Goal: Task Accomplishment & Management: Complete application form

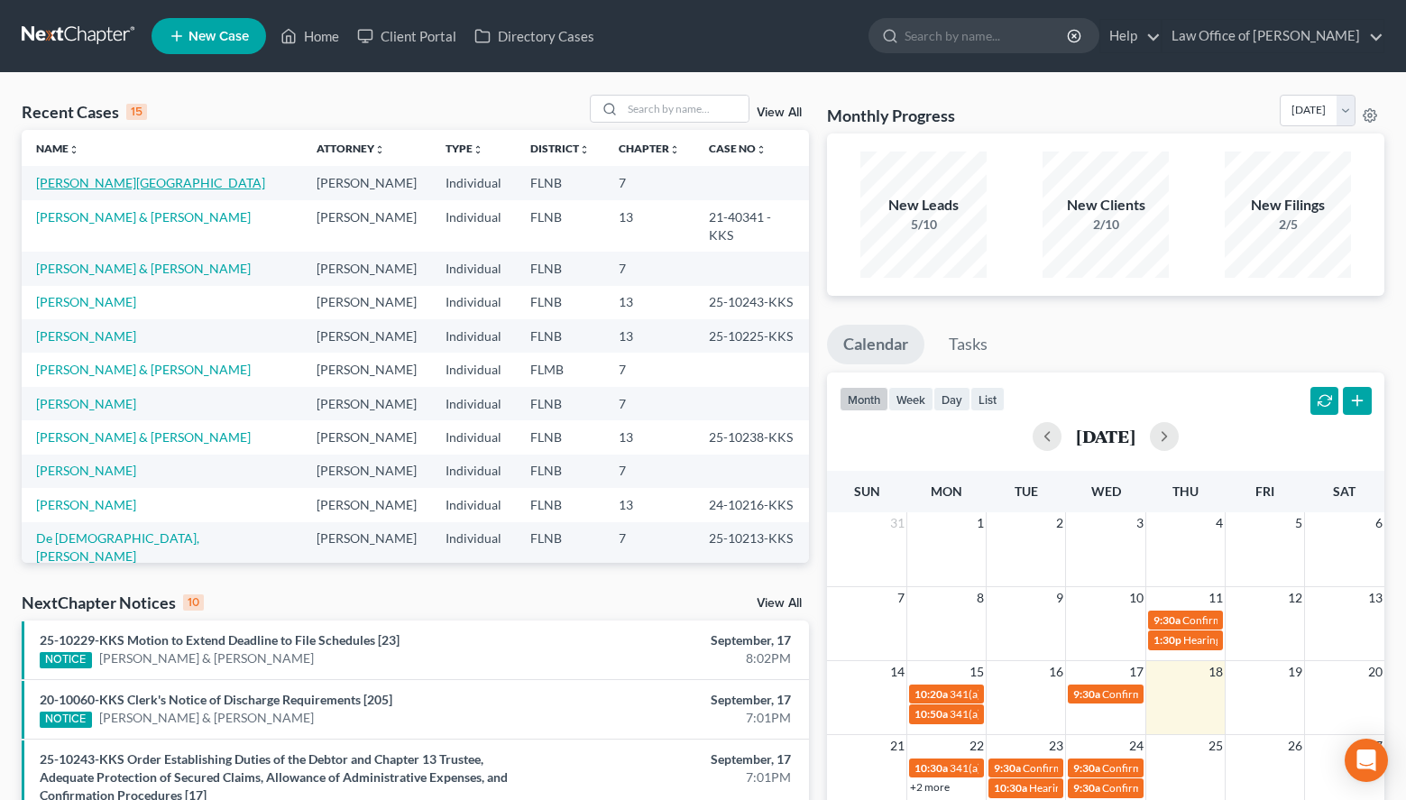
click at [66, 178] on link "[PERSON_NAME][GEOGRAPHIC_DATA]" at bounding box center [150, 182] width 229 height 15
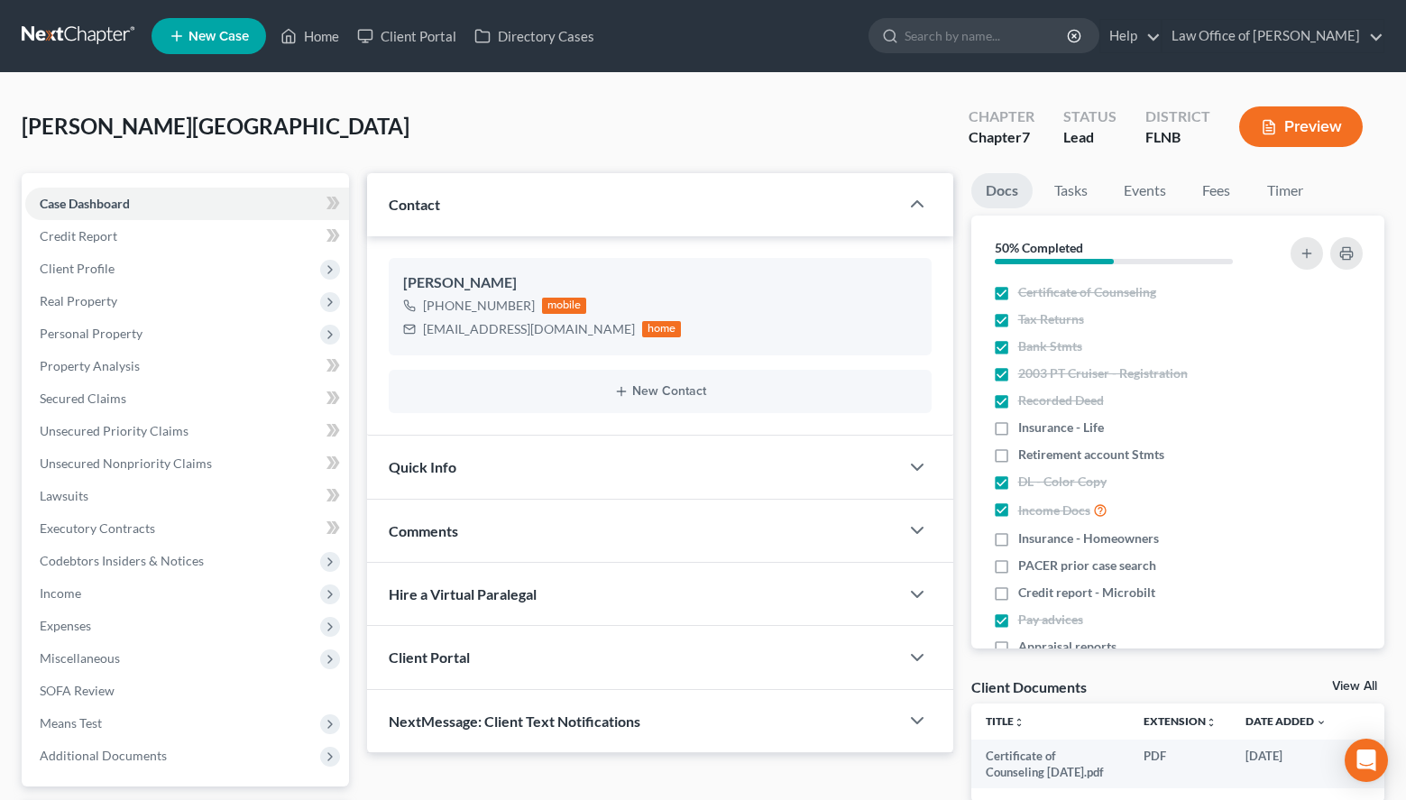
click at [80, 32] on link at bounding box center [79, 36] width 115 height 32
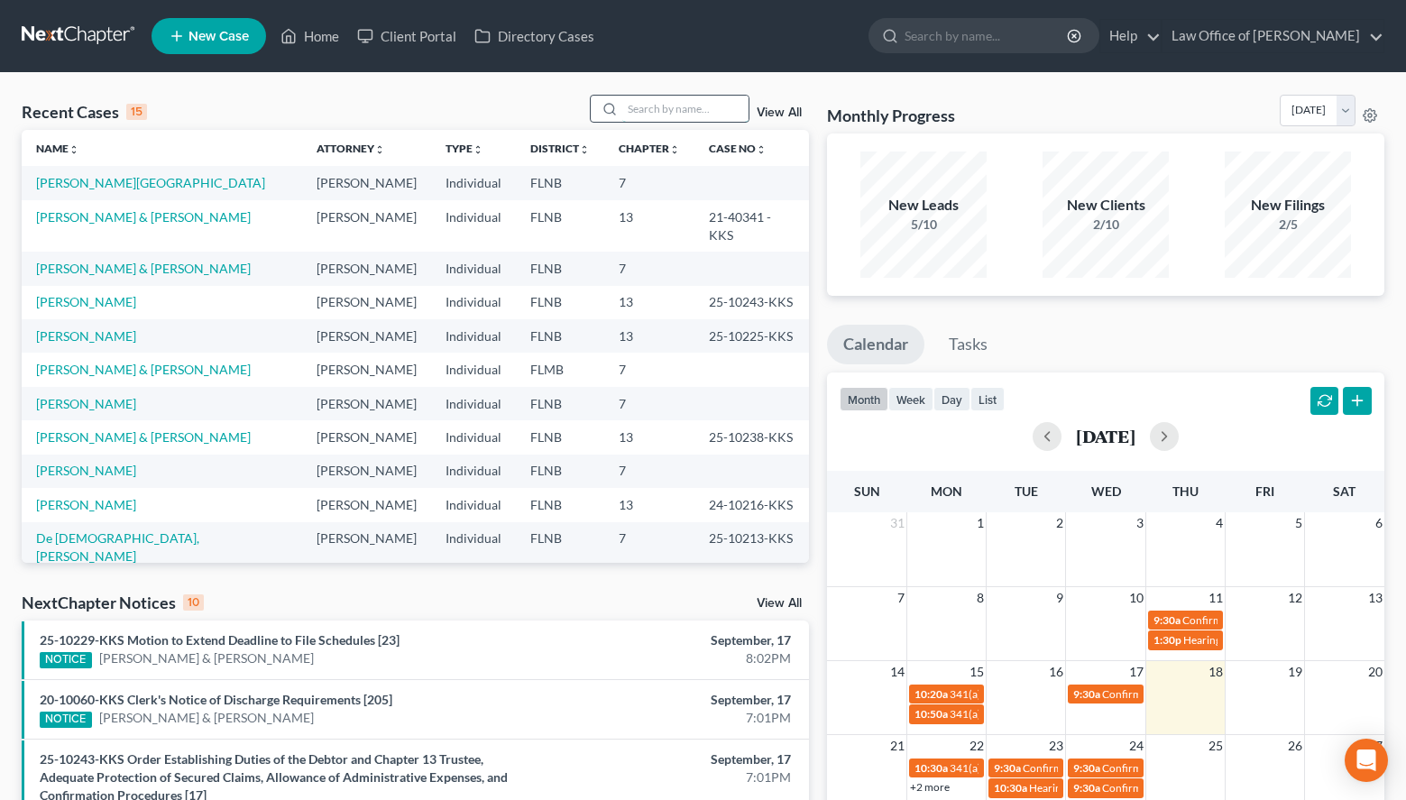
click at [665, 102] on input "search" at bounding box center [685, 109] width 126 height 26
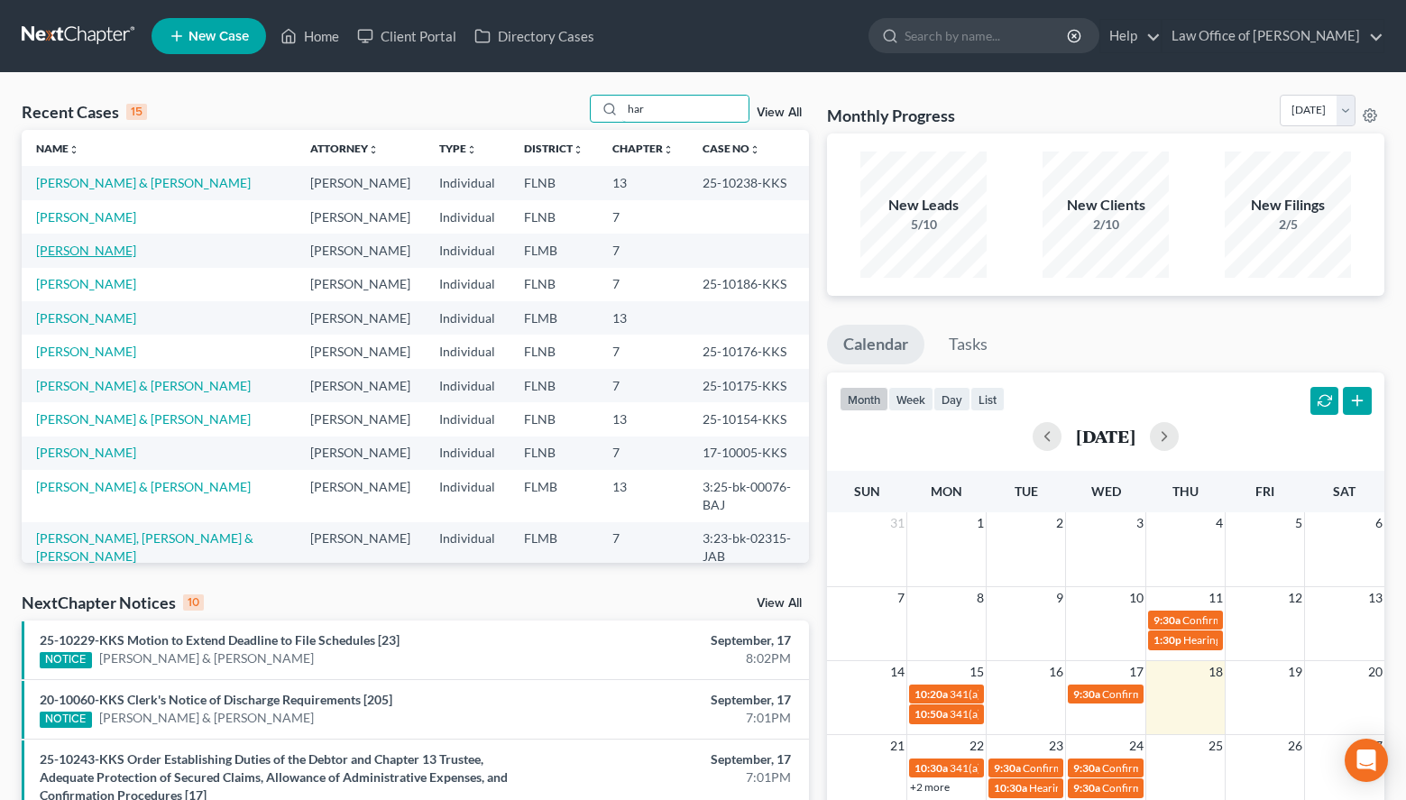
type input "har"
click at [49, 258] on link "[PERSON_NAME]" at bounding box center [86, 250] width 100 height 15
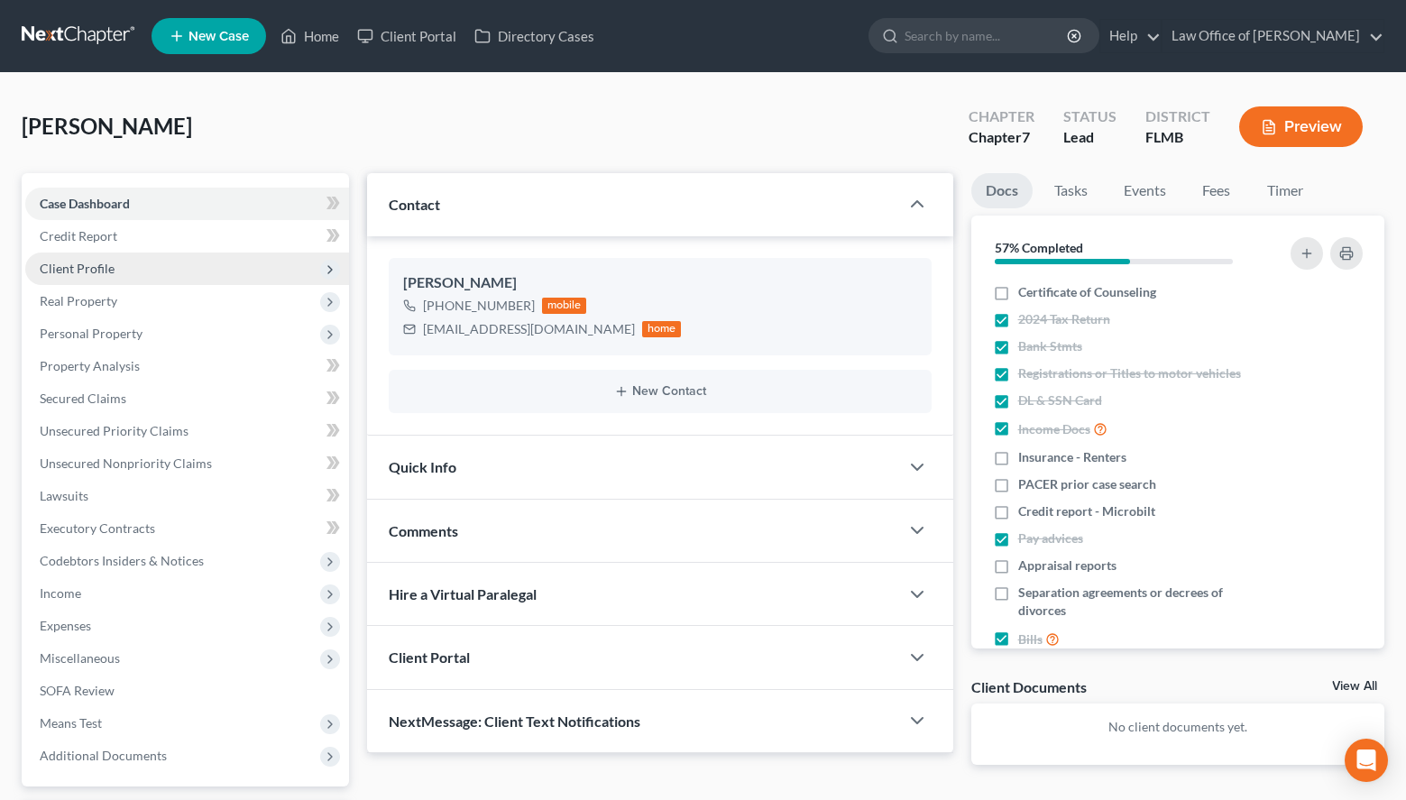
click at [81, 277] on span "Client Profile" at bounding box center [187, 269] width 324 height 32
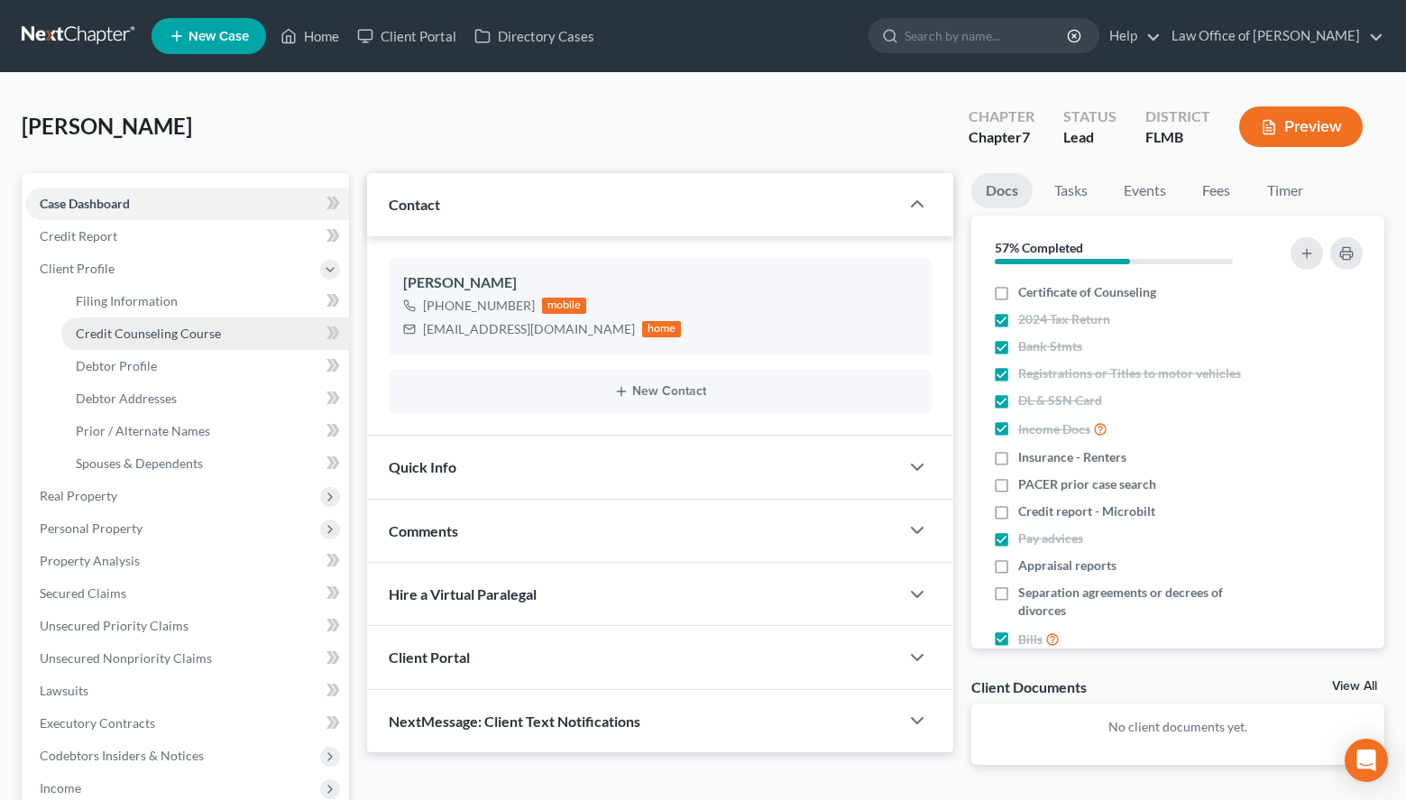
click at [118, 339] on span "Credit Counseling Course" at bounding box center [148, 333] width 145 height 15
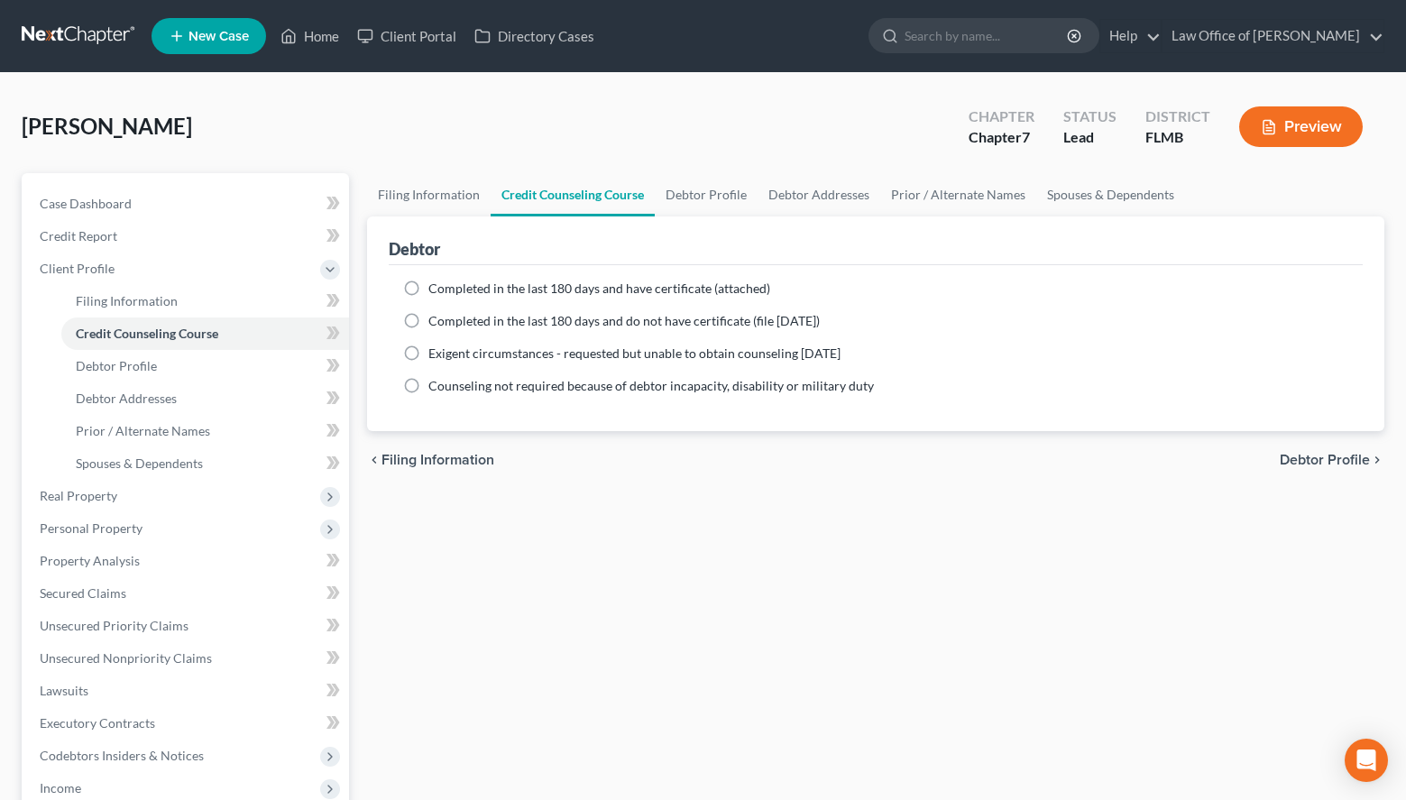
click at [87, 49] on link at bounding box center [79, 36] width 115 height 32
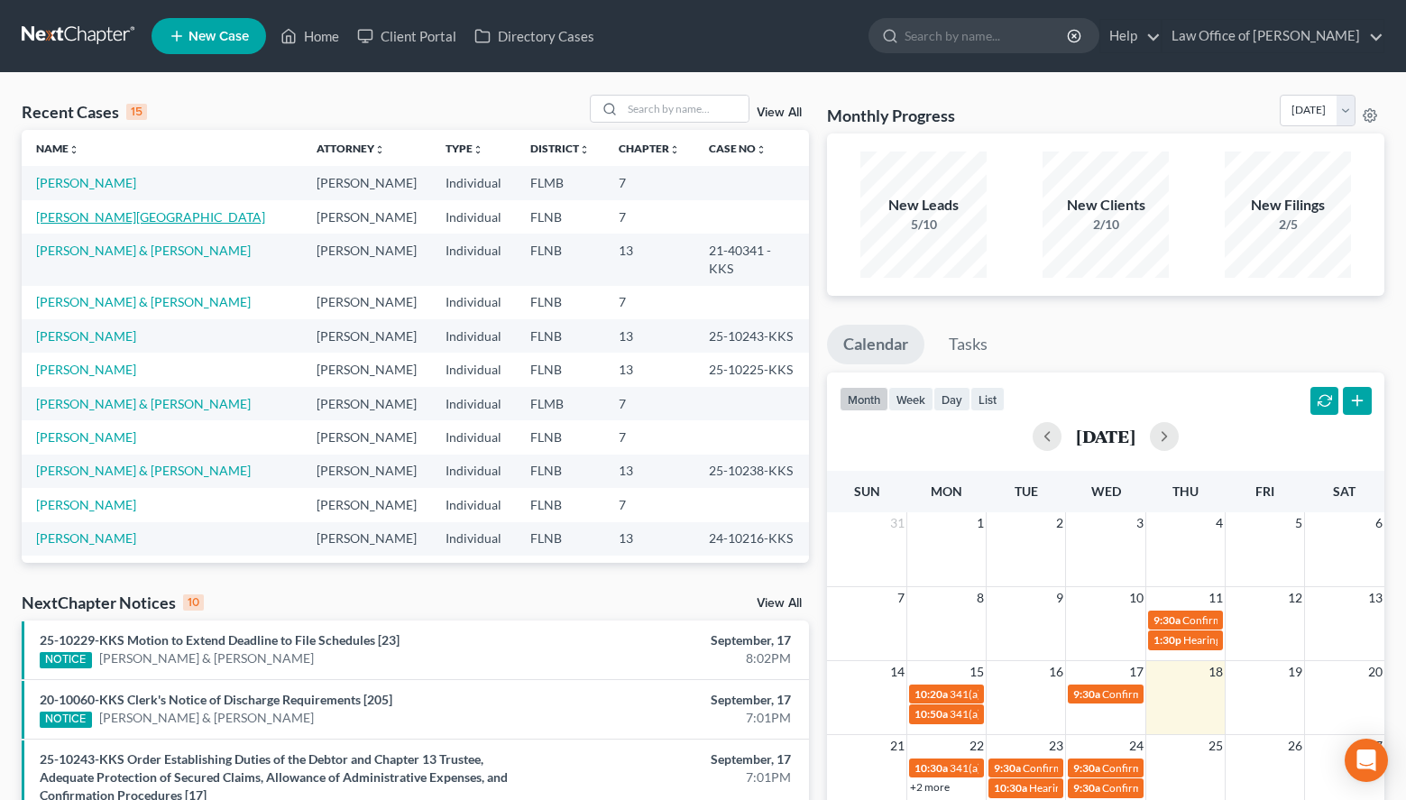
click at [77, 221] on link "[PERSON_NAME][GEOGRAPHIC_DATA]" at bounding box center [150, 216] width 229 height 15
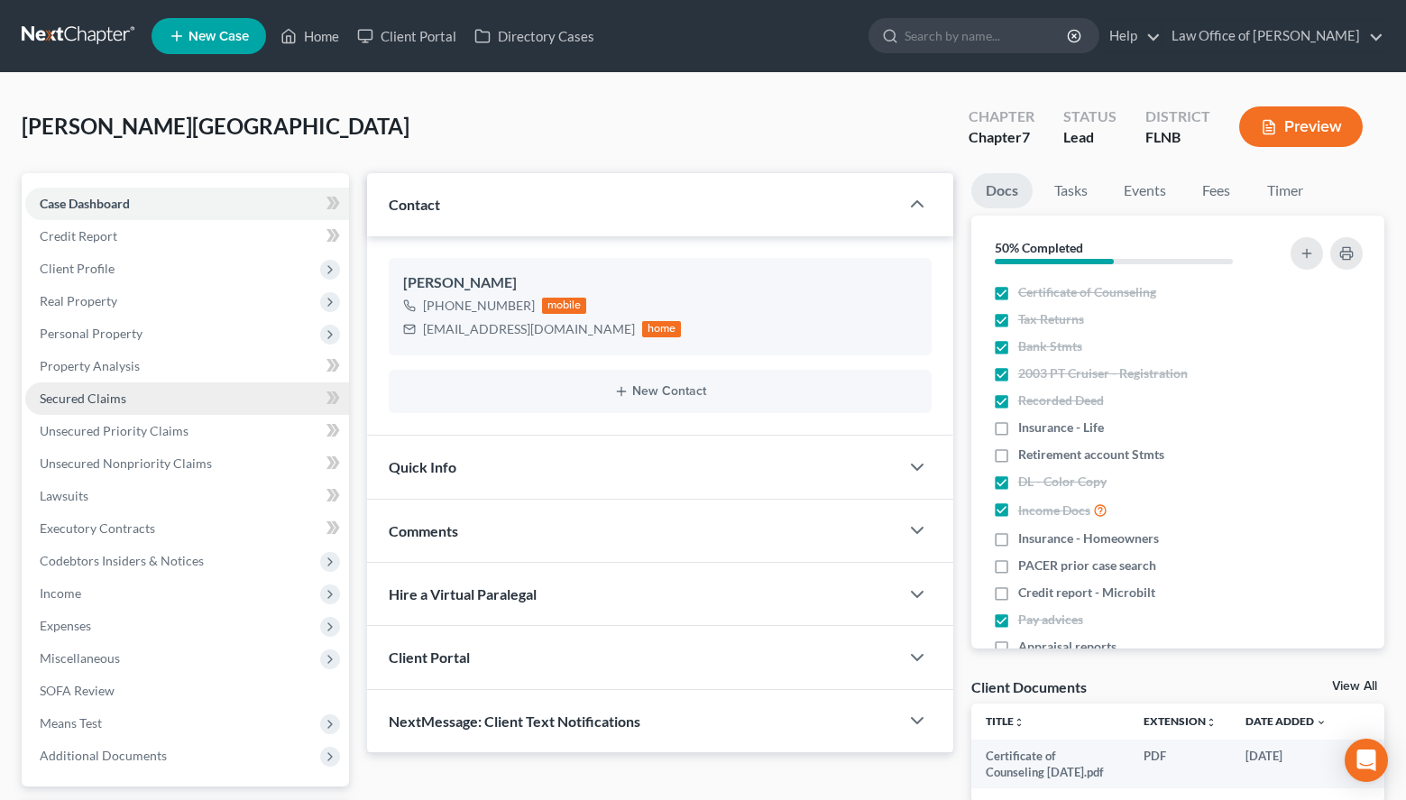
click at [148, 390] on link "Secured Claims" at bounding box center [187, 398] width 324 height 32
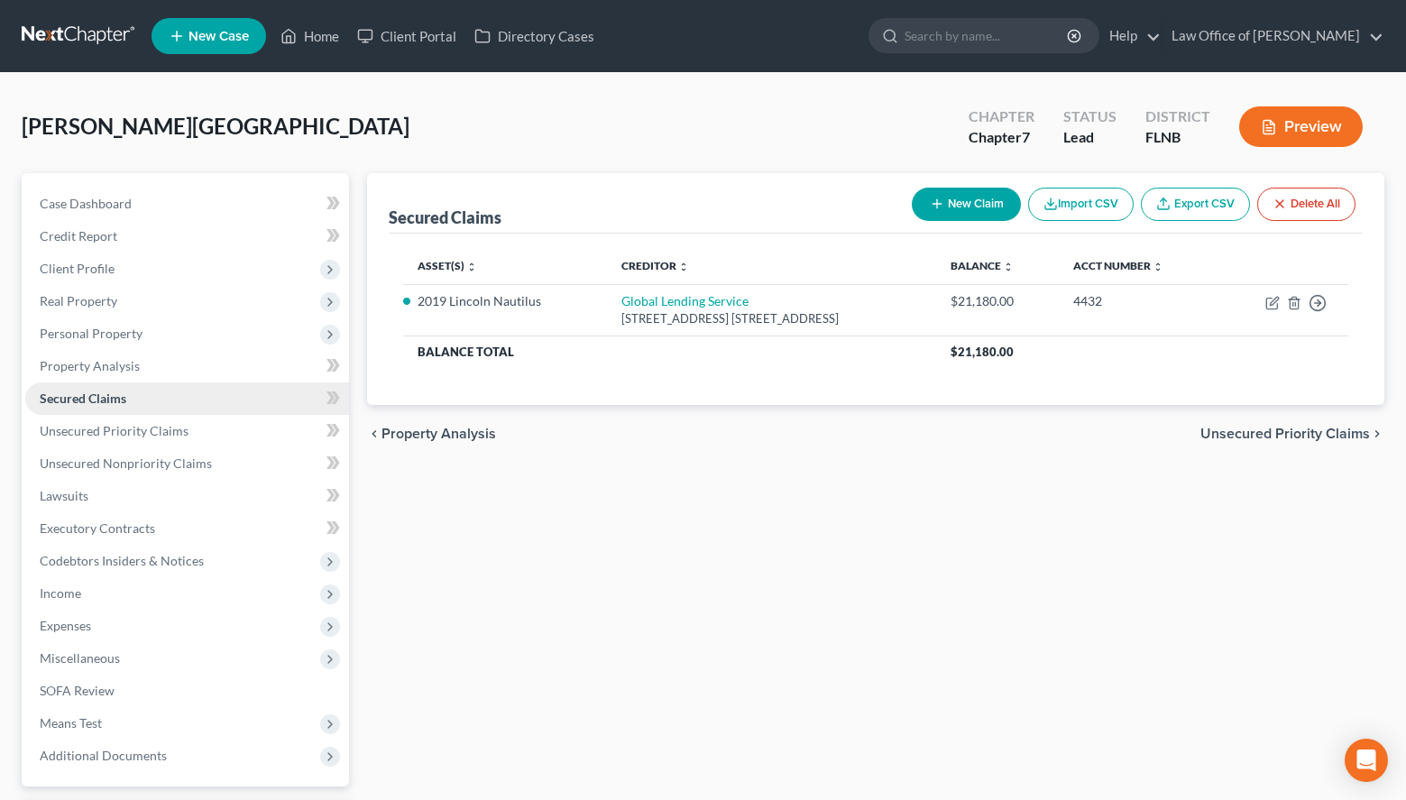
click at [149, 390] on link "Secured Claims" at bounding box center [187, 398] width 324 height 32
click at [158, 441] on link "Unsecured Priority Claims" at bounding box center [187, 431] width 324 height 32
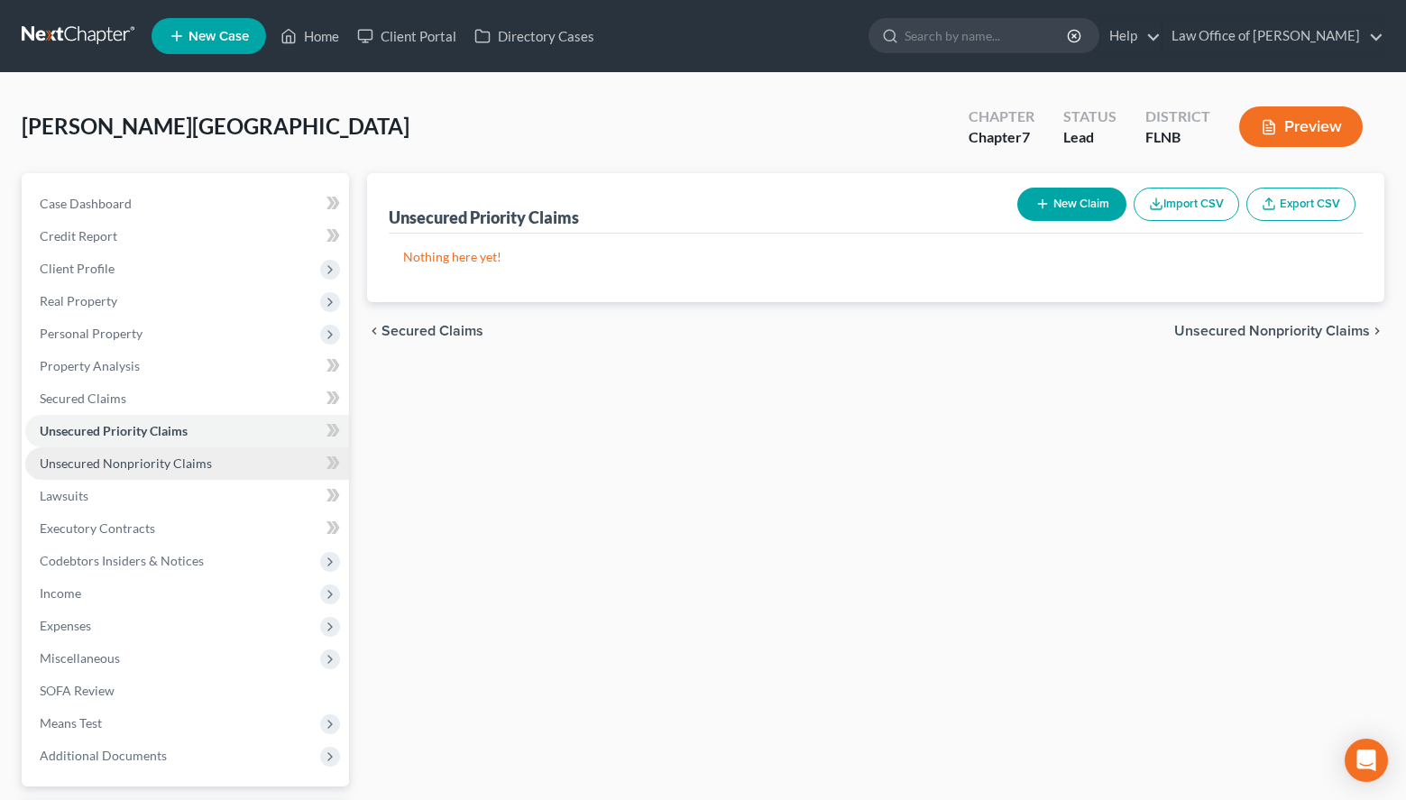
click at [191, 461] on span "Unsecured Nonpriority Claims" at bounding box center [126, 462] width 172 height 15
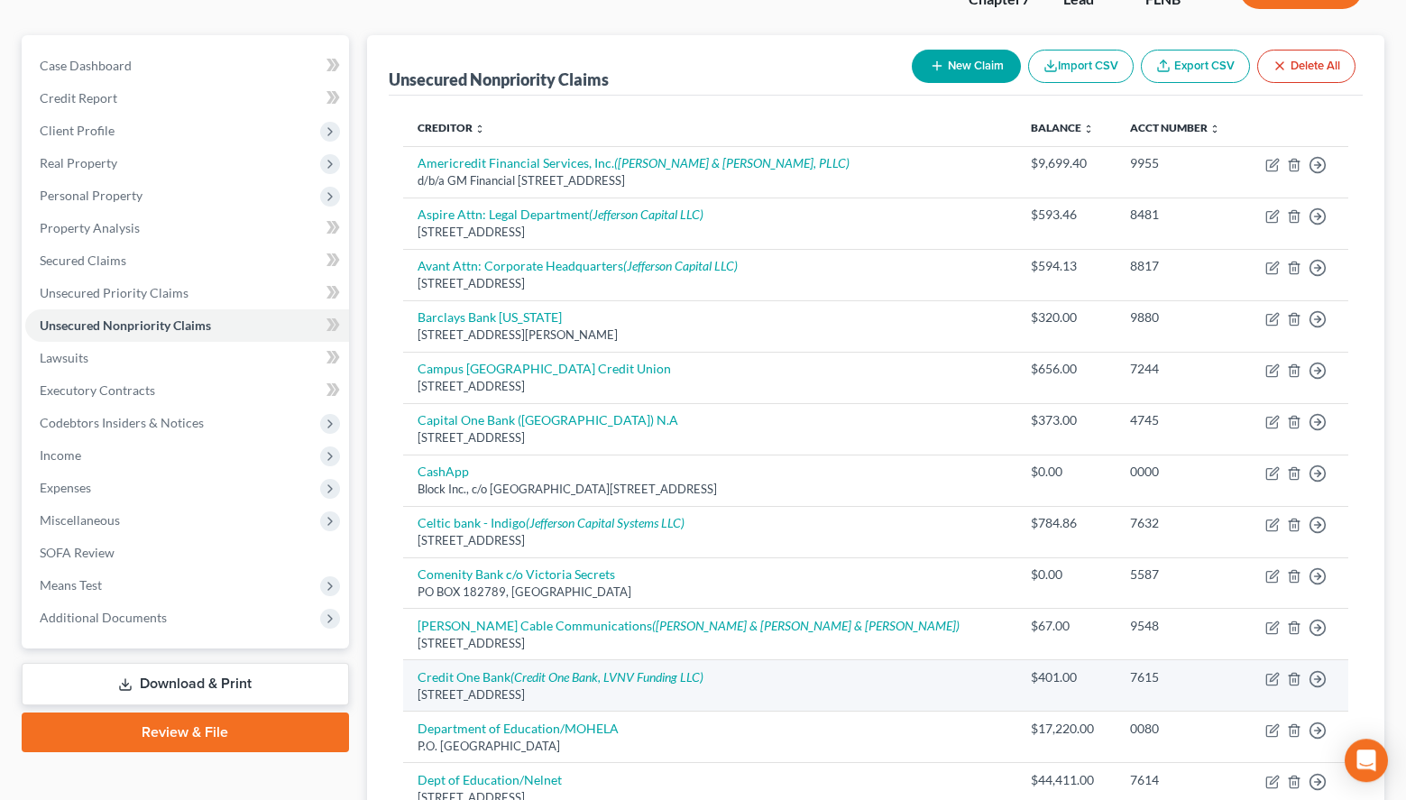
scroll to position [460, 0]
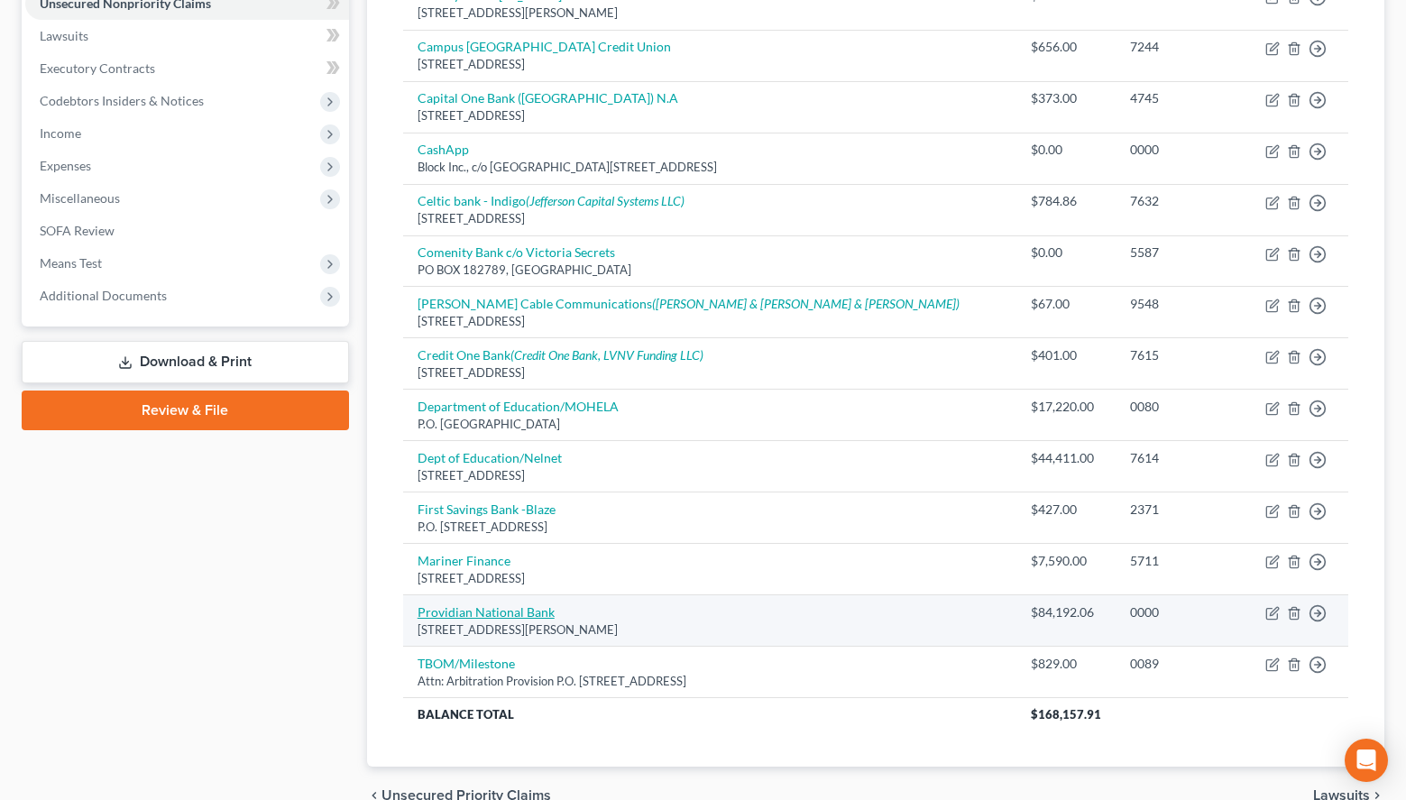
click at [526, 609] on link "Providian National Bank" at bounding box center [486, 611] width 137 height 15
select select "32"
select select "14"
select select "0"
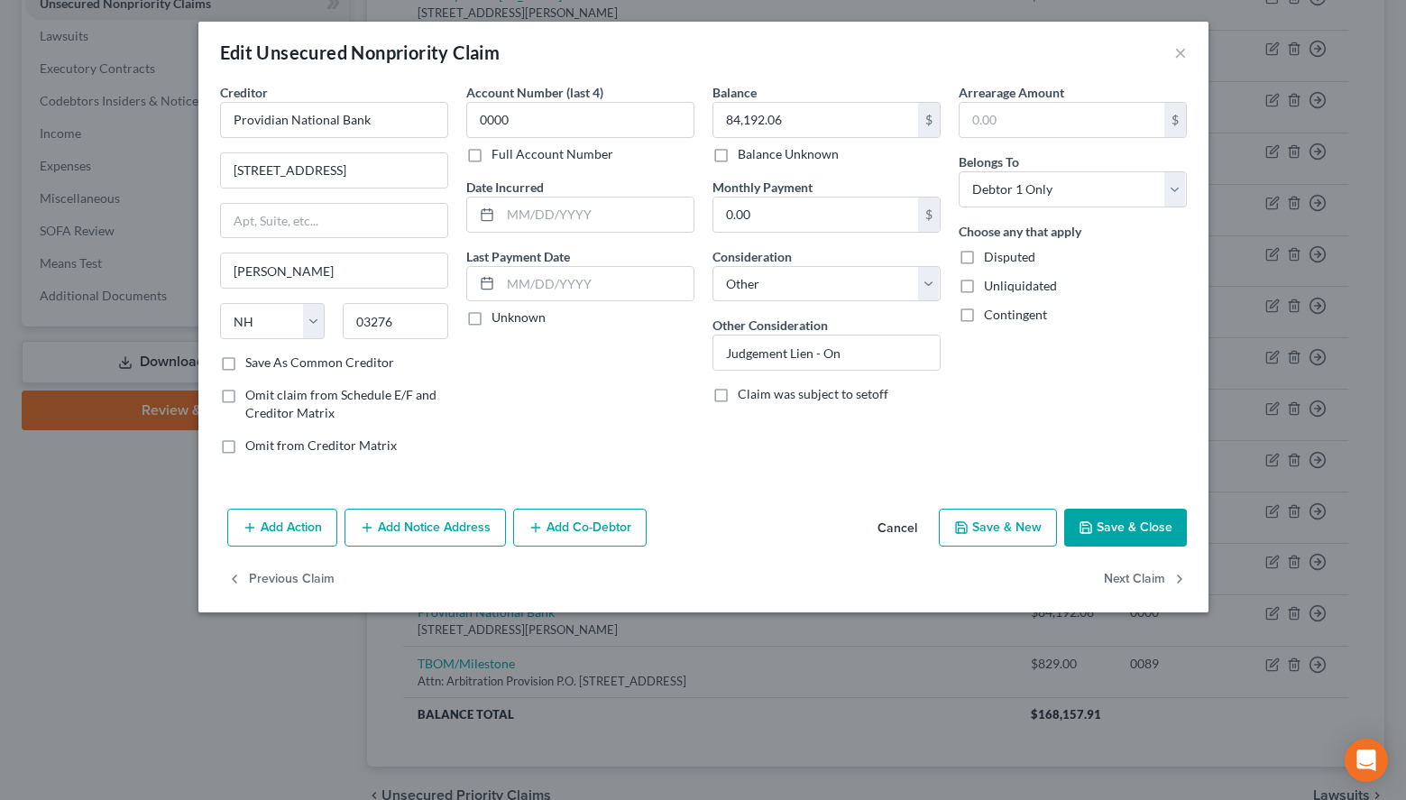
click at [984, 257] on label "Disputed" at bounding box center [1009, 257] width 51 height 18
click at [991, 257] on input "Disputed" at bounding box center [997, 254] width 12 height 12
checkbox input "true"
click at [841, 356] on input "Judgement Lien - On" at bounding box center [826, 352] width 226 height 34
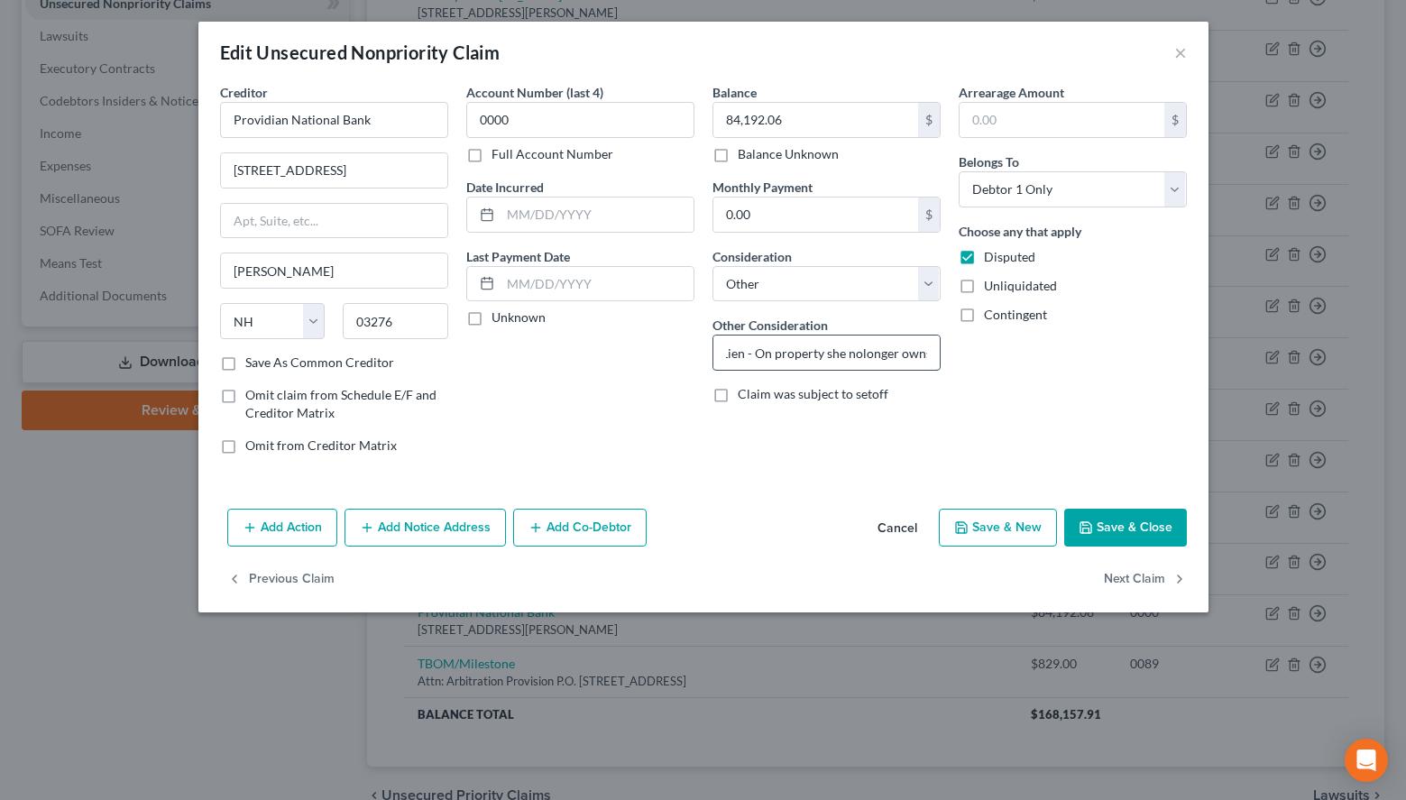
click at [858, 352] on input "Judgement Lien - On property she nolonger owns" at bounding box center [826, 352] width 226 height 34
type input "Judgement Lien - On property she no longer owns"
click at [1109, 538] on button "Save & Close" at bounding box center [1125, 528] width 123 height 38
type input "0"
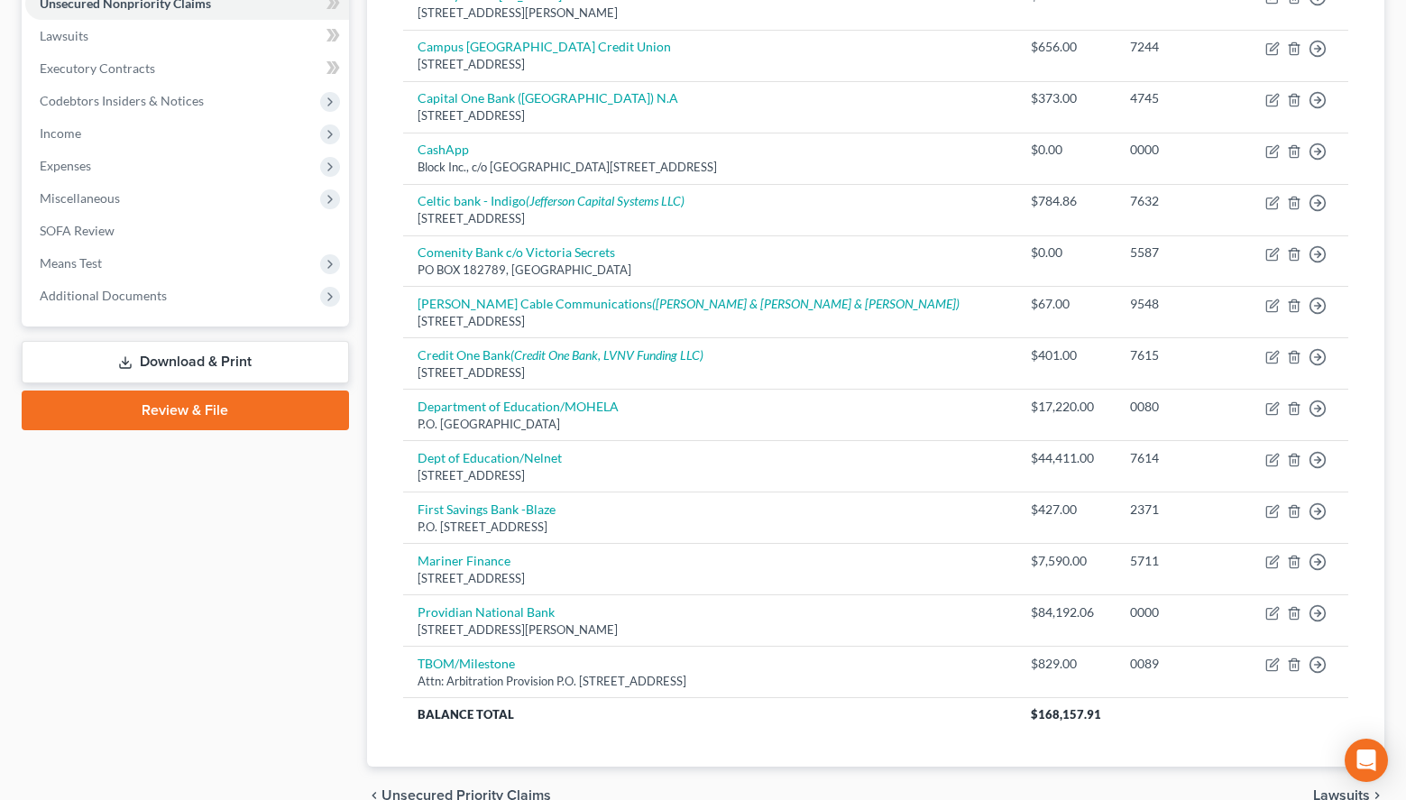
click at [1380, 322] on div "Unsecured Nonpriority Claims New Claim Import CSV Export CSV Delete All Credito…" at bounding box center [875, 239] width 1017 height 1053
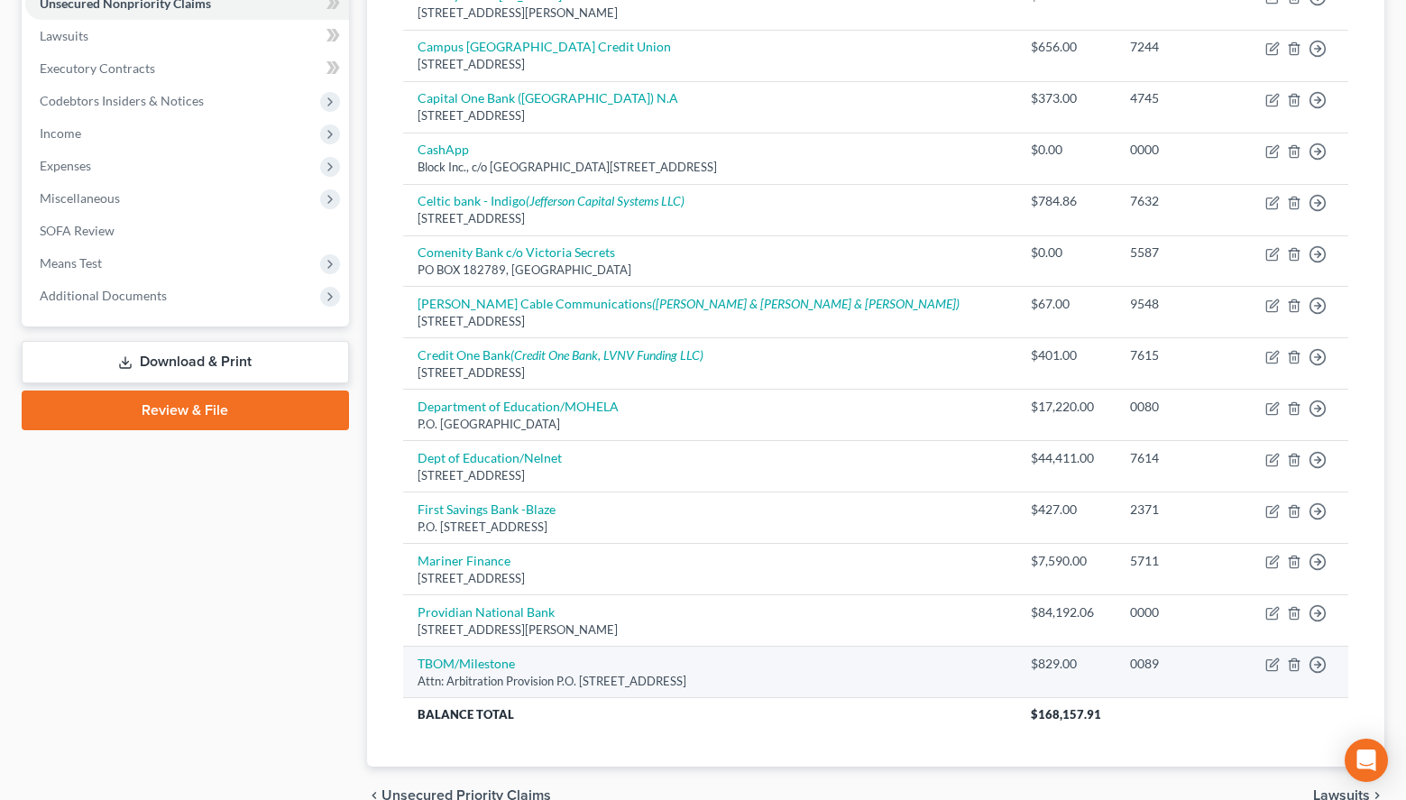
click at [482, 656] on td "TBOM/Milestone Attn: Arbitration Provision P.O. Box 4499, Beaverton, OR 97076" at bounding box center [710, 672] width 614 height 51
click at [479, 666] on link "TBOM/Milestone" at bounding box center [466, 663] width 97 height 15
select select "38"
select select "2"
select select "0"
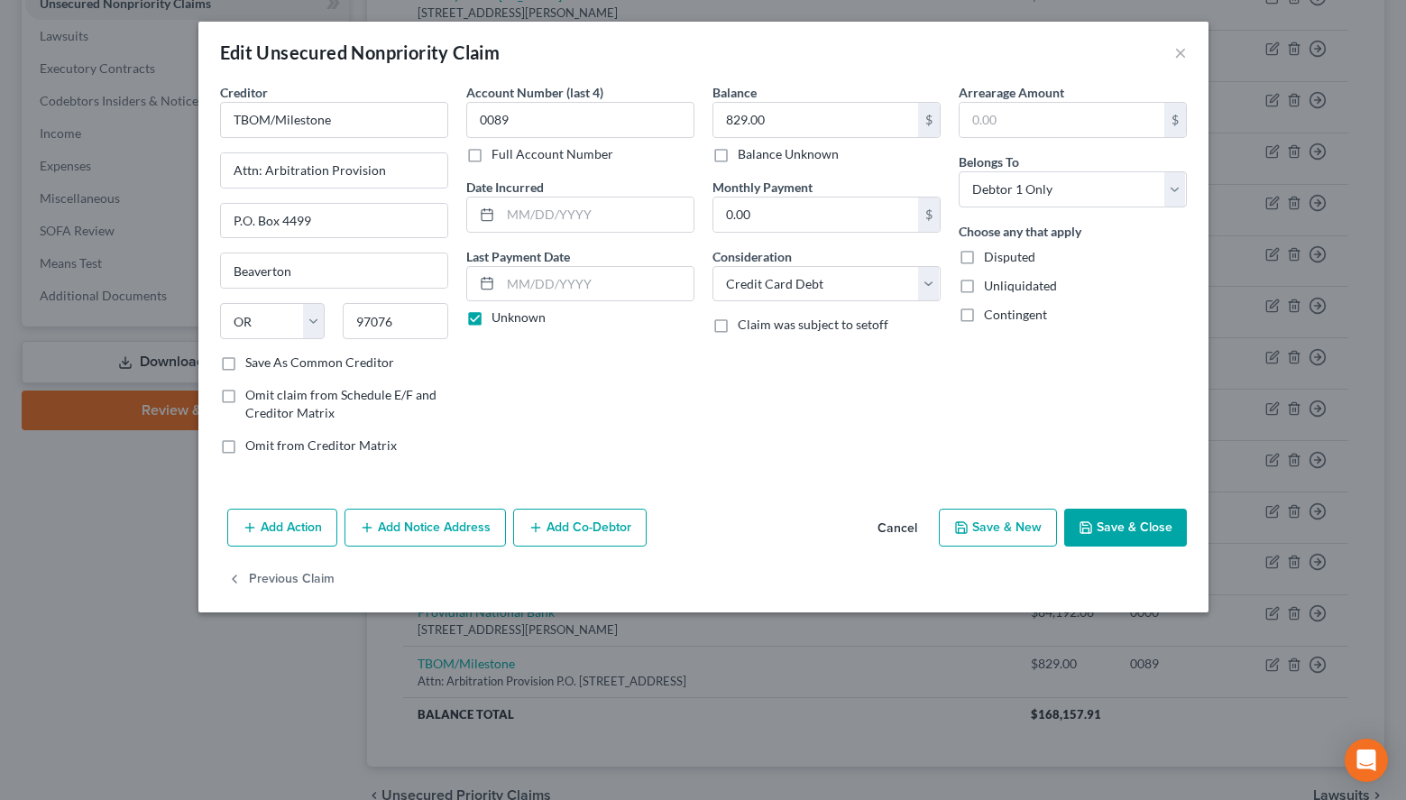
click at [988, 537] on button "Save & New" at bounding box center [998, 528] width 118 height 38
select select "0"
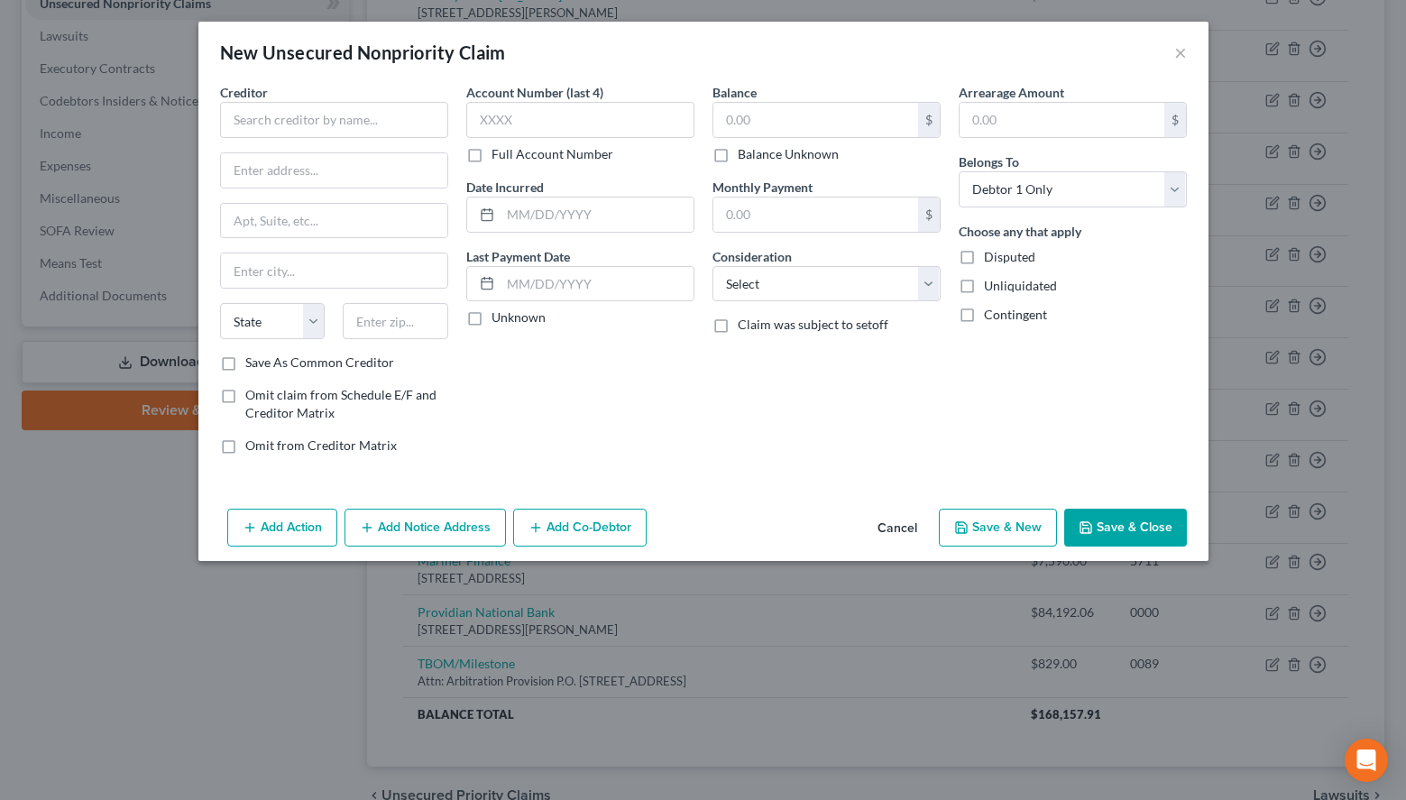
type input "0"
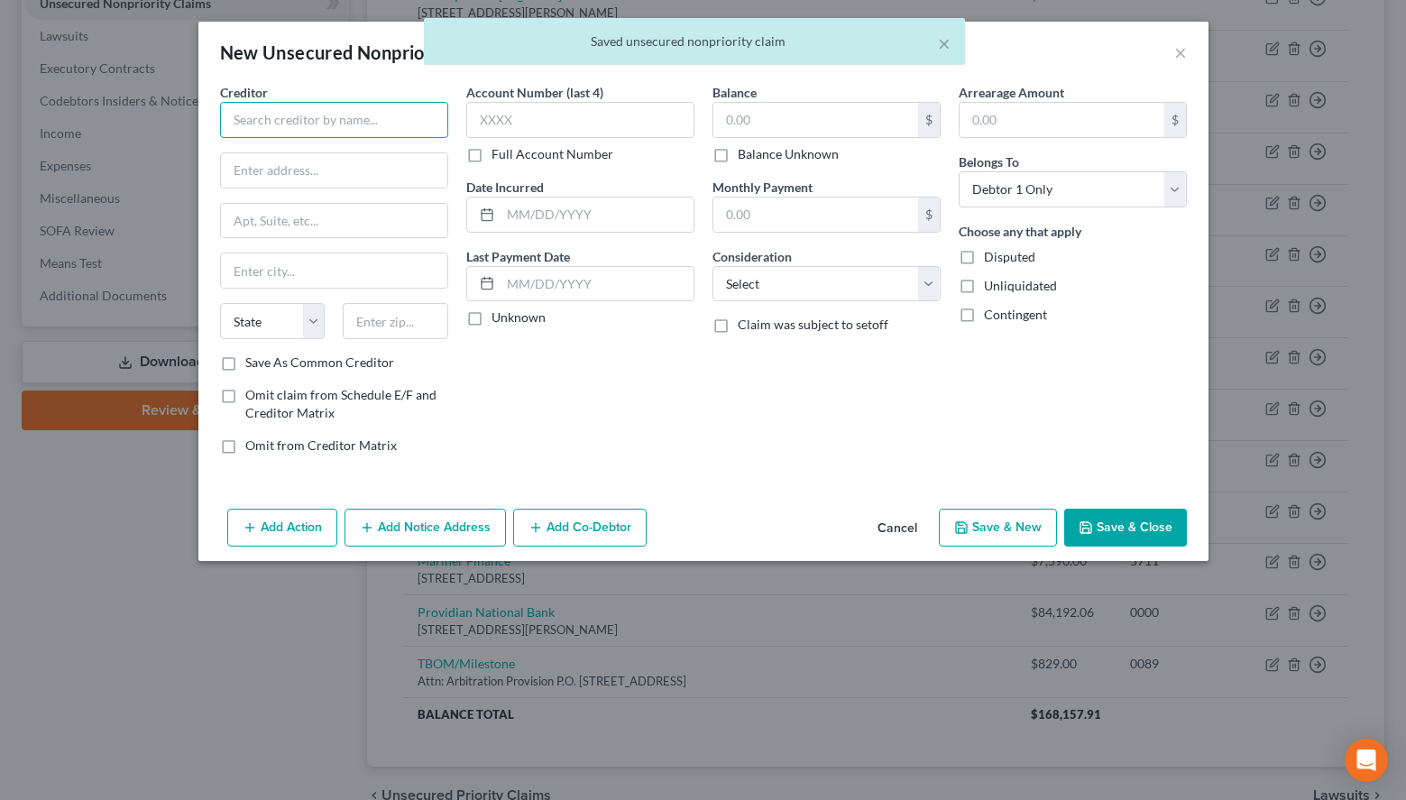
click at [327, 116] on input "text" at bounding box center [334, 120] width 228 height 36
paste input "Mohela"
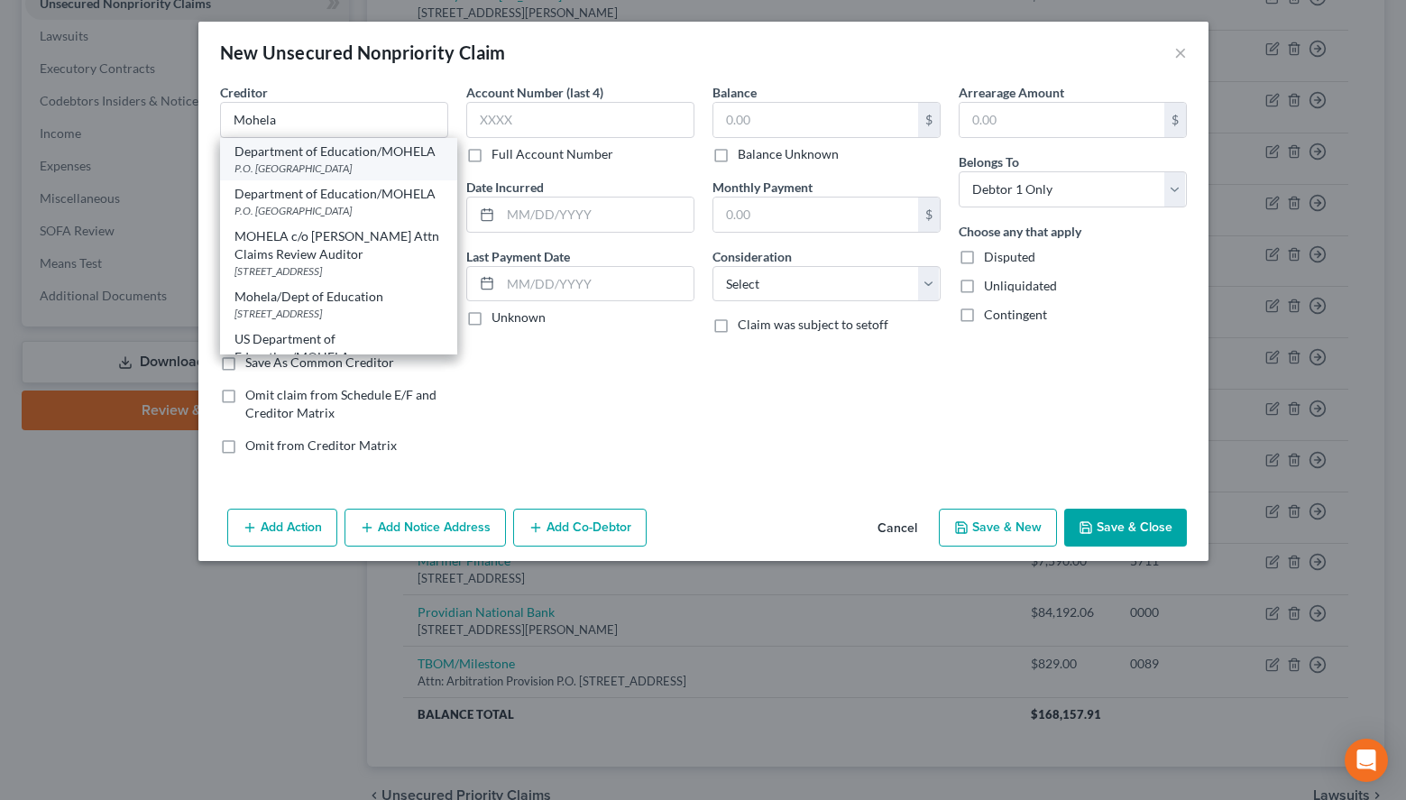
click at [341, 167] on div "P.O. Box 790233, Saint Louis, MO 63179" at bounding box center [338, 168] width 208 height 15
type input "Department of Education/MOHELA"
type input "P.O. Box 790233"
type input "Saint Louis"
select select "26"
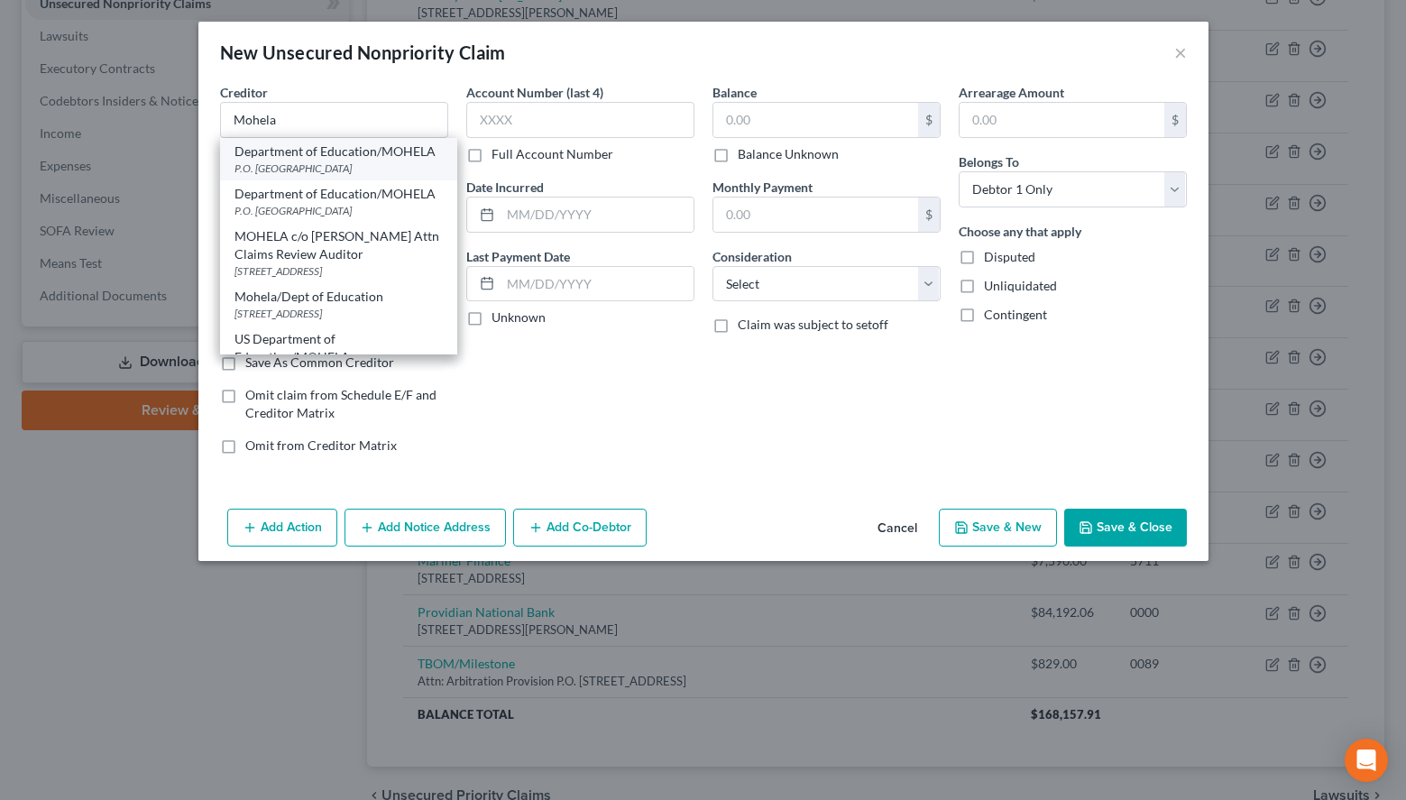
type input "63179"
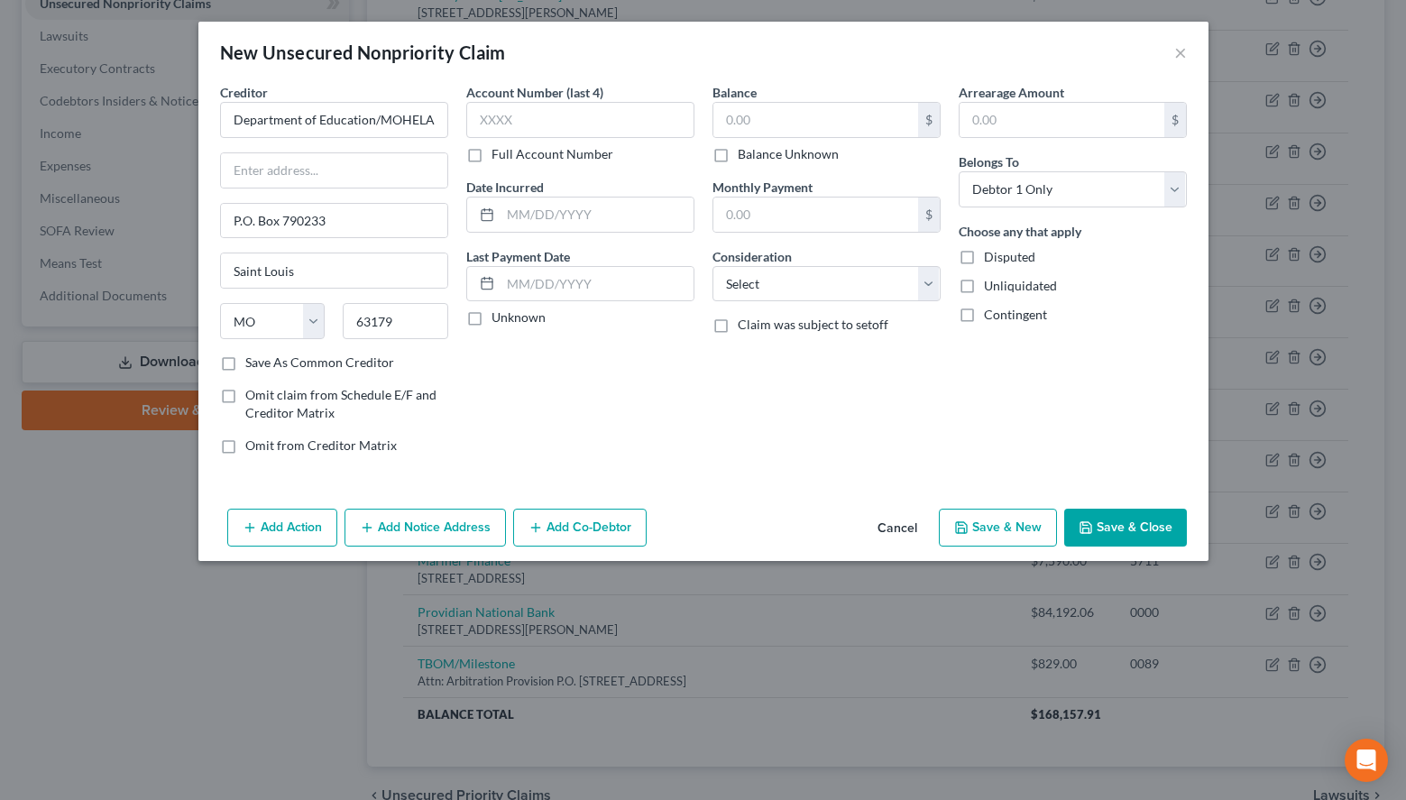
click at [923, 537] on button "Cancel" at bounding box center [897, 528] width 69 height 36
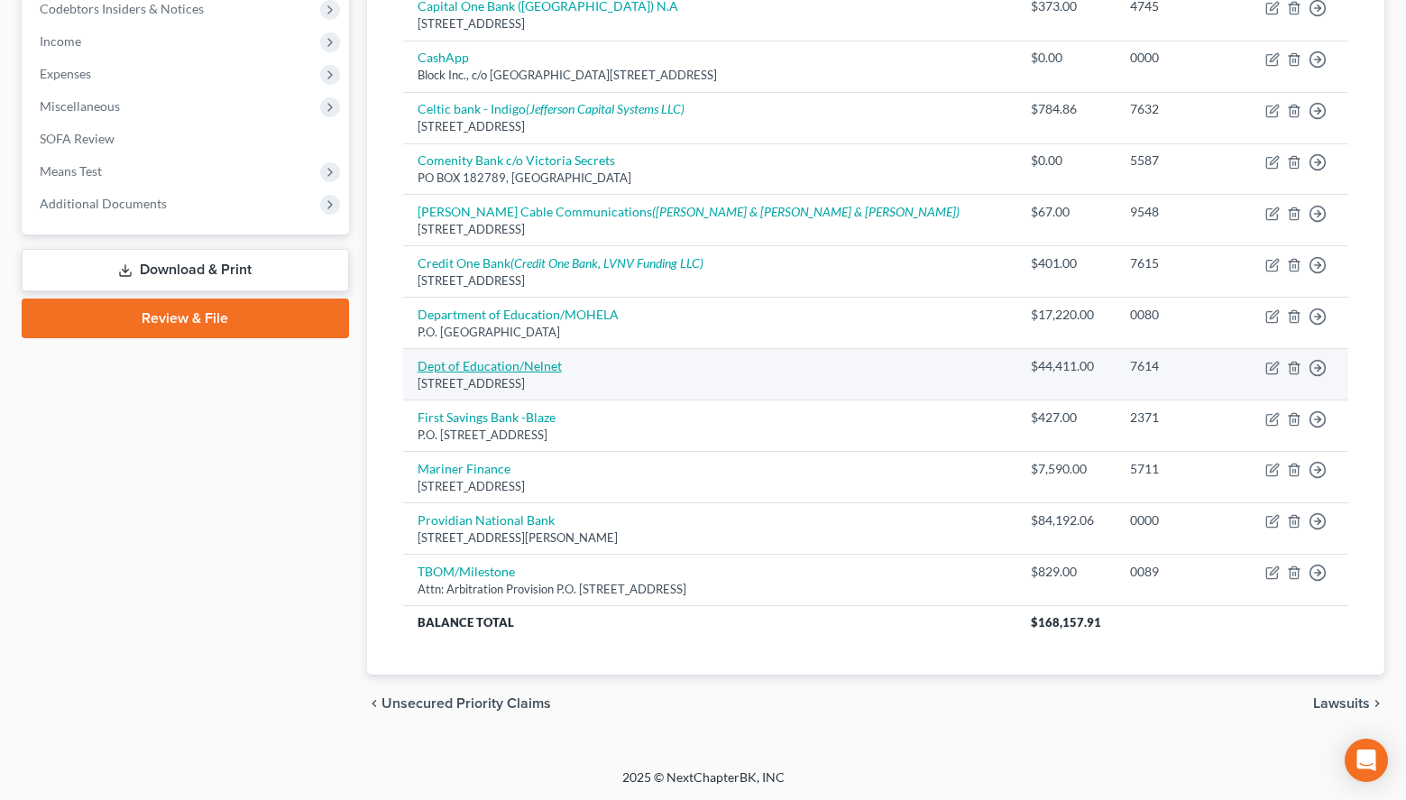
scroll to position [553, 0]
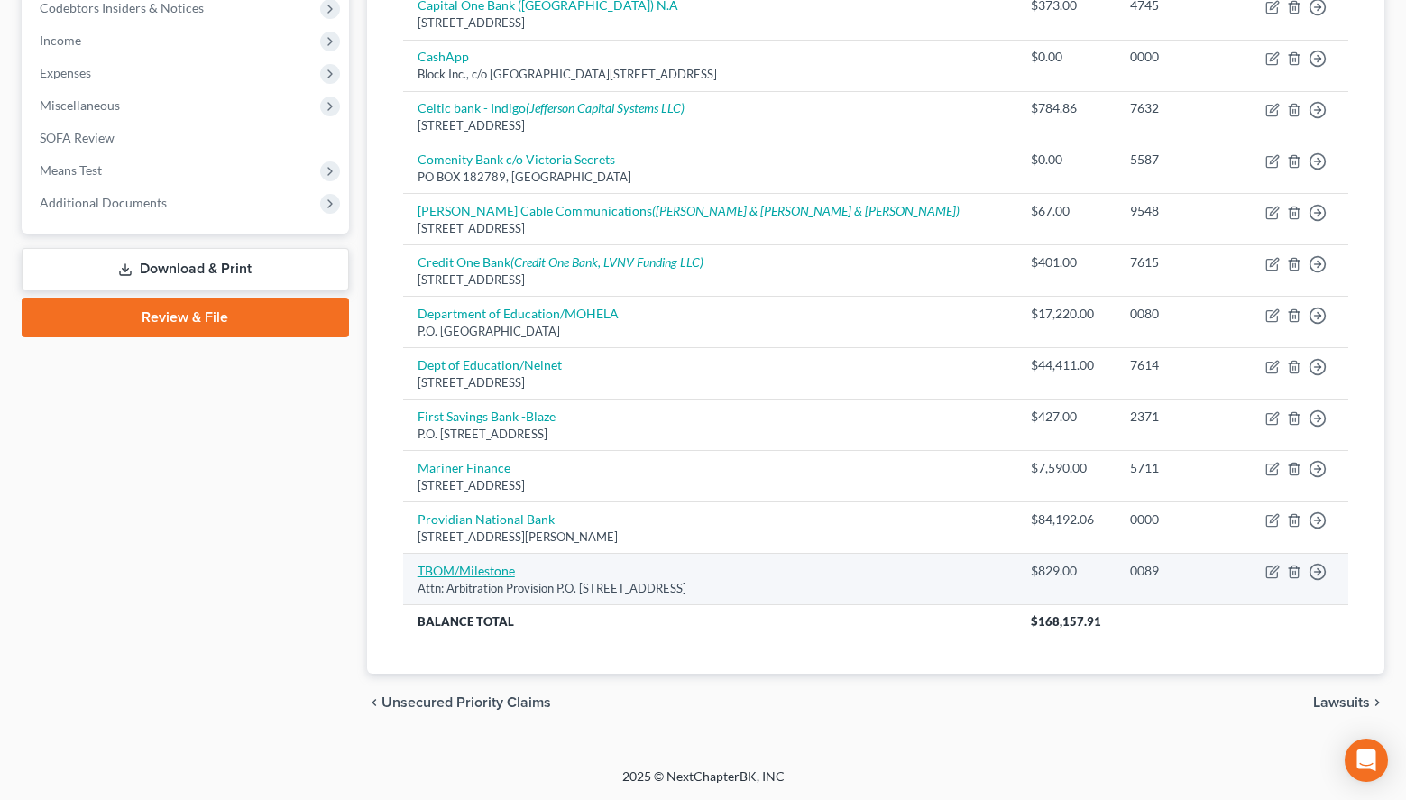
click at [492, 569] on link "TBOM/Milestone" at bounding box center [466, 570] width 97 height 15
select select "38"
select select "2"
select select "0"
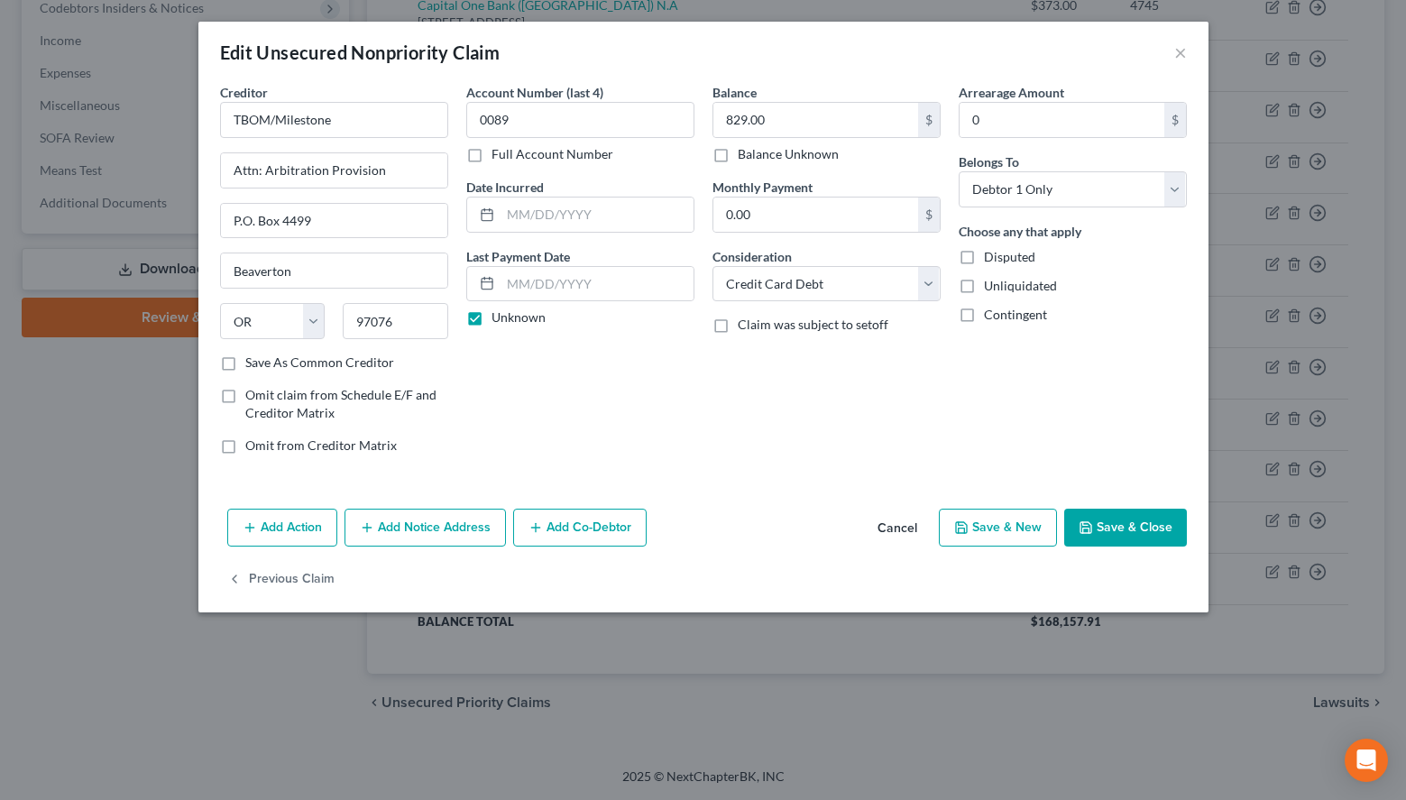
click at [996, 517] on button "Save & New" at bounding box center [998, 528] width 118 height 38
select select "0"
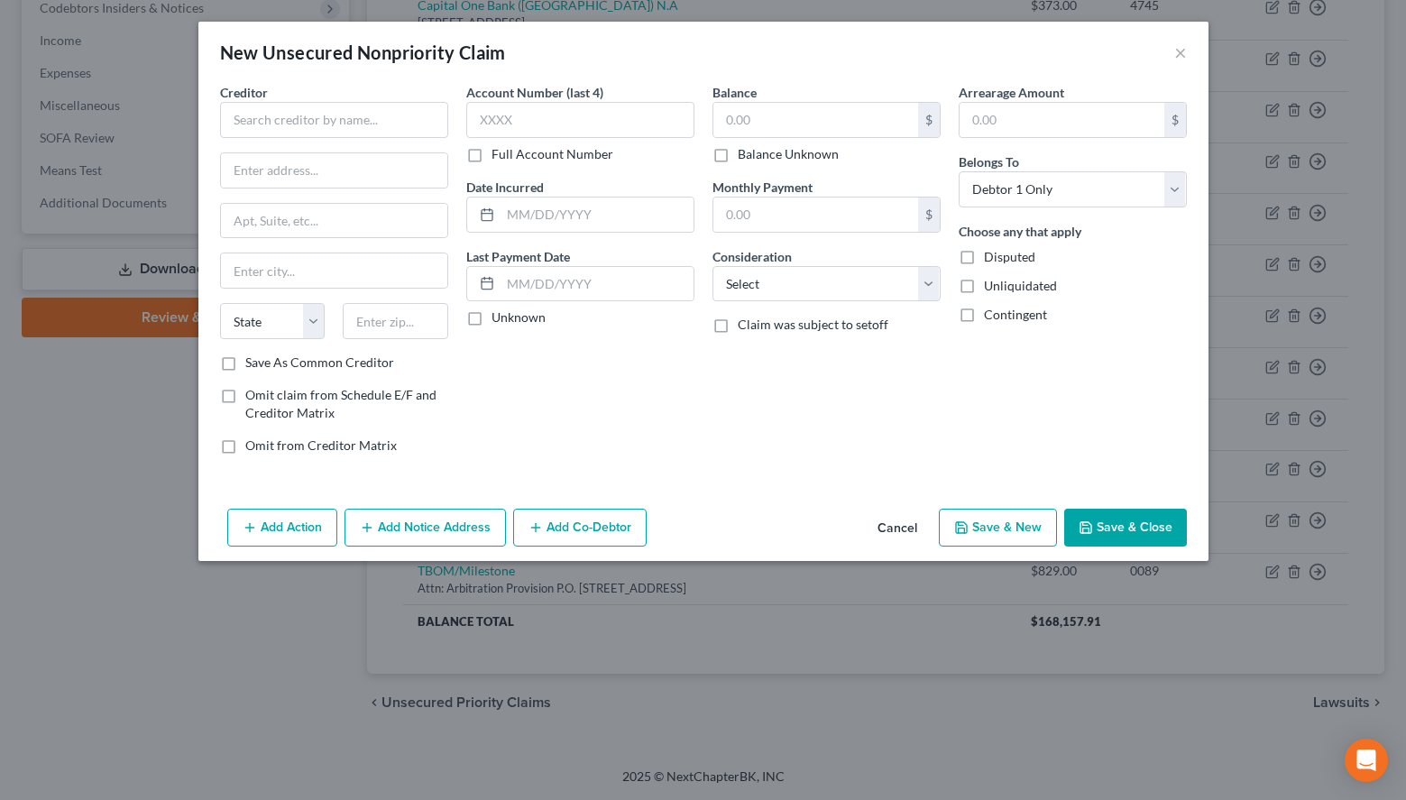
click at [1015, 73] on div "New Unsecured Nonpriority Claim ×" at bounding box center [703, 52] width 1010 height 61
click at [373, 123] on input "text" at bounding box center [334, 120] width 228 height 36
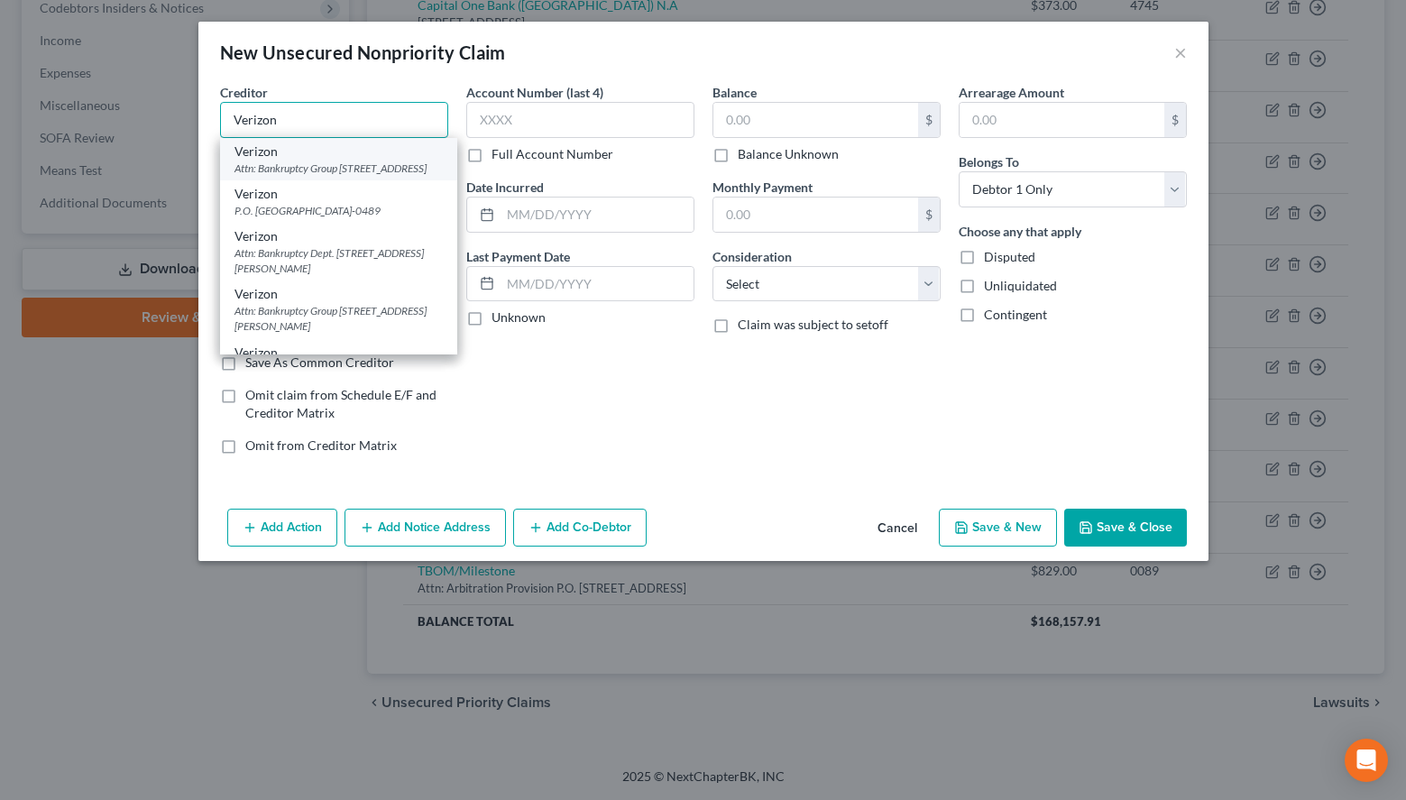
type input "Verizon"
click at [330, 168] on div "Attn: Bankruptcy Group PO Box 3397, Bloomington, IL 61702" at bounding box center [338, 168] width 208 height 15
type input "Attn: Bankruptcy Group"
type input "PO Box 3397"
type input "Bloomington"
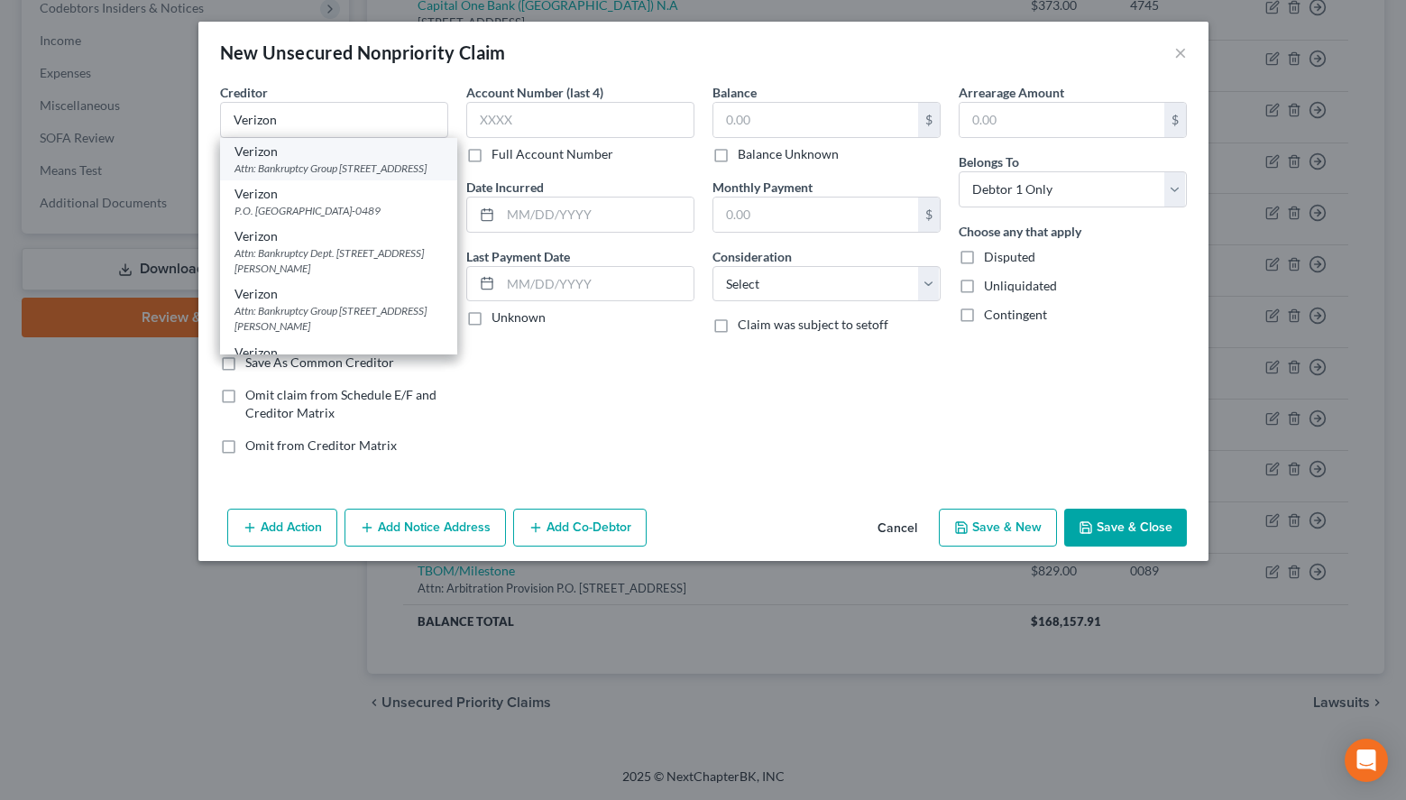
select select "14"
type input "61702"
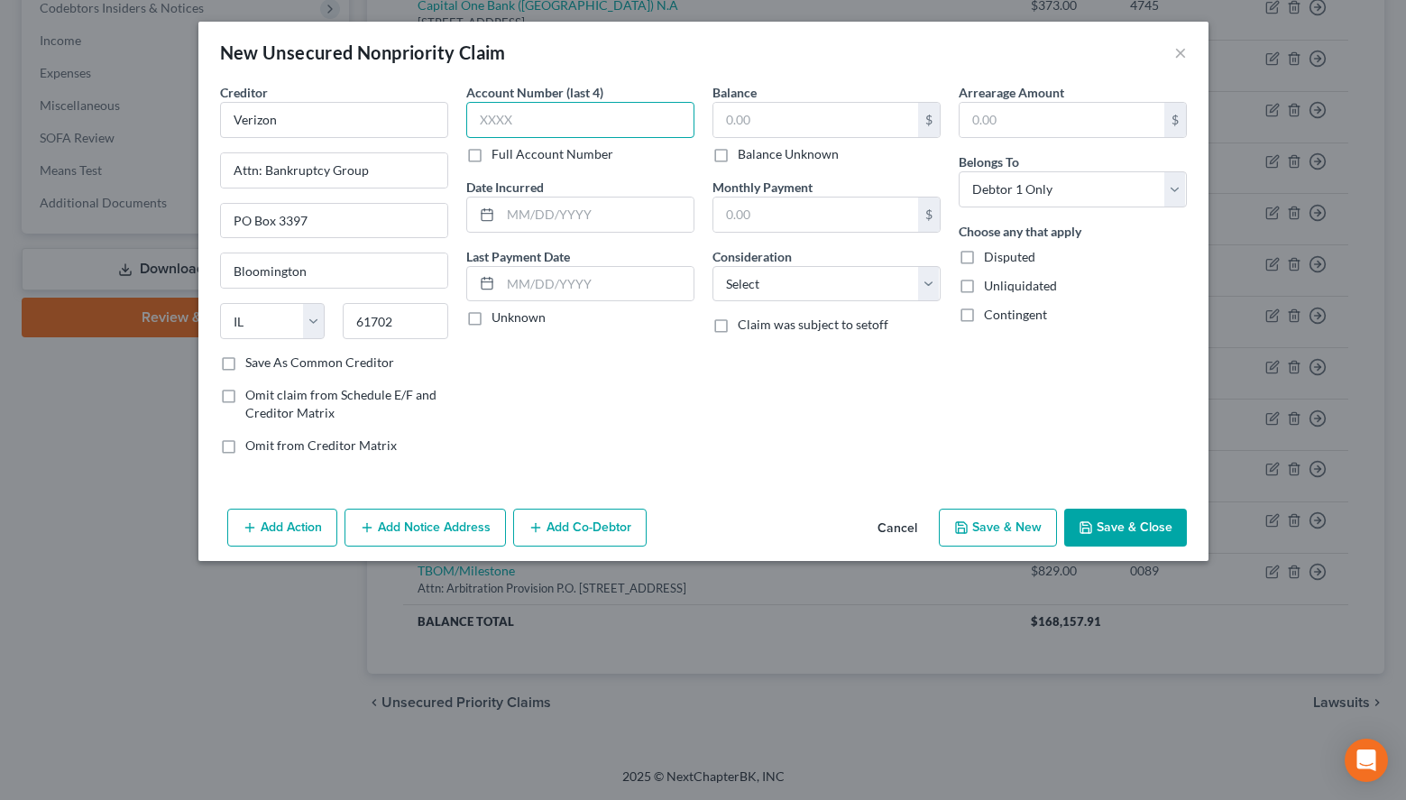
click at [593, 129] on input "text" at bounding box center [580, 120] width 228 height 36
type input "0001"
click at [528, 322] on label "Unknown" at bounding box center [519, 317] width 54 height 18
click at [510, 320] on input "Unknown" at bounding box center [505, 314] width 12 height 12
checkbox input "true"
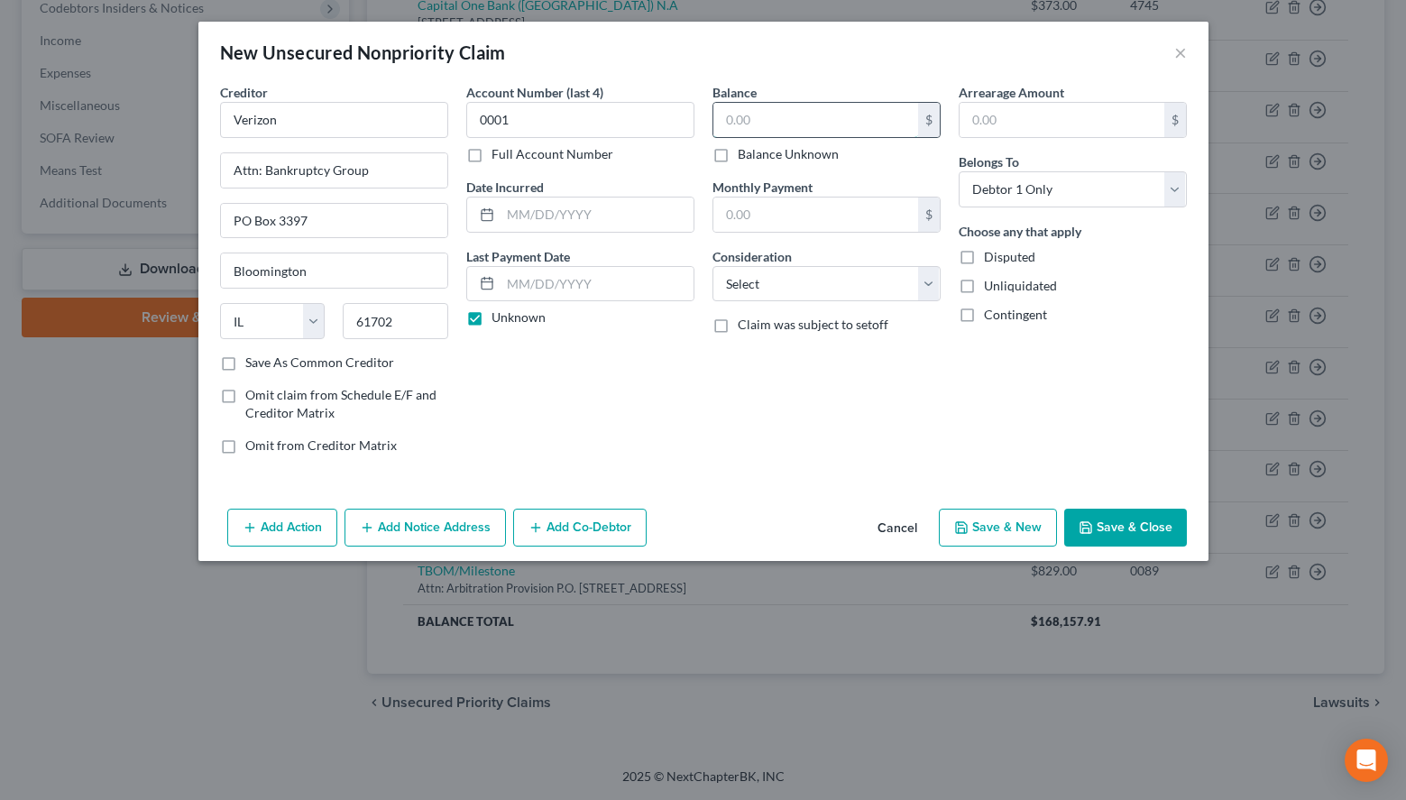
click at [889, 121] on input "text" at bounding box center [815, 120] width 205 height 34
type input "449.24"
click at [1055, 397] on div "Arrearage Amount $ Belongs To * Select Debtor 1 Only Debtor 2 Only Debtor 1 And…" at bounding box center [1073, 276] width 246 height 386
click at [712, 266] on select "Select Cable / Satellite Services Collection Agency Credit Card Debt Debt Couns…" at bounding box center [826, 284] width 228 height 36
select select "19"
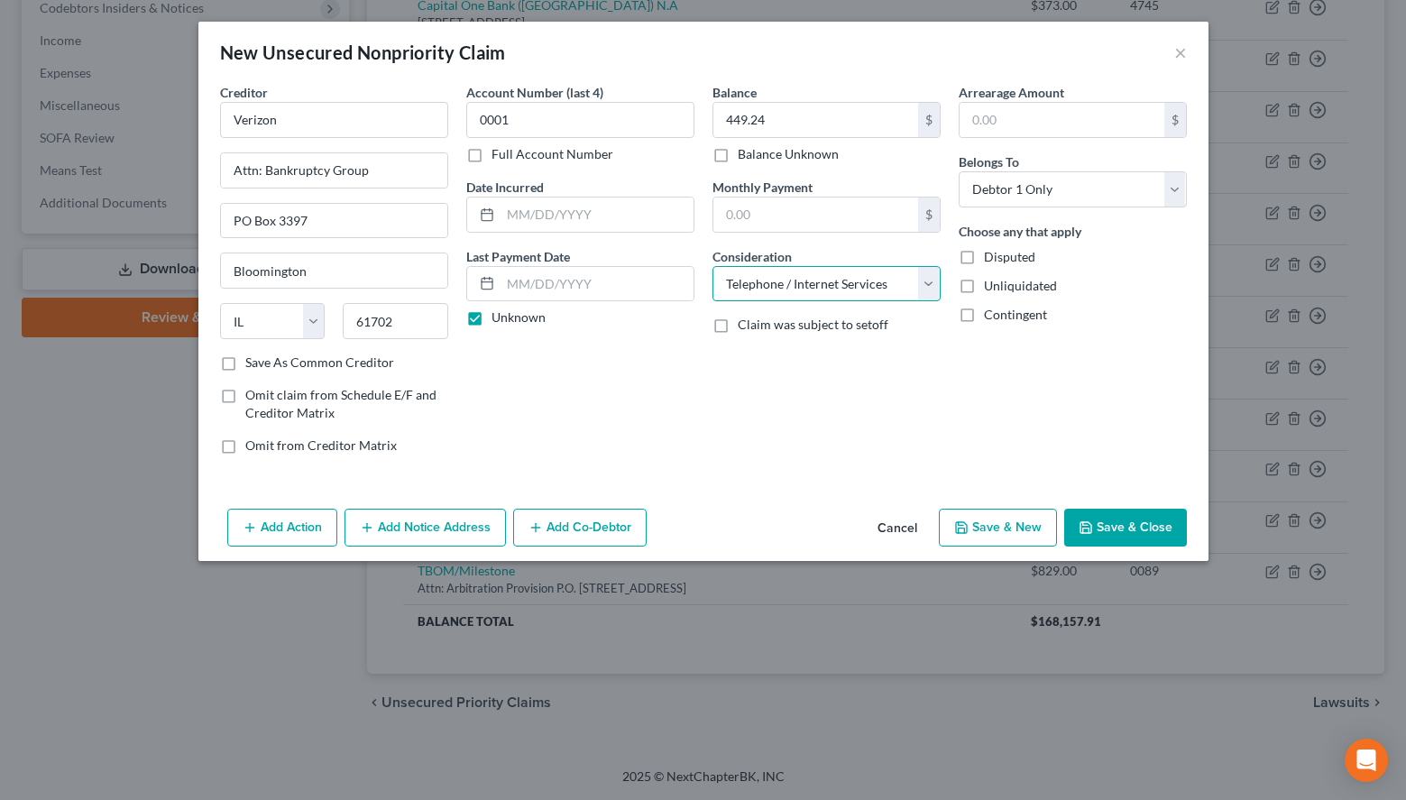
click option "Telephone / Internet Services" at bounding box center [0, 0] width 0 height 0
click at [455, 537] on button "Add Notice Address" at bounding box center [425, 528] width 161 height 38
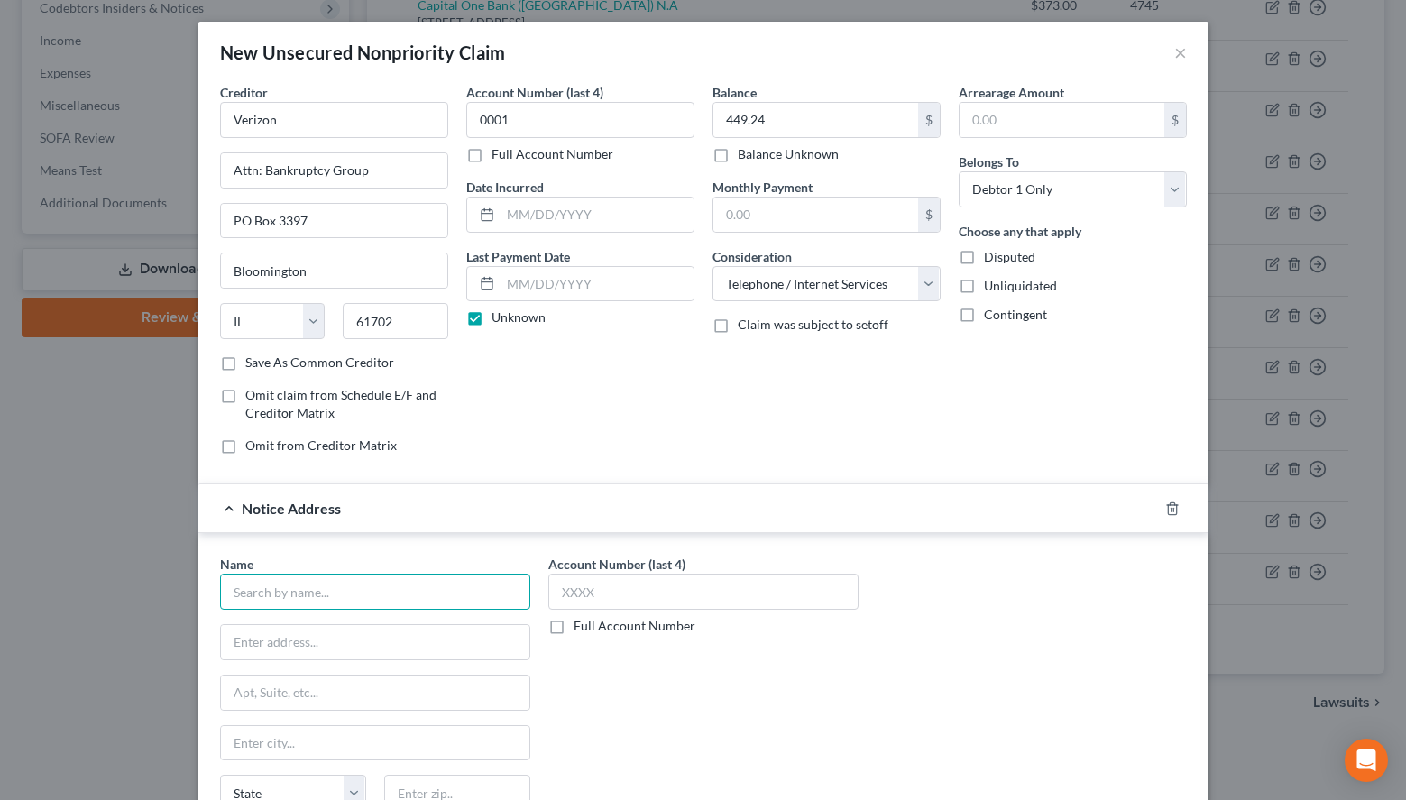
click at [460, 587] on input "text" at bounding box center [375, 592] width 310 height 36
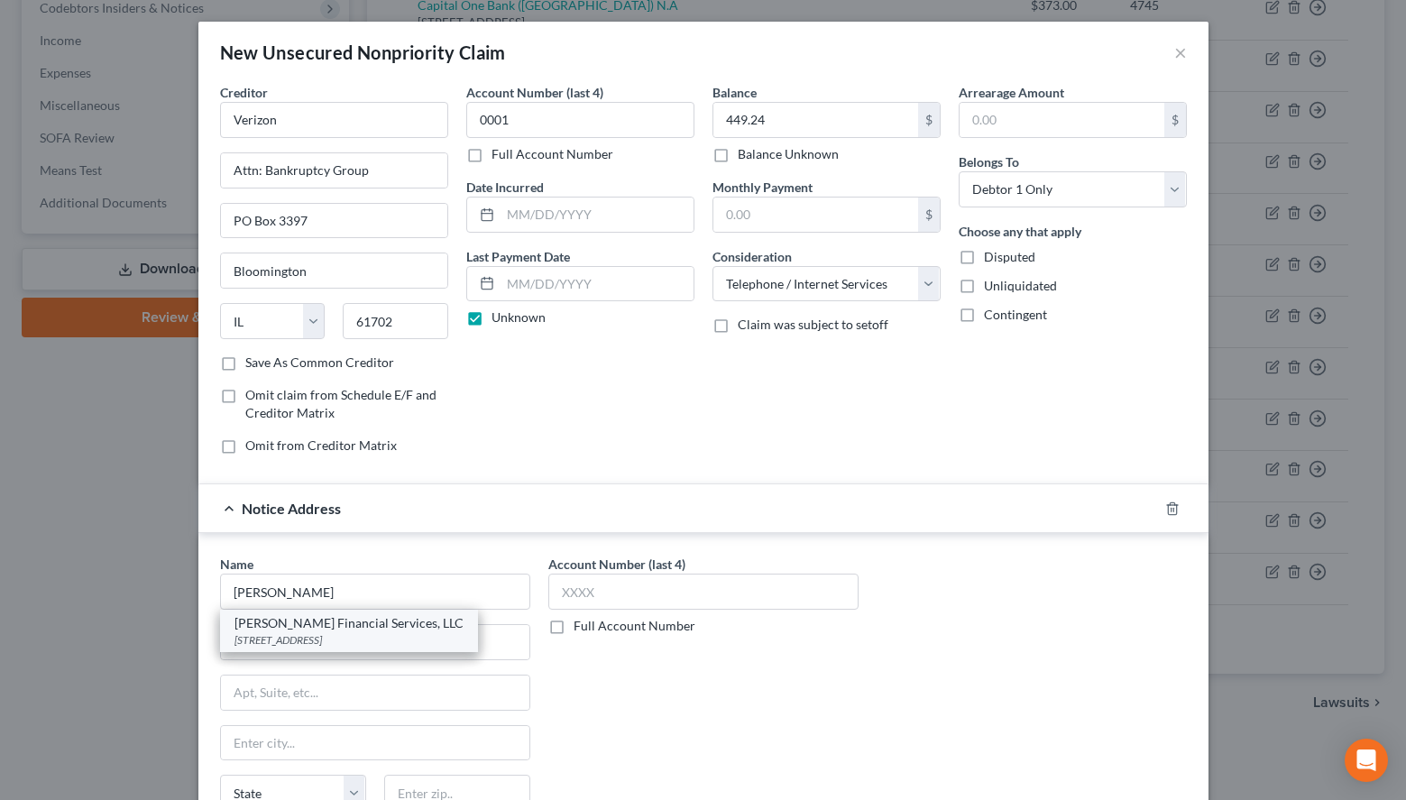
click at [392, 630] on div "Halstead Financial Services, LLC" at bounding box center [348, 623] width 229 height 18
type input "Halstead Financial Services, LLC"
type input "PO Box 828"
type input "Skokie"
select select "14"
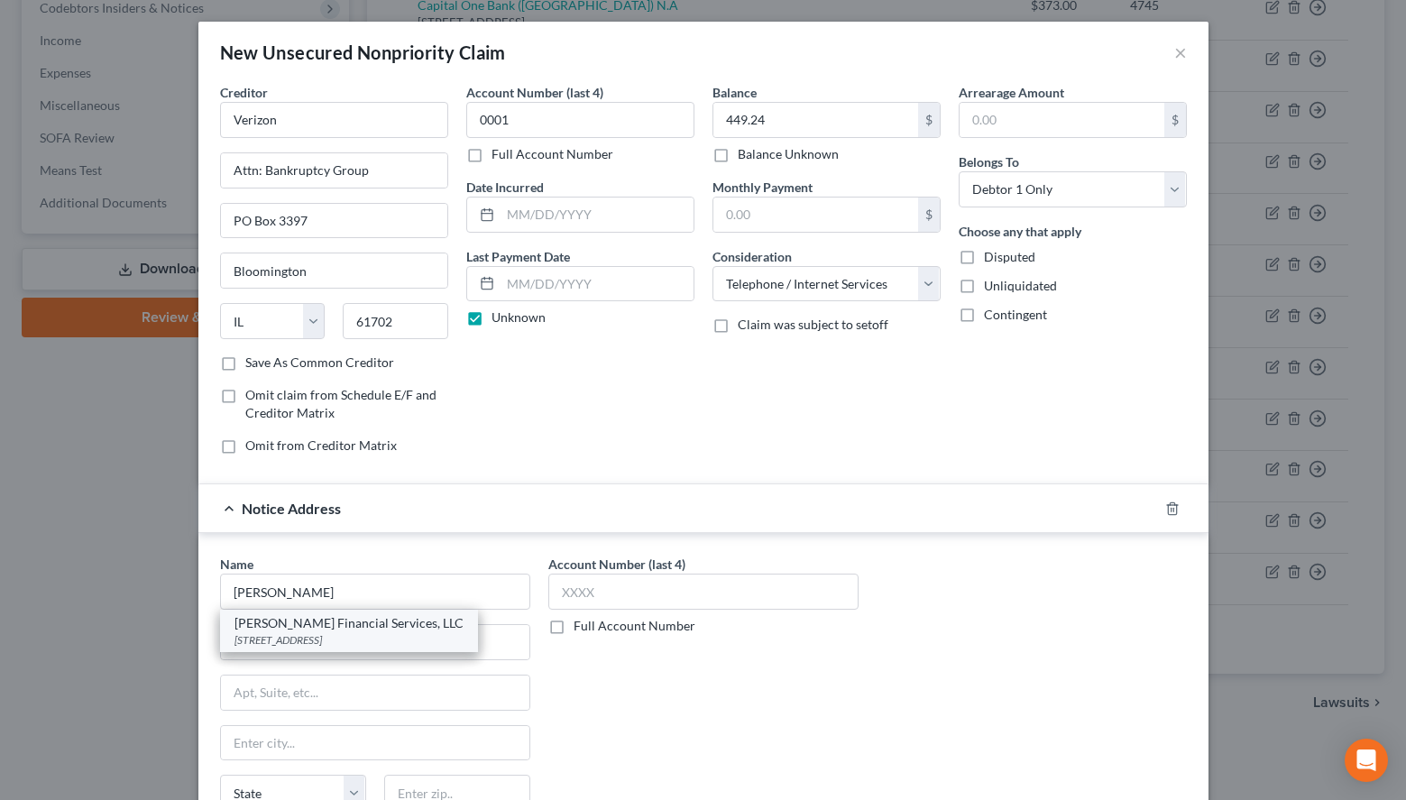
type input "60076-0828"
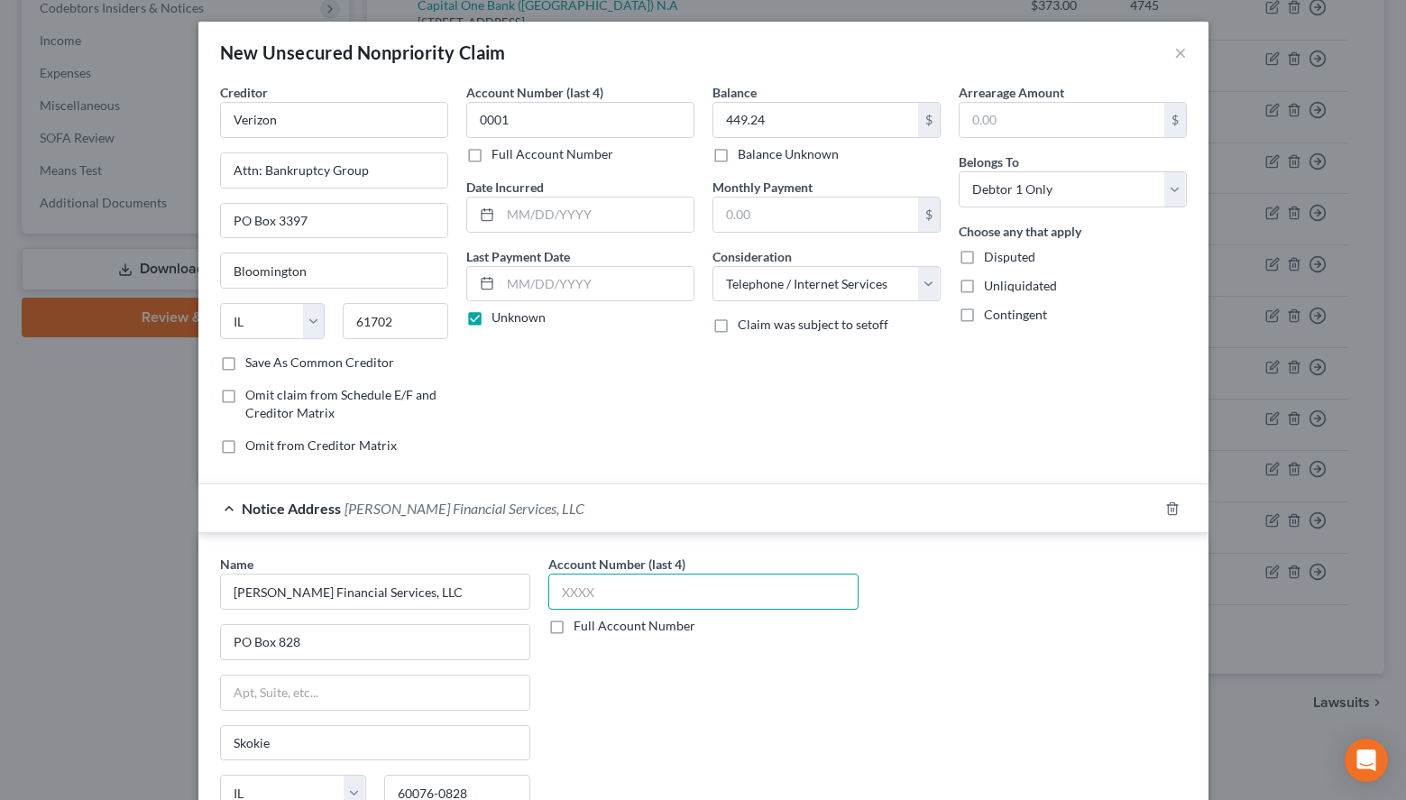
click at [635, 584] on input "text" at bounding box center [703, 592] width 310 height 36
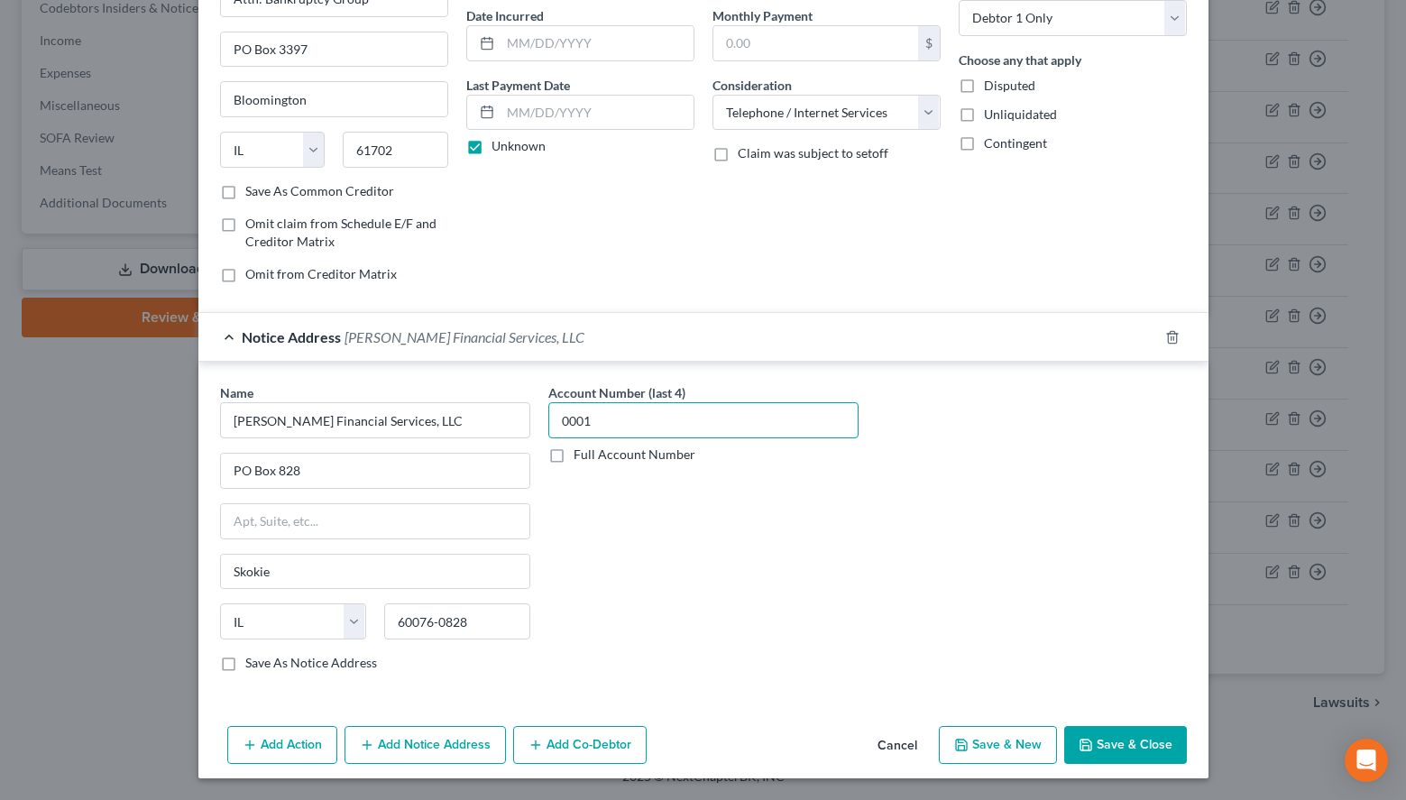
type input "0001"
click at [1162, 742] on button "Save & Close" at bounding box center [1125, 745] width 123 height 38
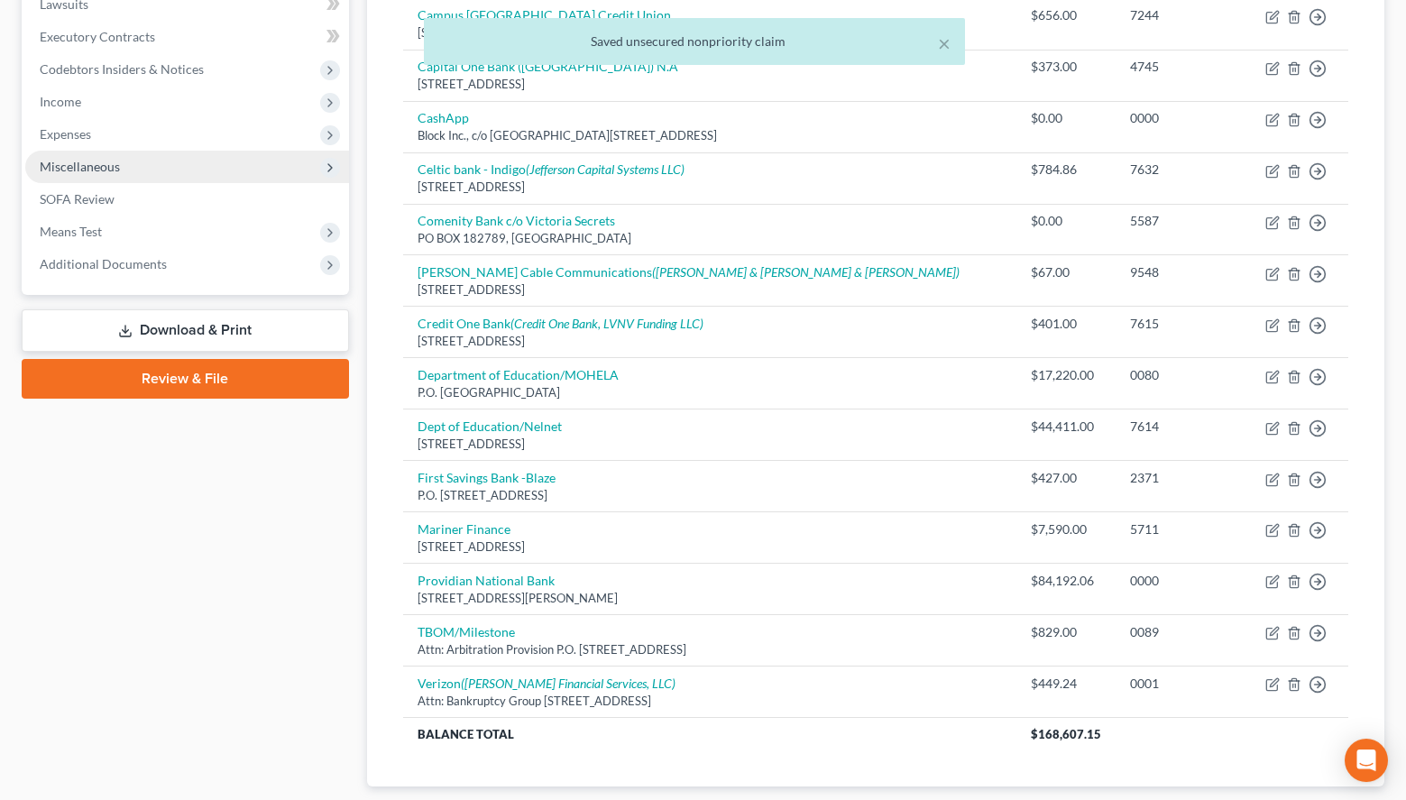
scroll to position [461, 0]
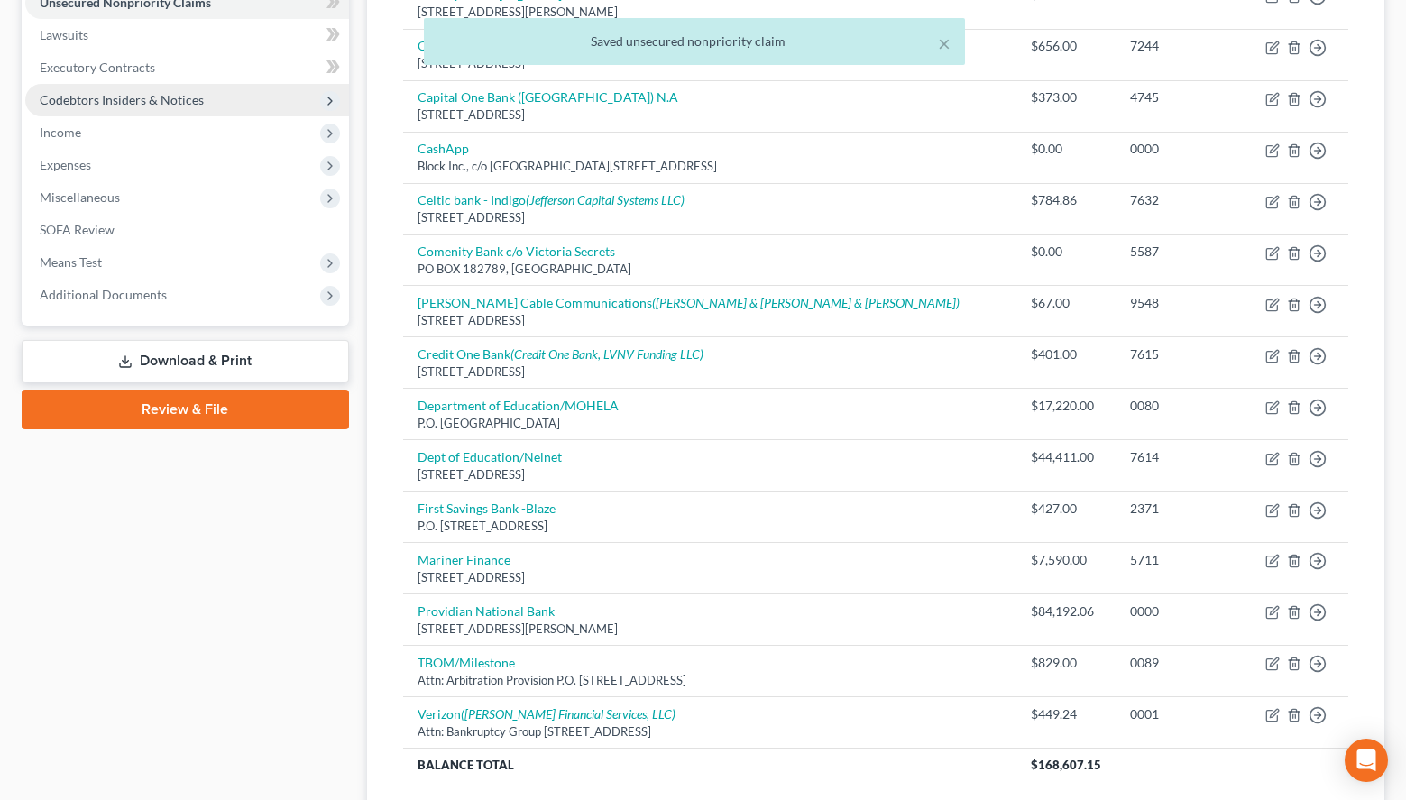
click at [192, 113] on span "Codebtors Insiders & Notices" at bounding box center [187, 100] width 324 height 32
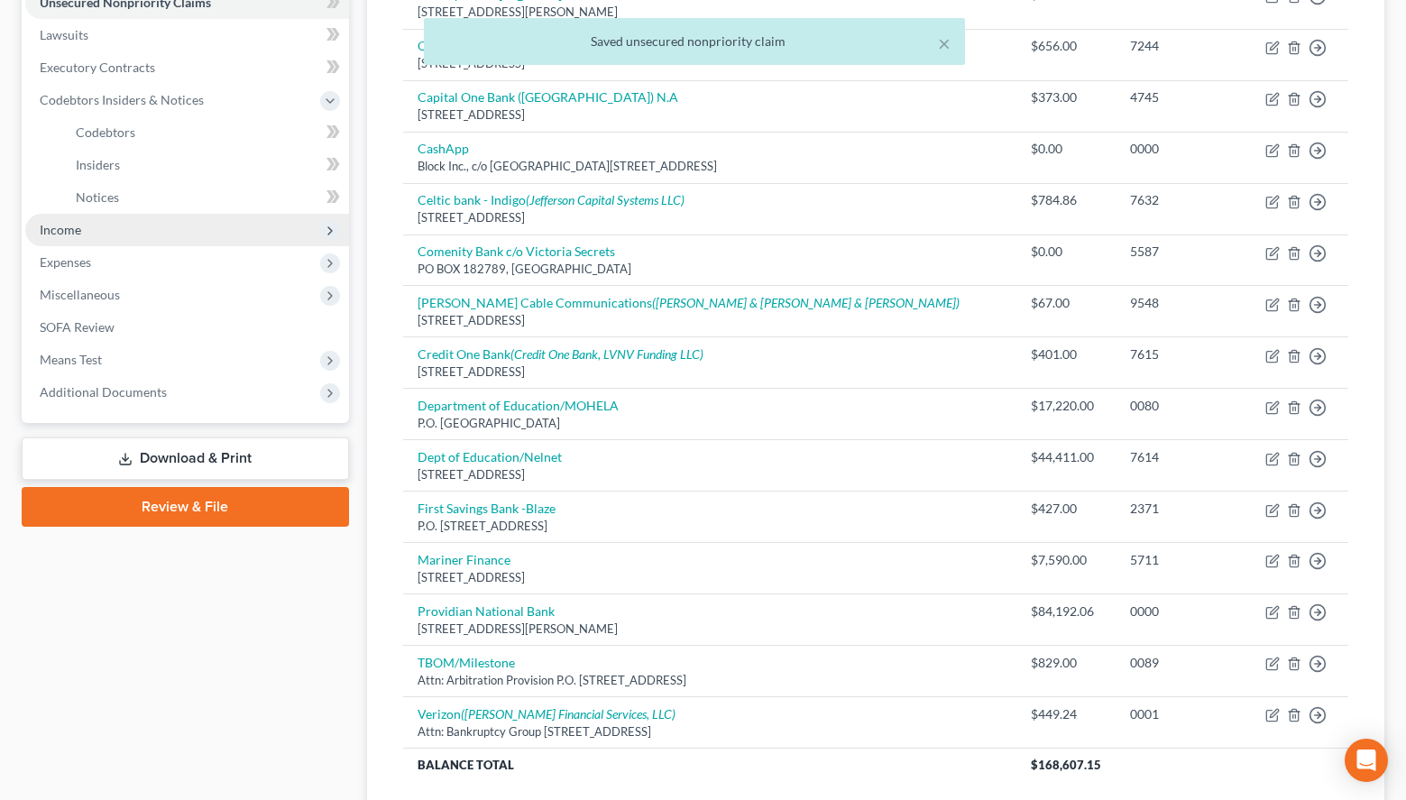
click at [182, 226] on span "Income" at bounding box center [187, 230] width 324 height 32
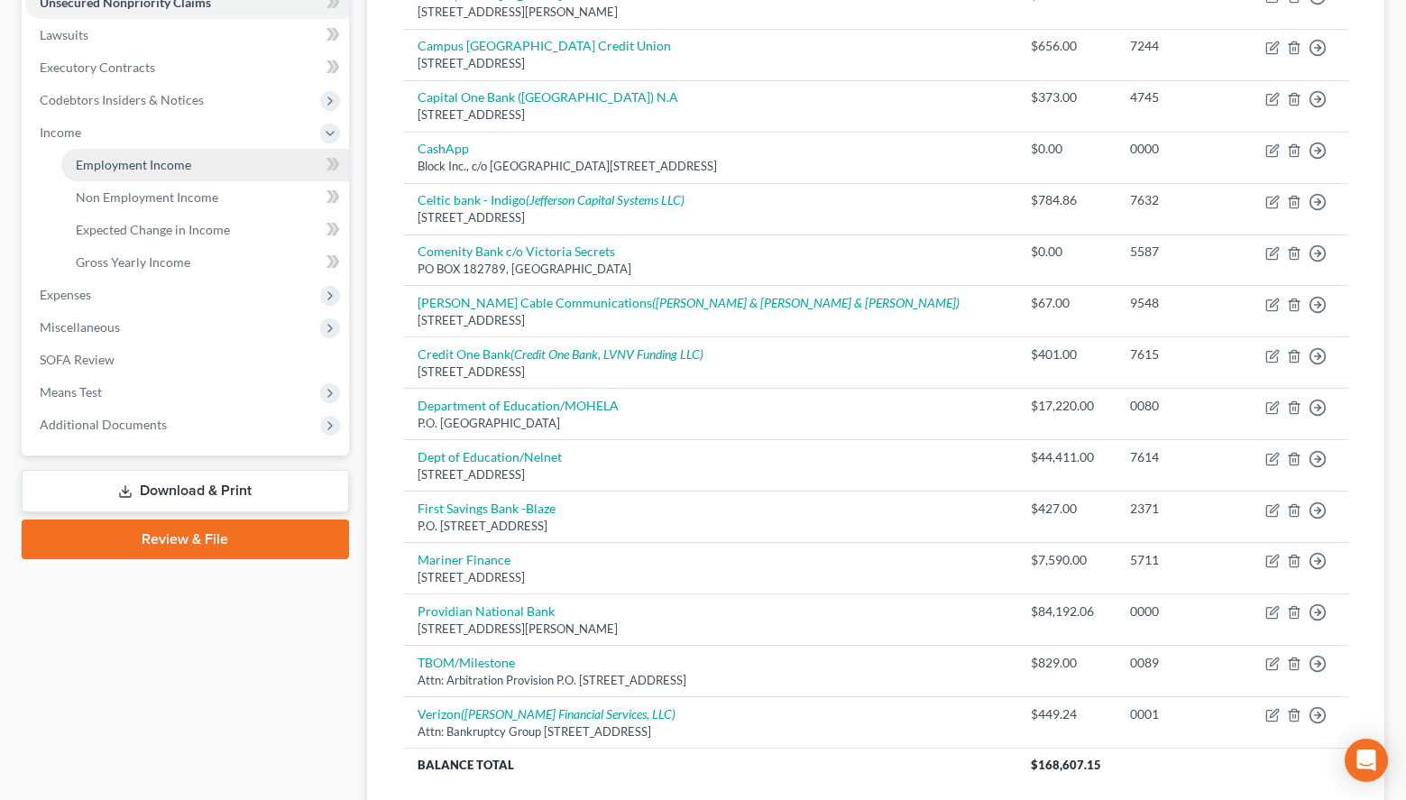
click at [190, 161] on link "Employment Income" at bounding box center [205, 165] width 288 height 32
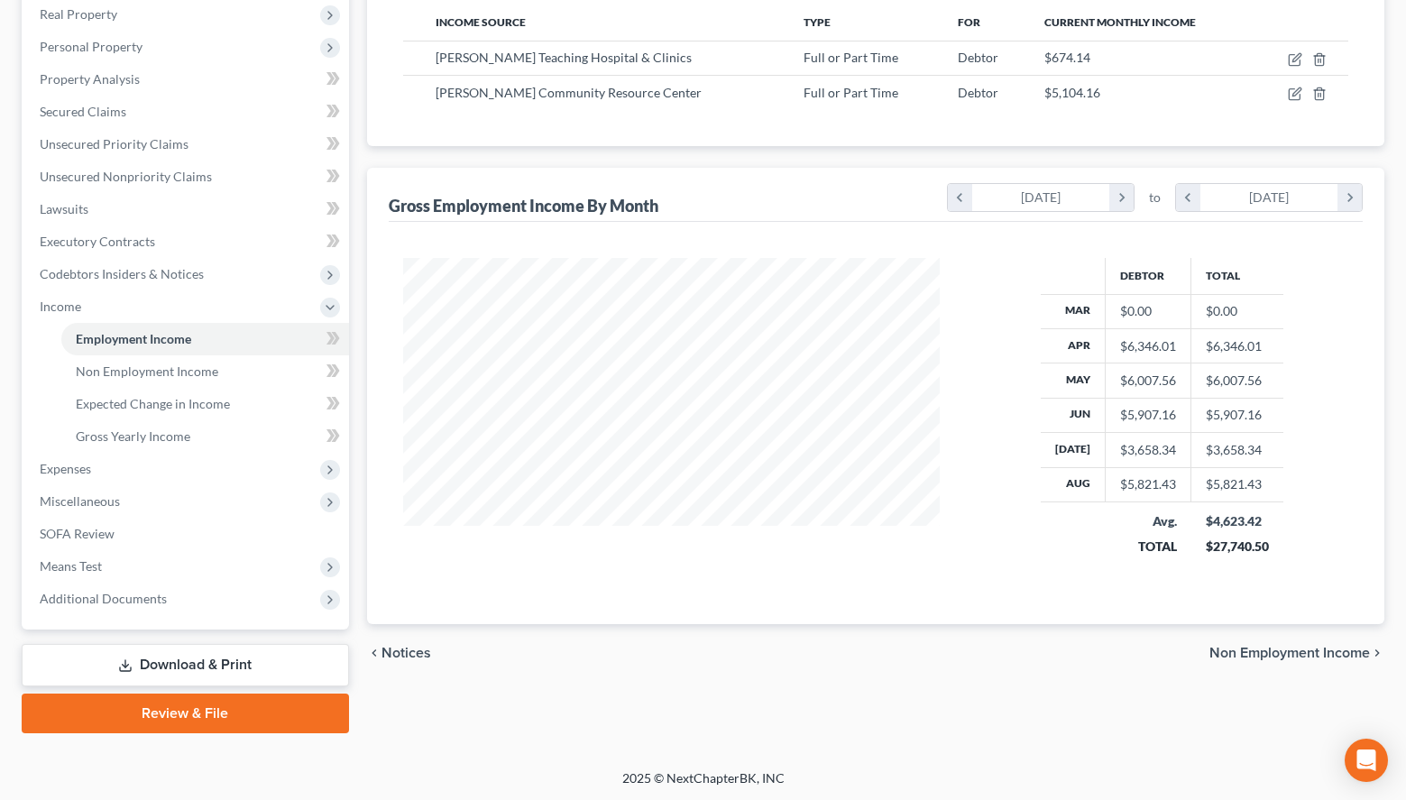
scroll to position [324, 572]
click at [1294, 96] on icon "button" at bounding box center [1296, 92] width 8 height 8
select select "0"
select select "9"
select select "1"
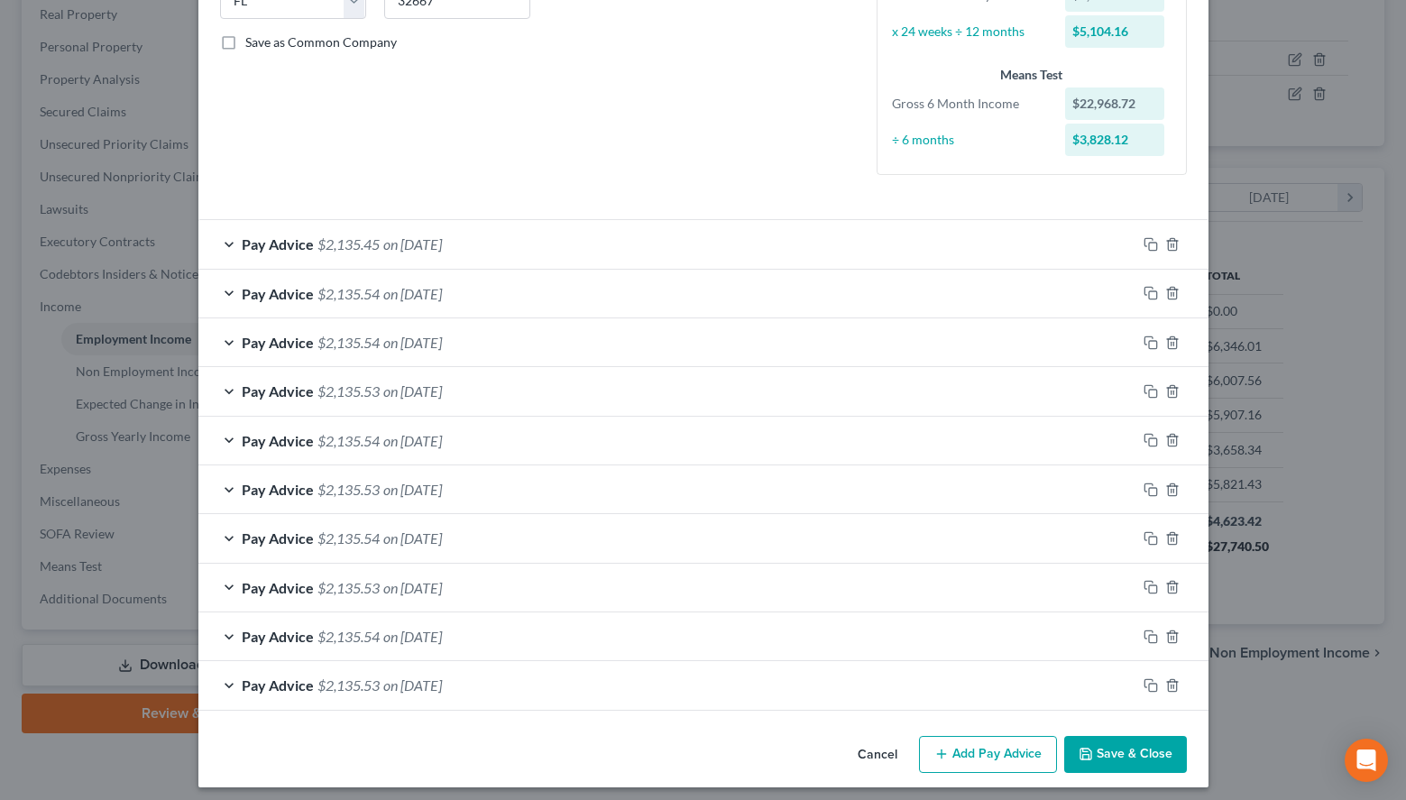
scroll to position [399, 0]
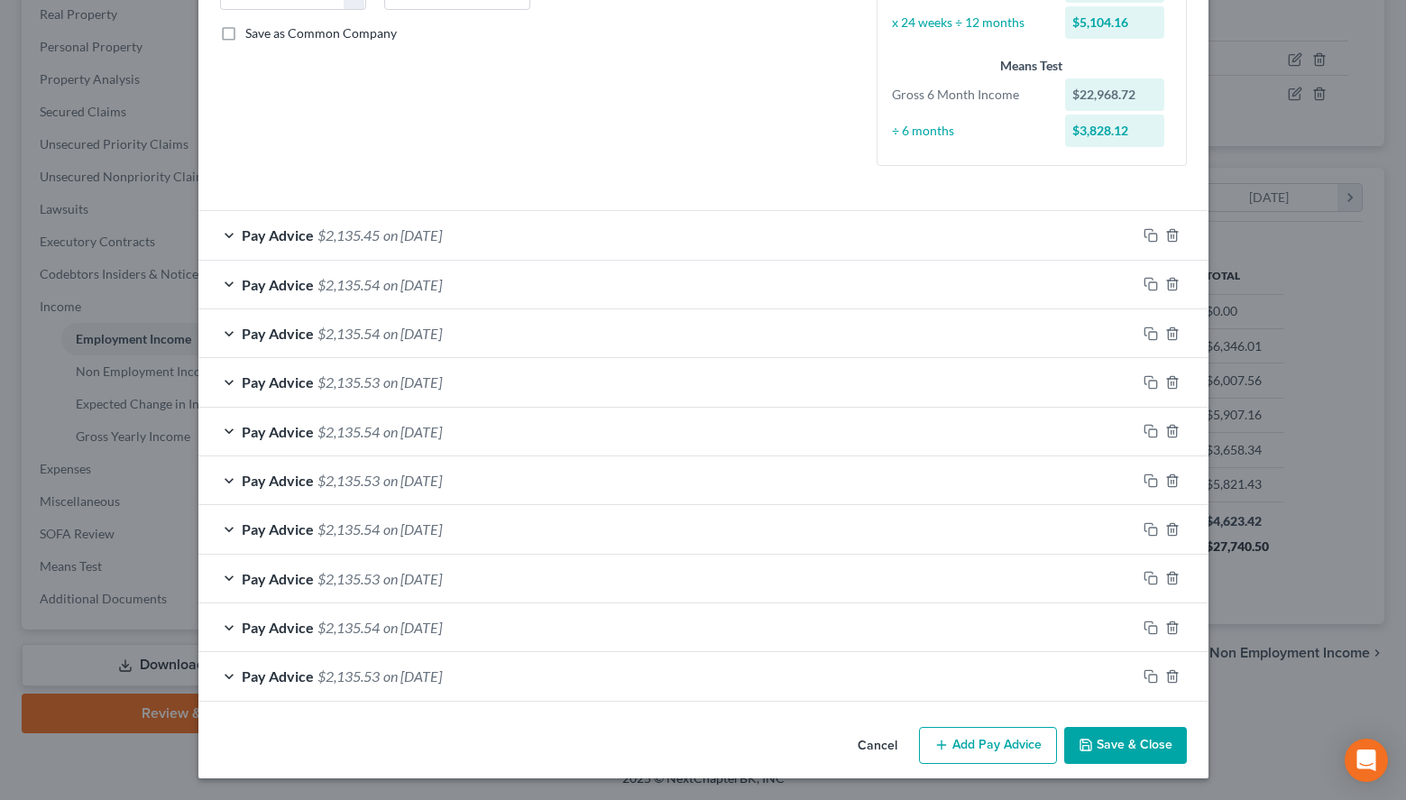
click at [1127, 748] on button "Save & Close" at bounding box center [1125, 746] width 123 height 38
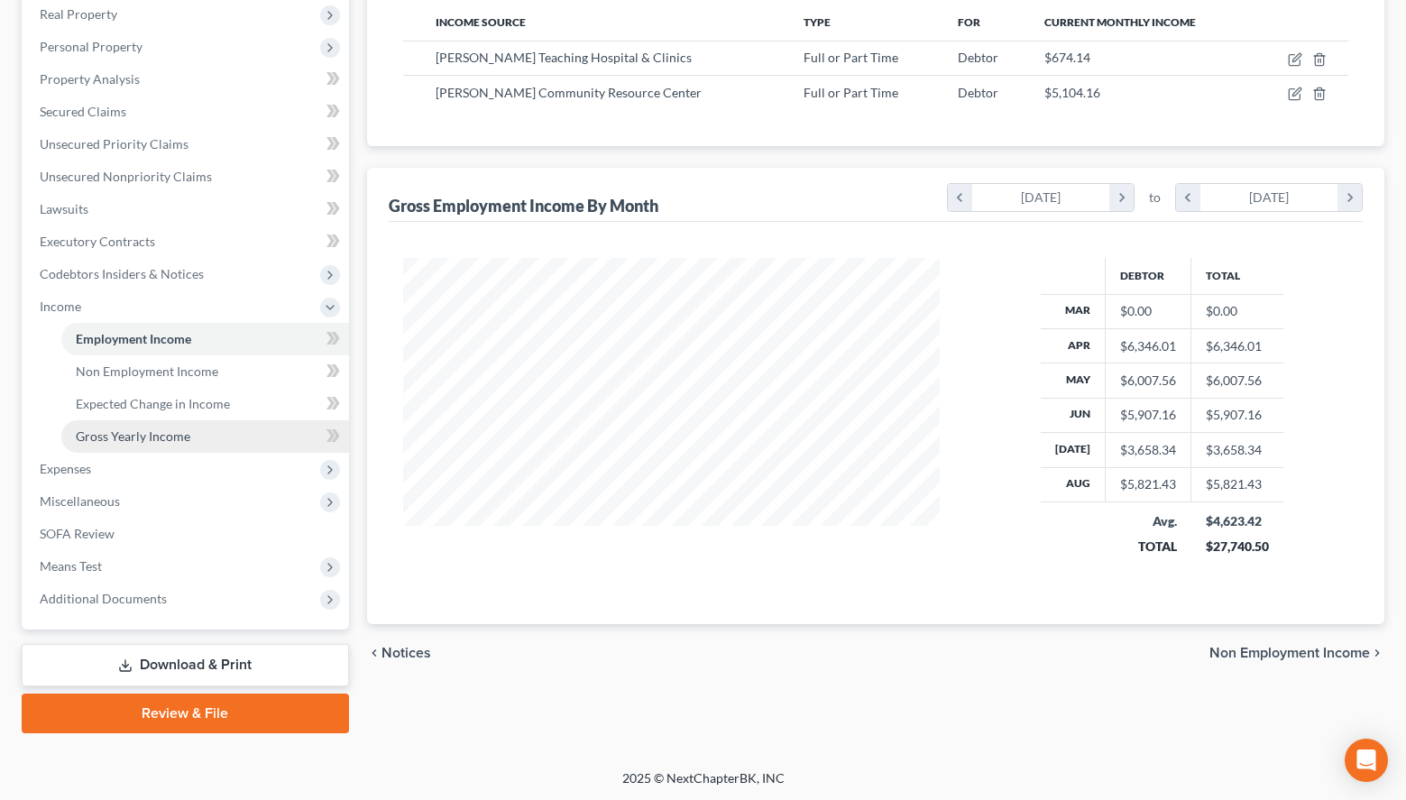
click at [286, 433] on link "Gross Yearly Income" at bounding box center [205, 436] width 288 height 32
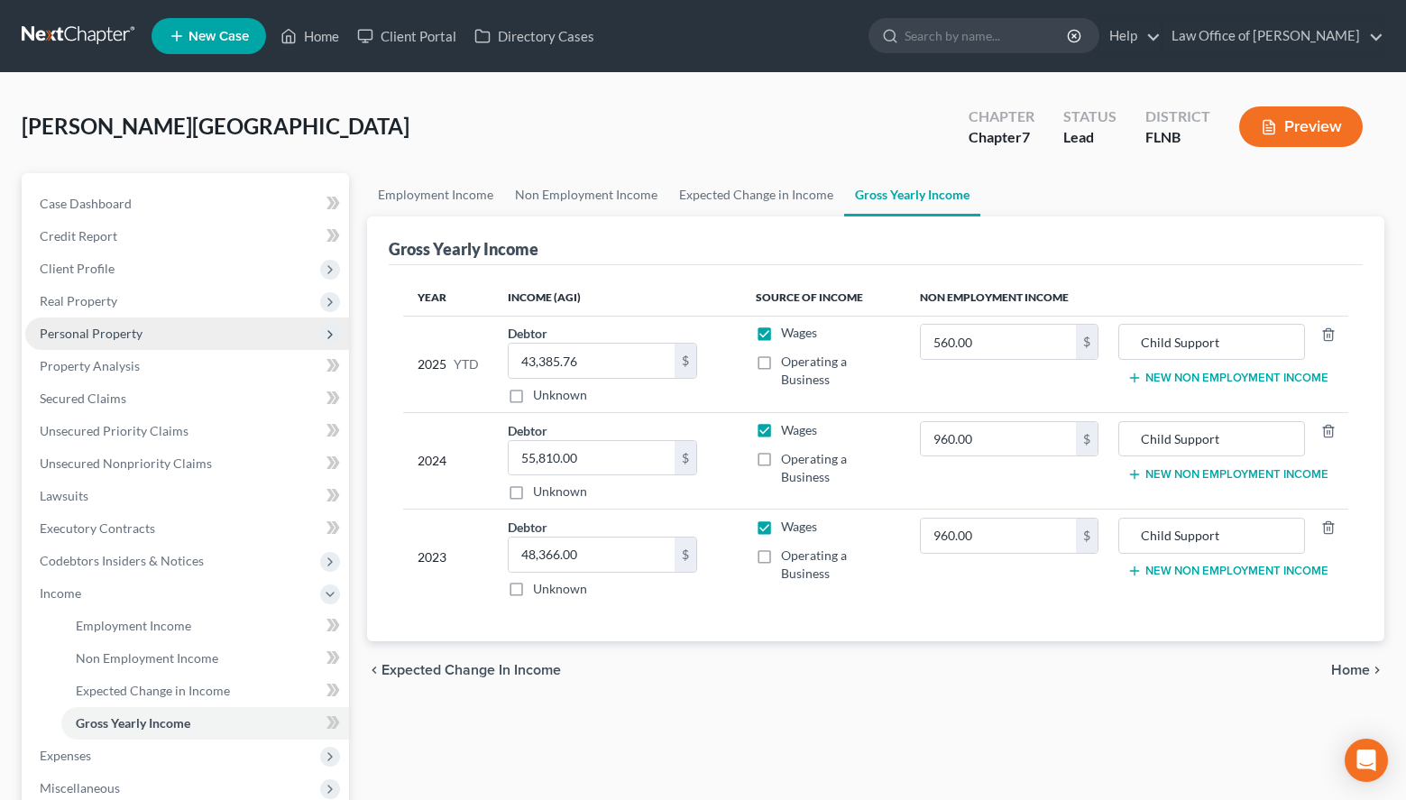
click at [107, 344] on span "Personal Property" at bounding box center [187, 333] width 324 height 32
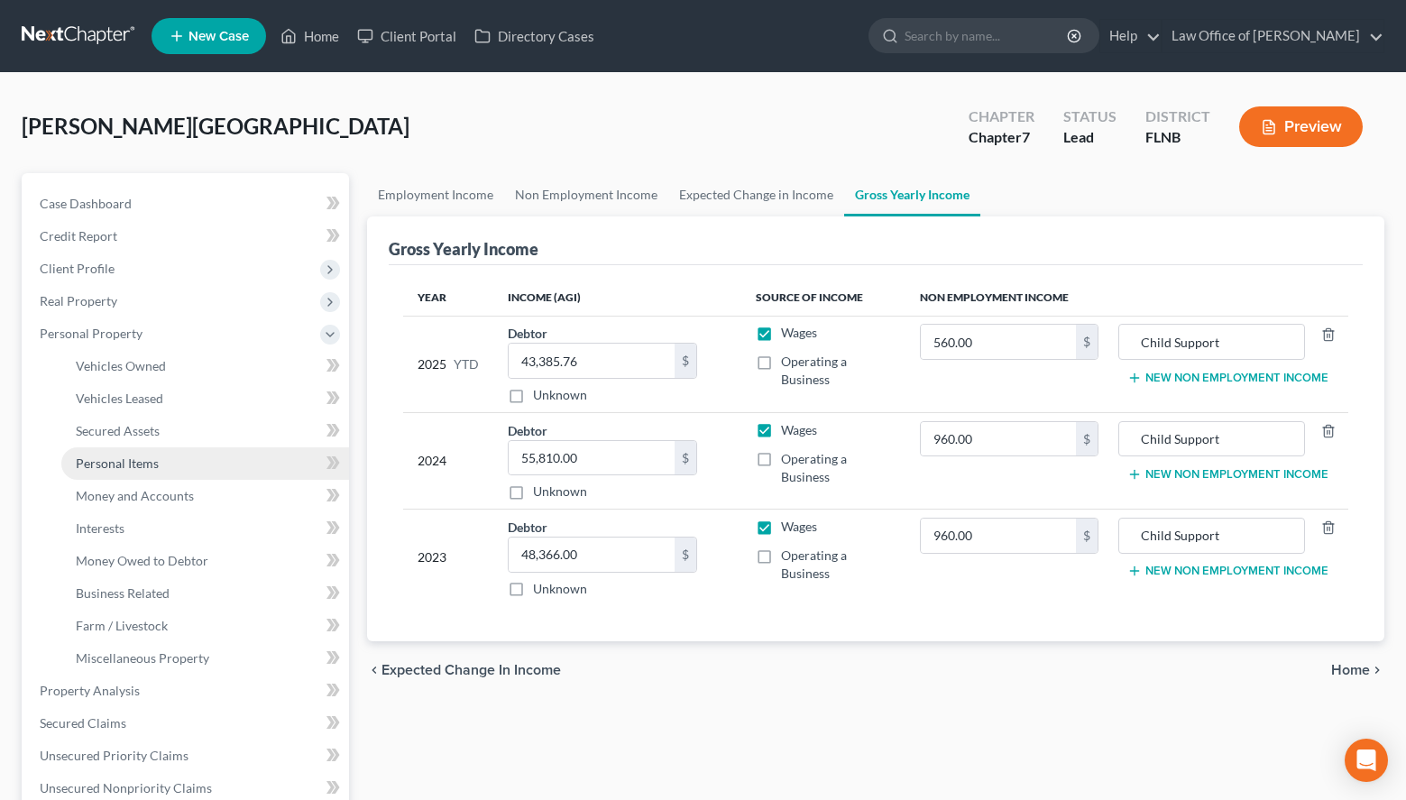
click at [216, 458] on link "Personal Items" at bounding box center [205, 463] width 288 height 32
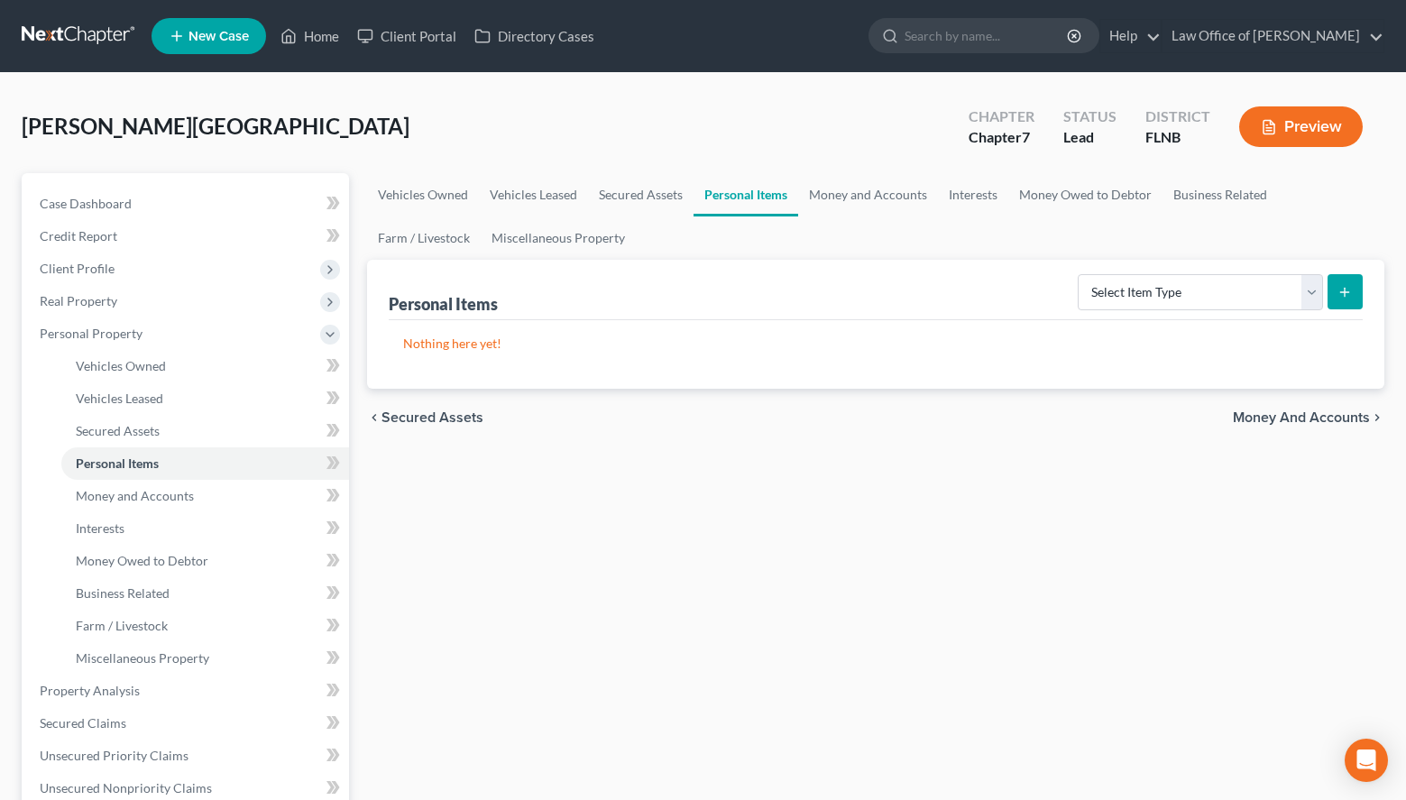
click at [1358, 556] on div "Vehicles Owned Vehicles Leased Secured Assets Personal Items Money and Accounts…" at bounding box center [875, 694] width 1035 height 1042
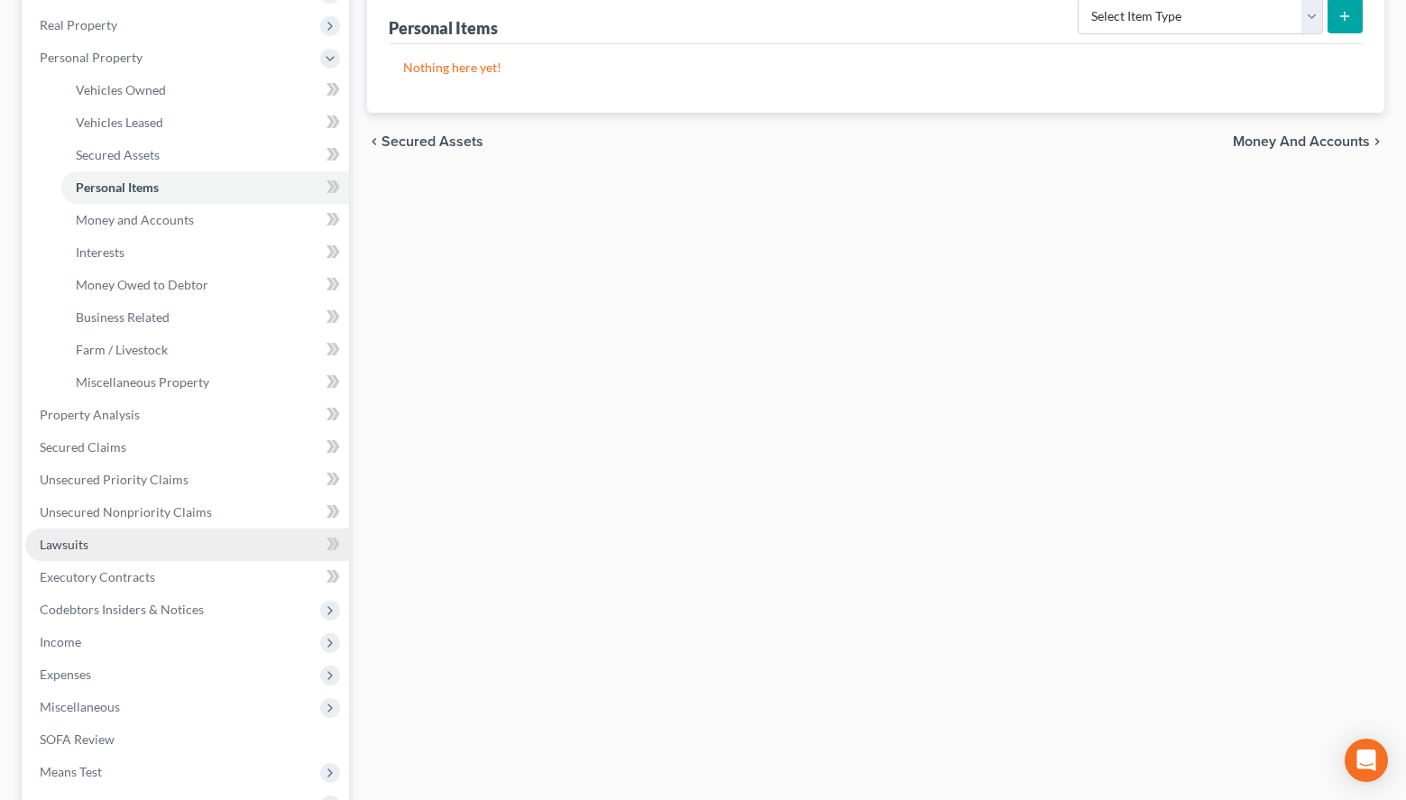
scroll to position [460, 0]
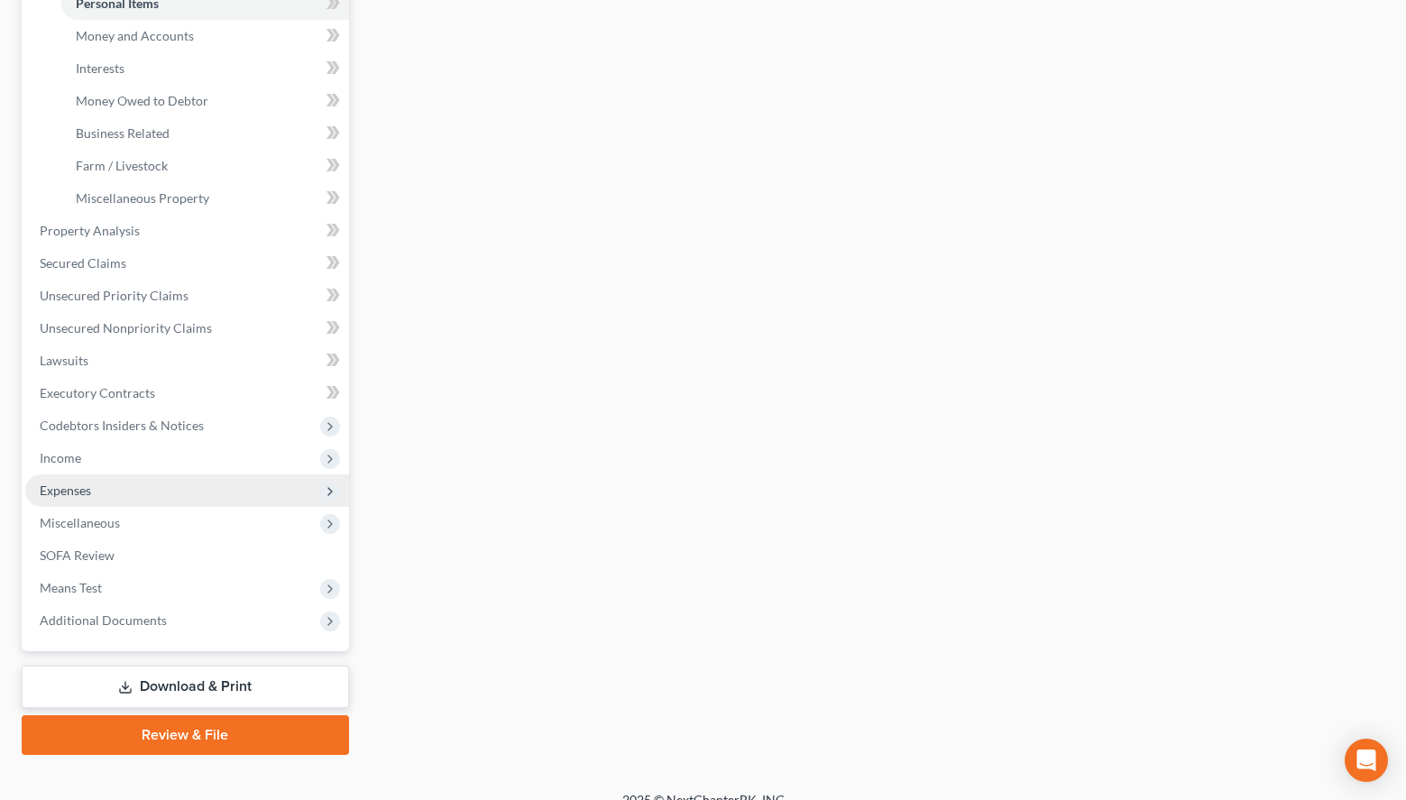
click at [220, 482] on span "Expenses" at bounding box center [187, 490] width 324 height 32
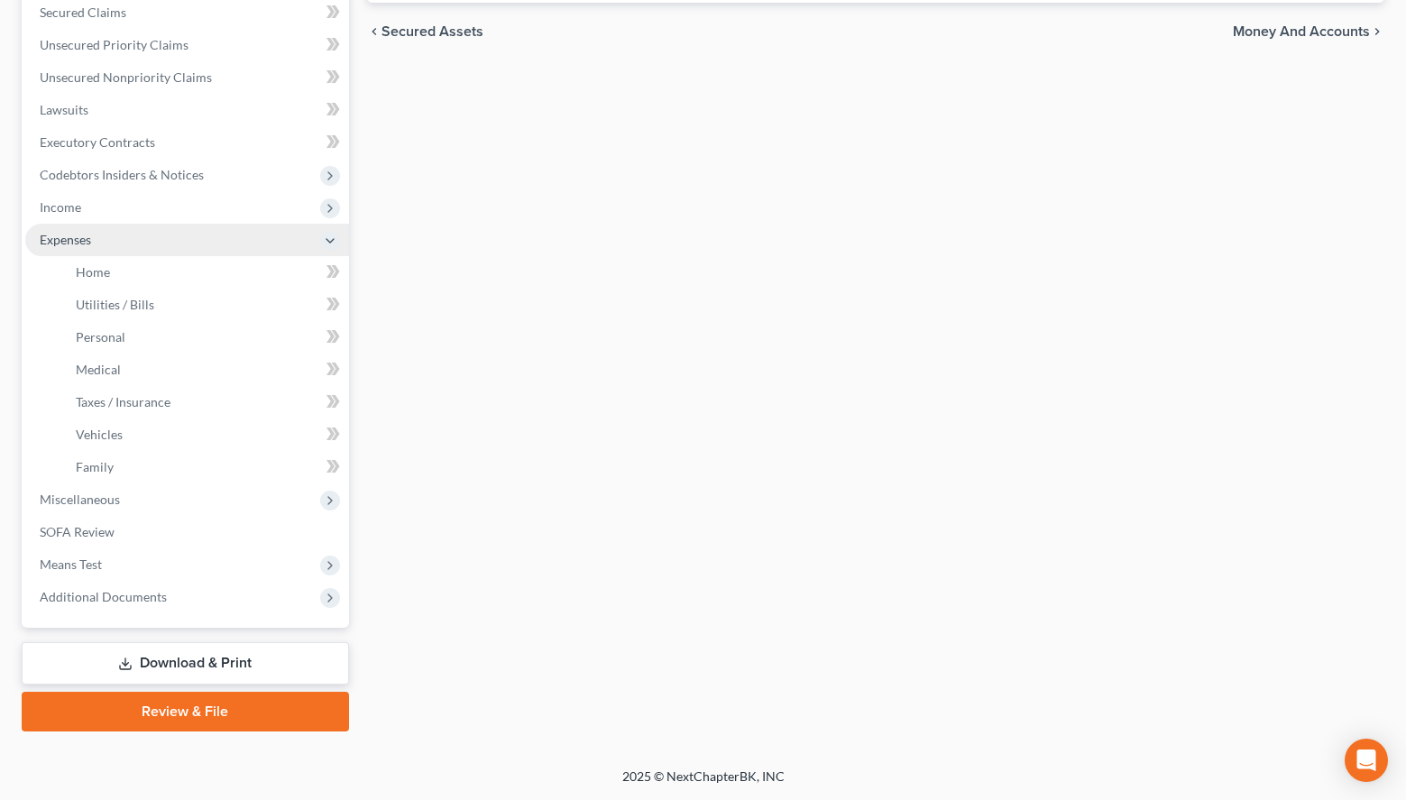
scroll to position [383, 0]
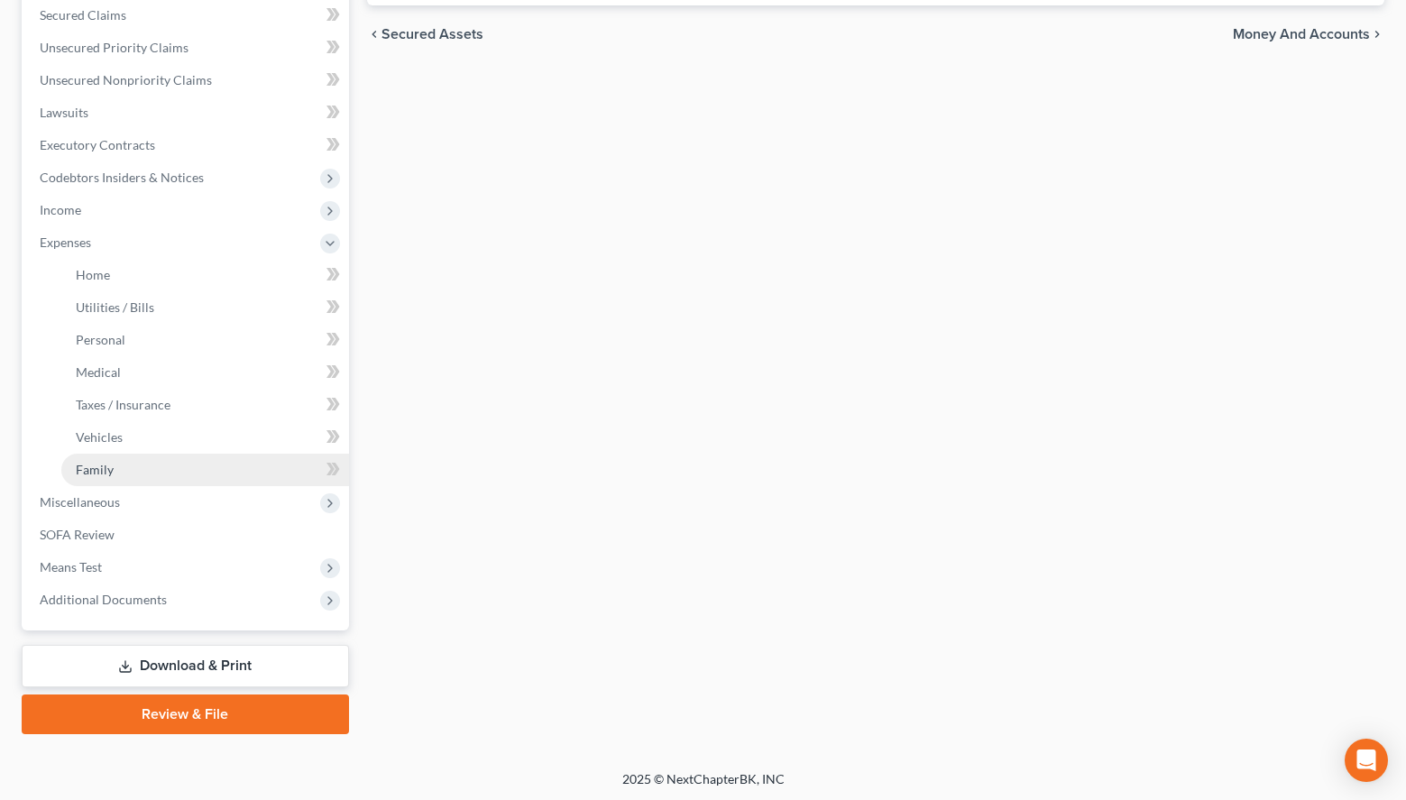
click at [210, 461] on link "Family" at bounding box center [205, 470] width 288 height 32
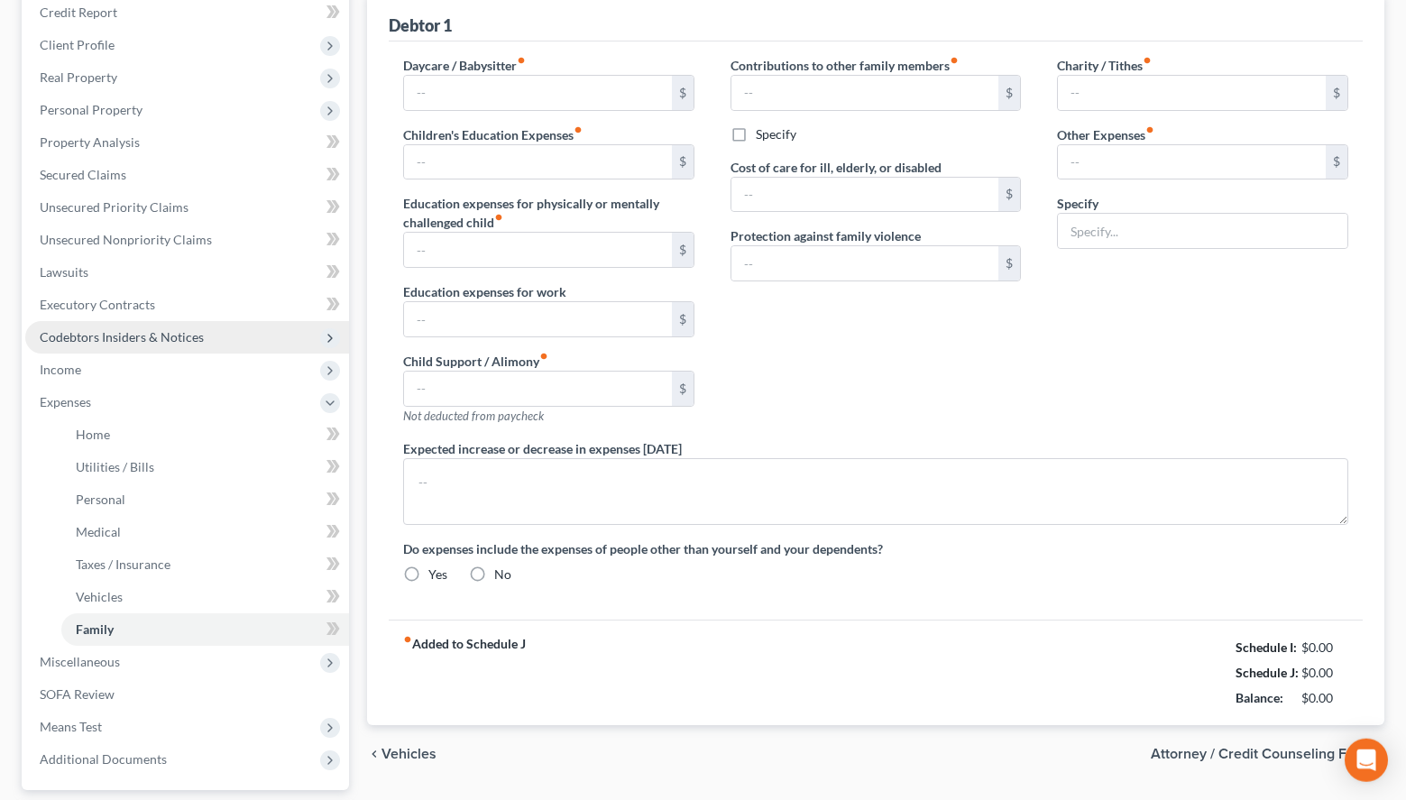
type input "0.00"
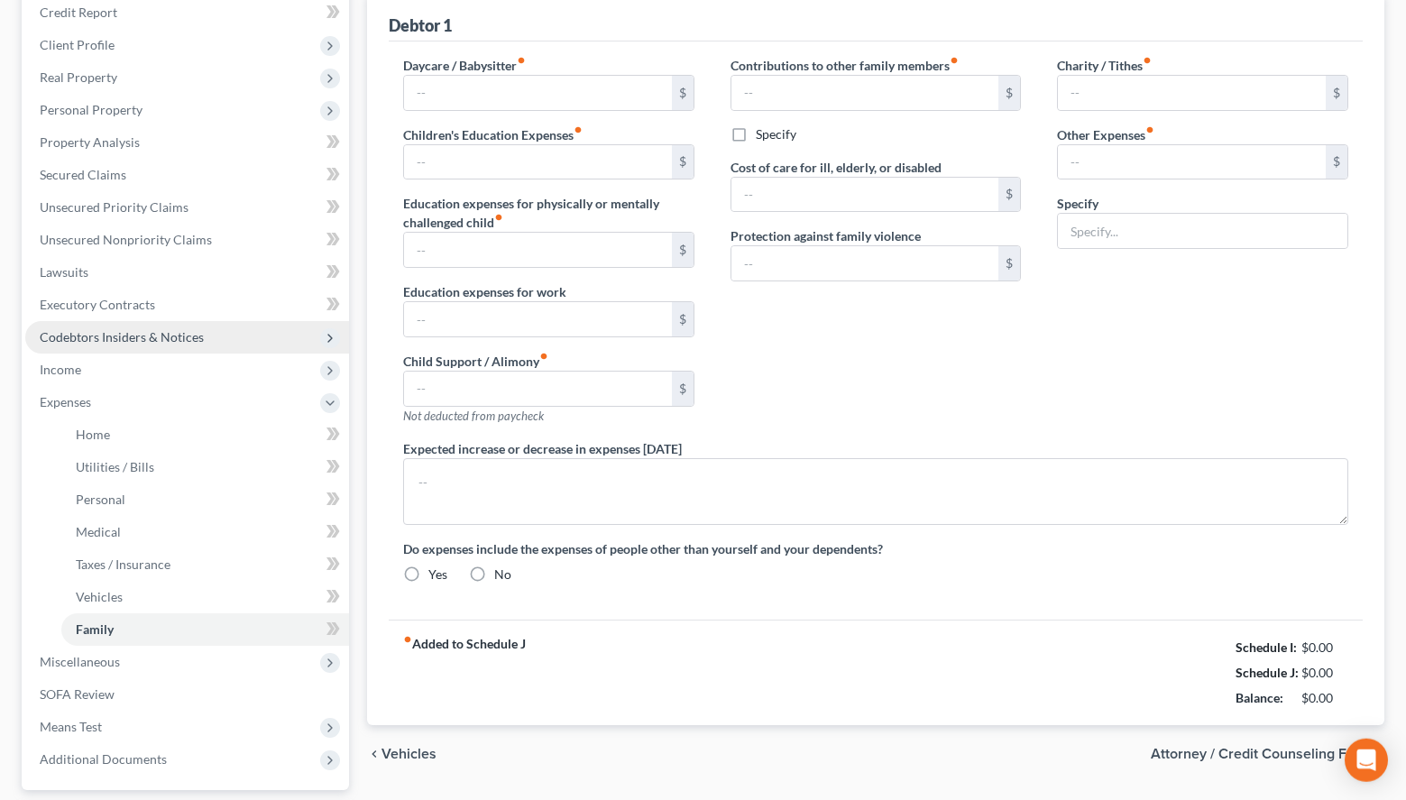
type input "0.00"
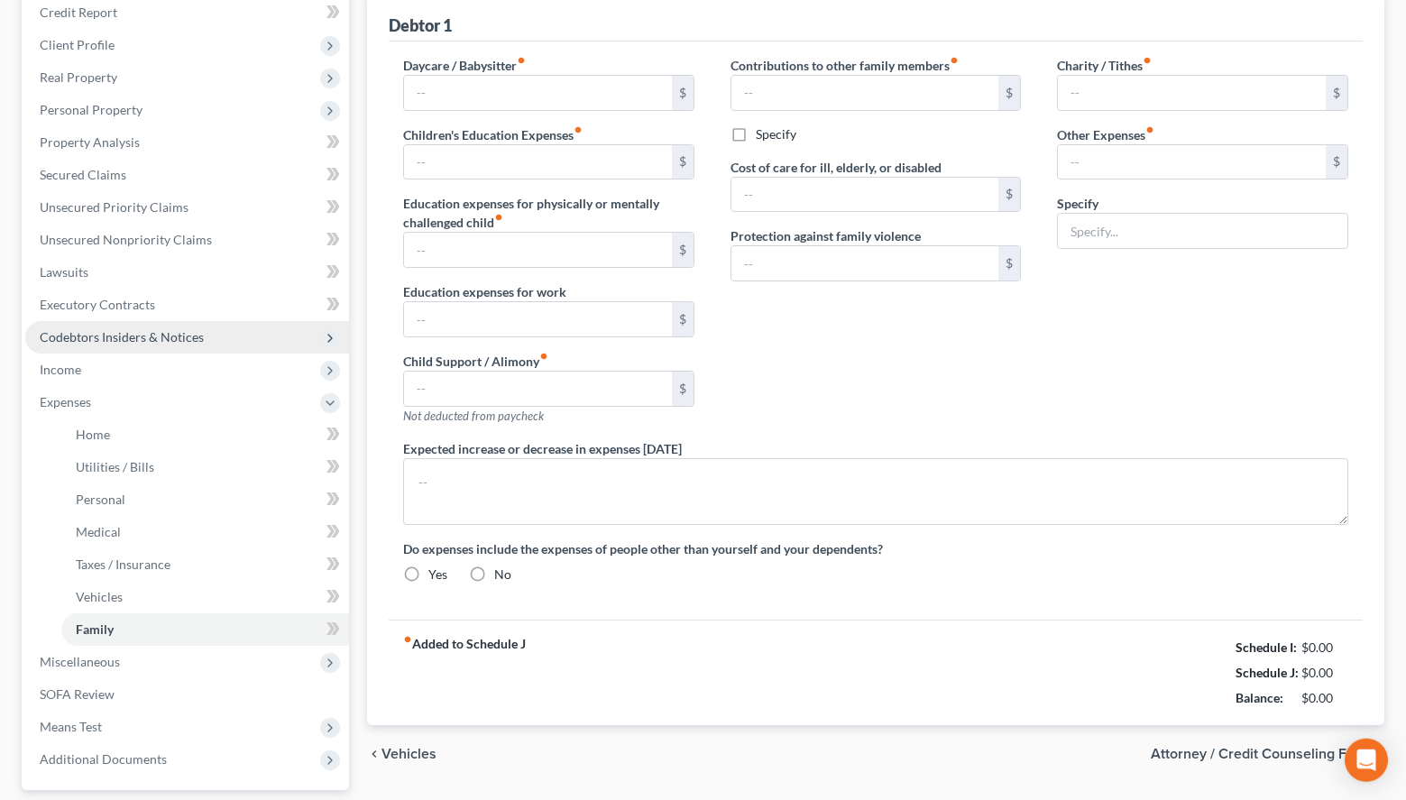
radio input "true"
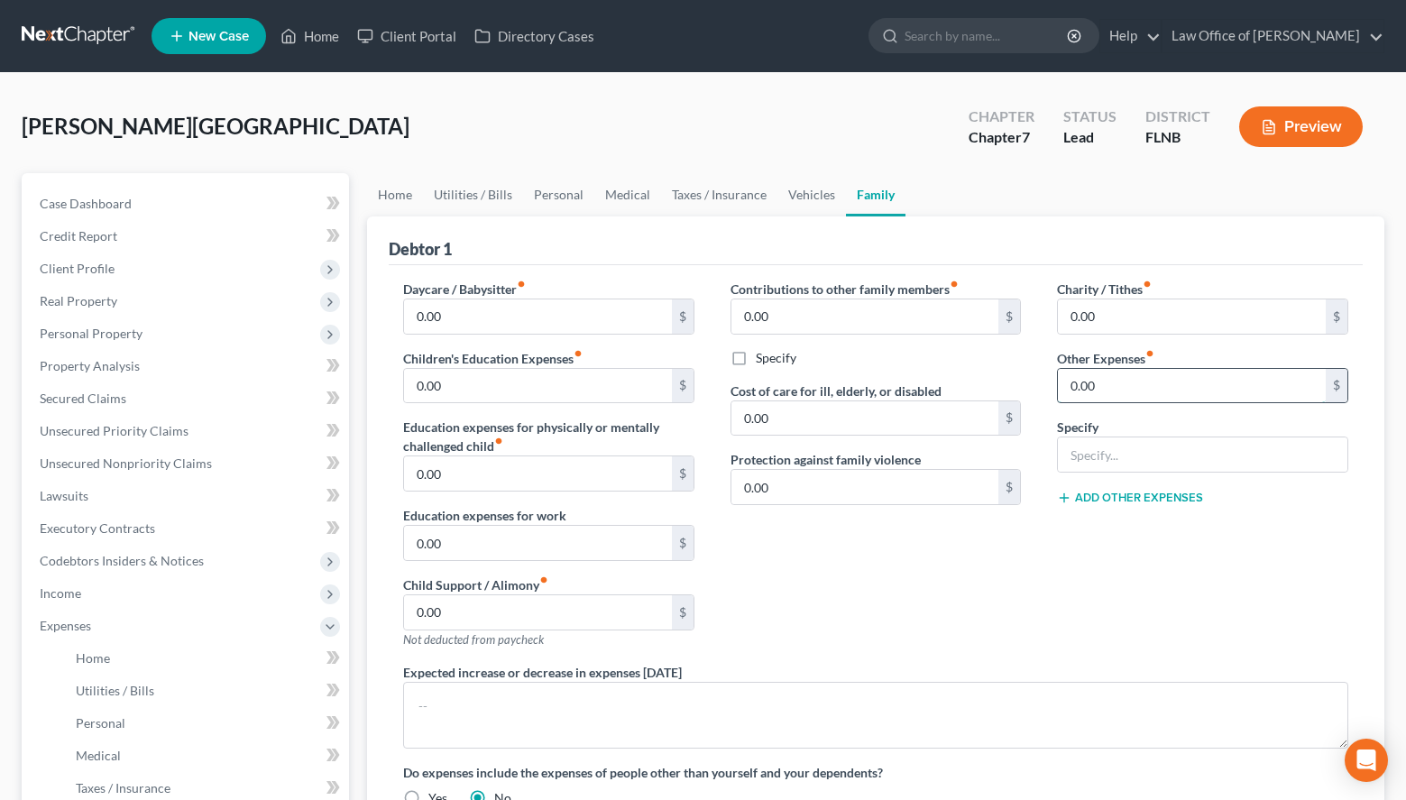
click at [1189, 391] on input "0.00" at bounding box center [1192, 386] width 268 height 34
type input "140.00"
click at [1182, 444] on input "text" at bounding box center [1202, 454] width 289 height 34
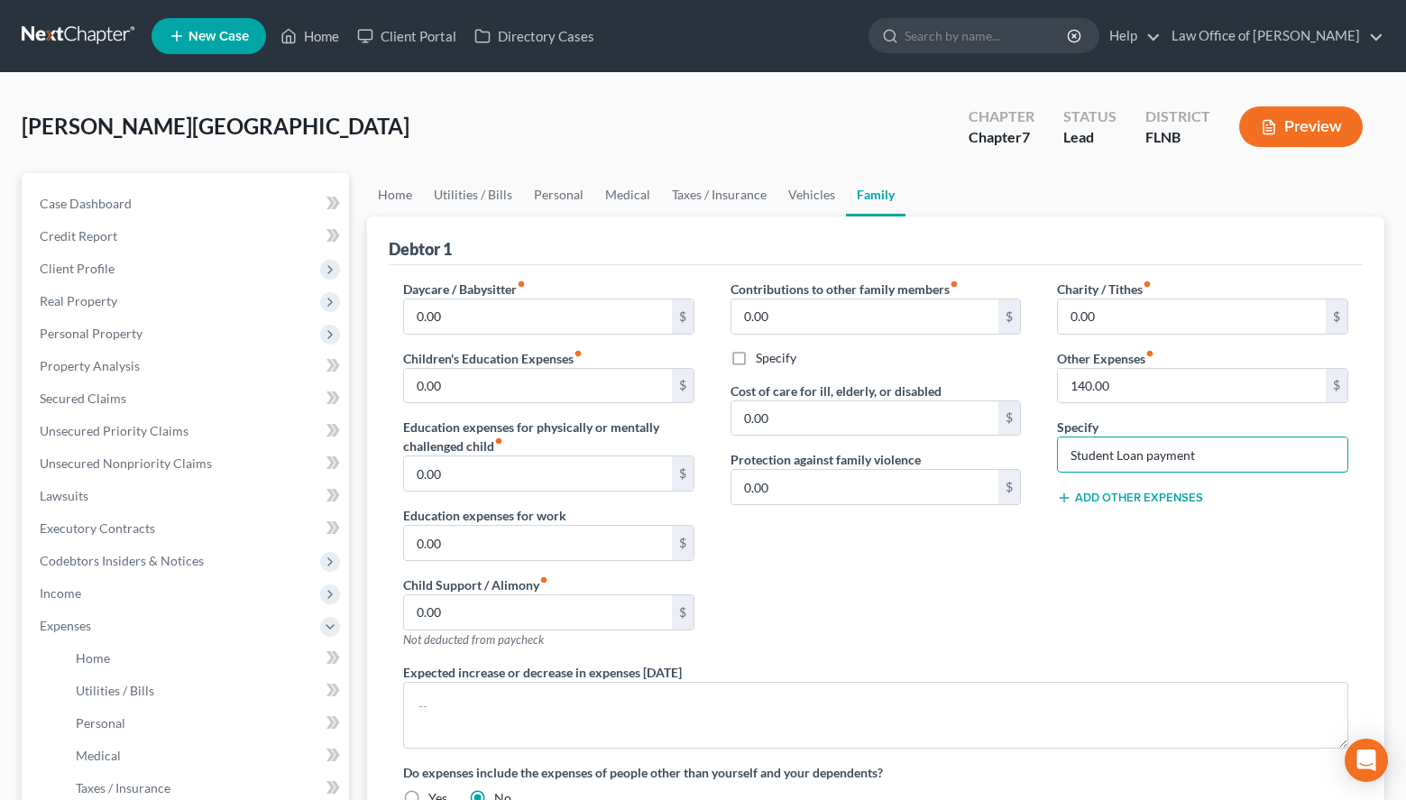
type input "Student Loan payment"
click at [1141, 311] on input "0.00" at bounding box center [1192, 316] width 268 height 34
type input "100.00"
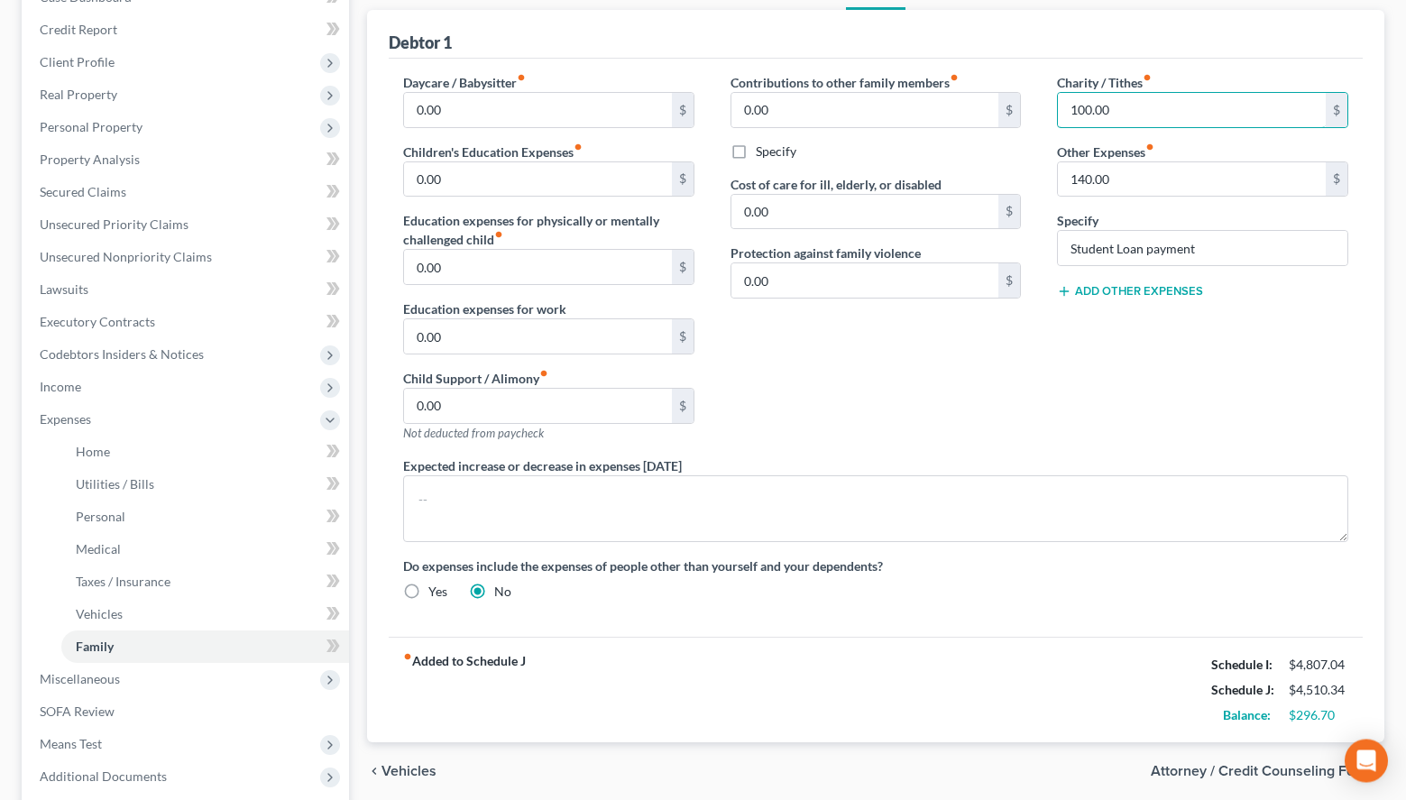
scroll to position [276, 0]
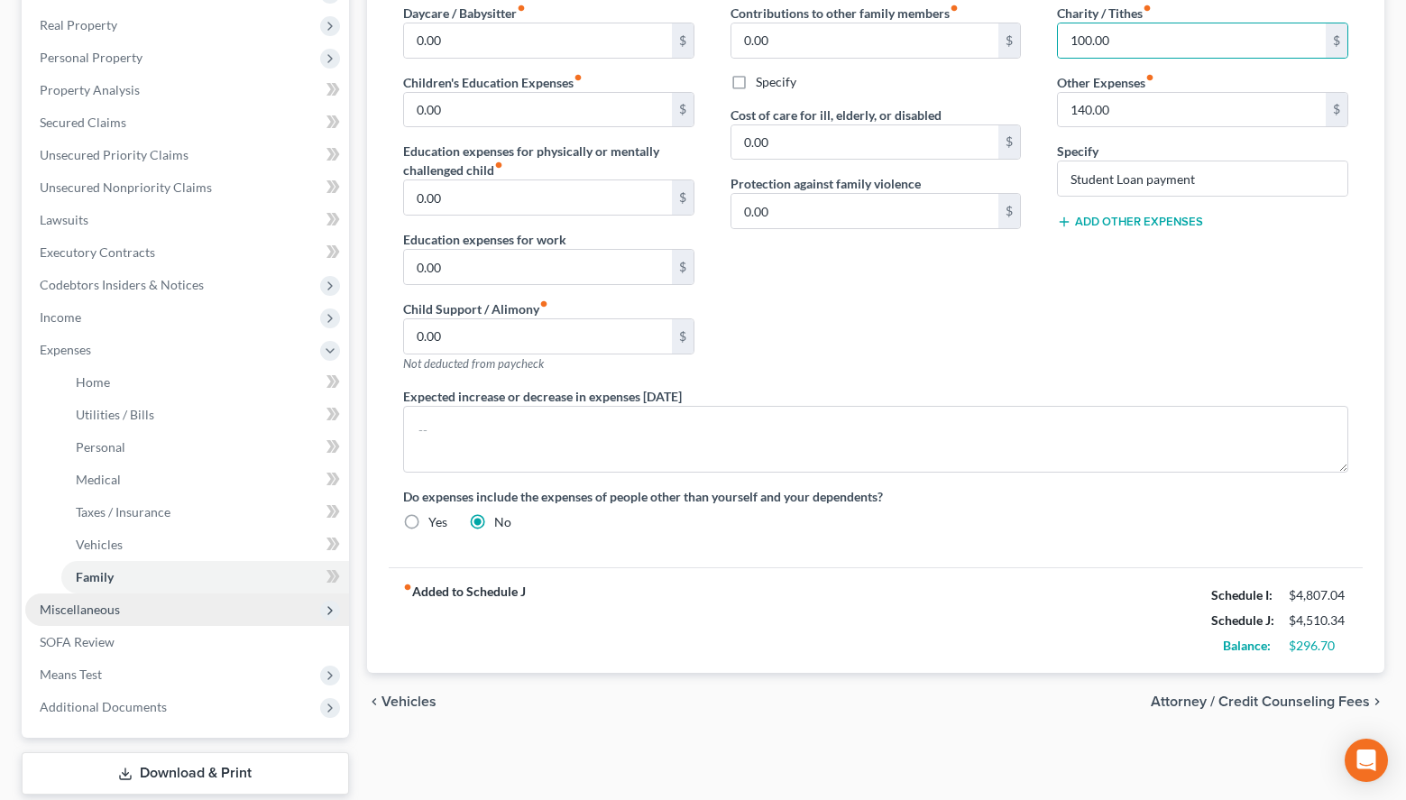
click at [156, 611] on span "Miscellaneous" at bounding box center [187, 609] width 324 height 32
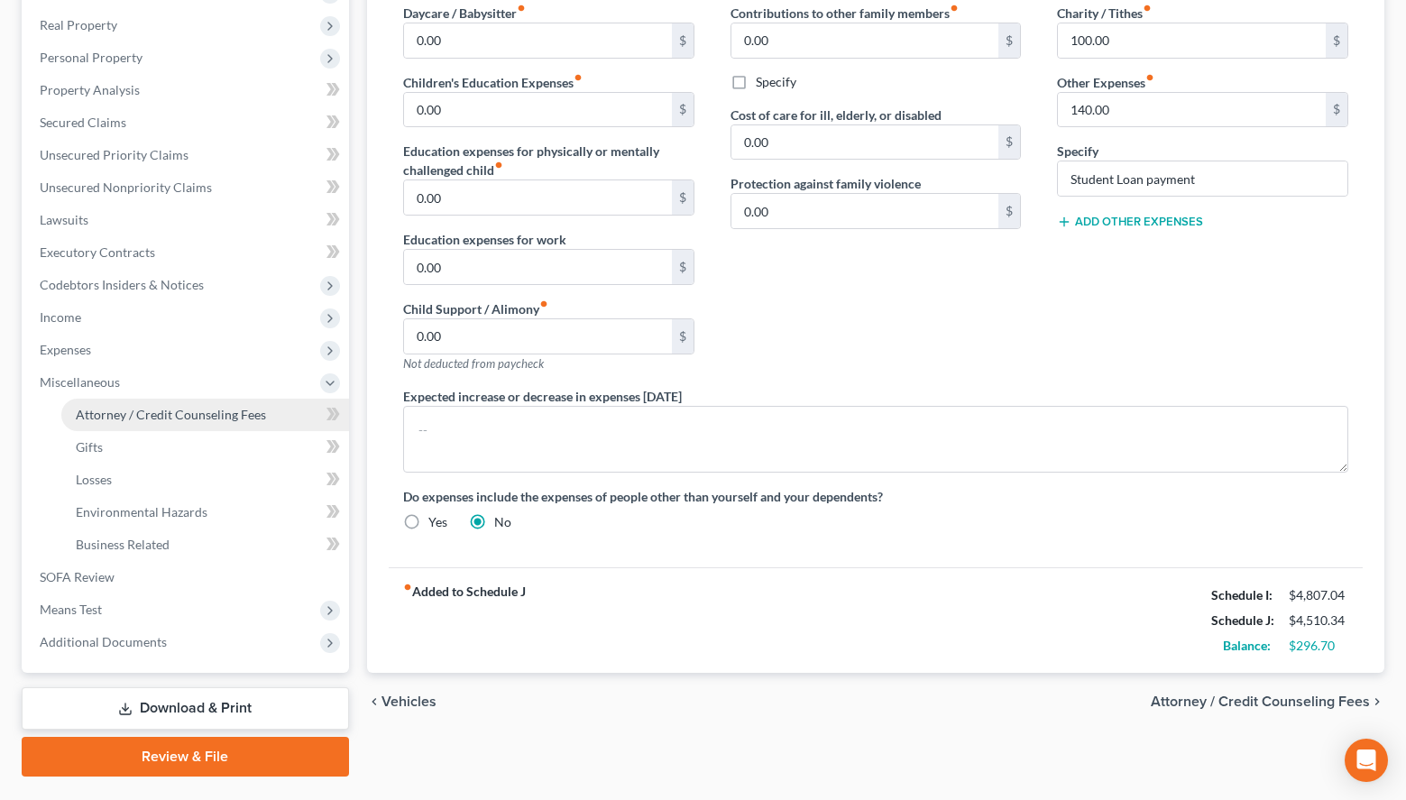
click at [234, 408] on span "Attorney / Credit Counseling Fees" at bounding box center [171, 414] width 190 height 15
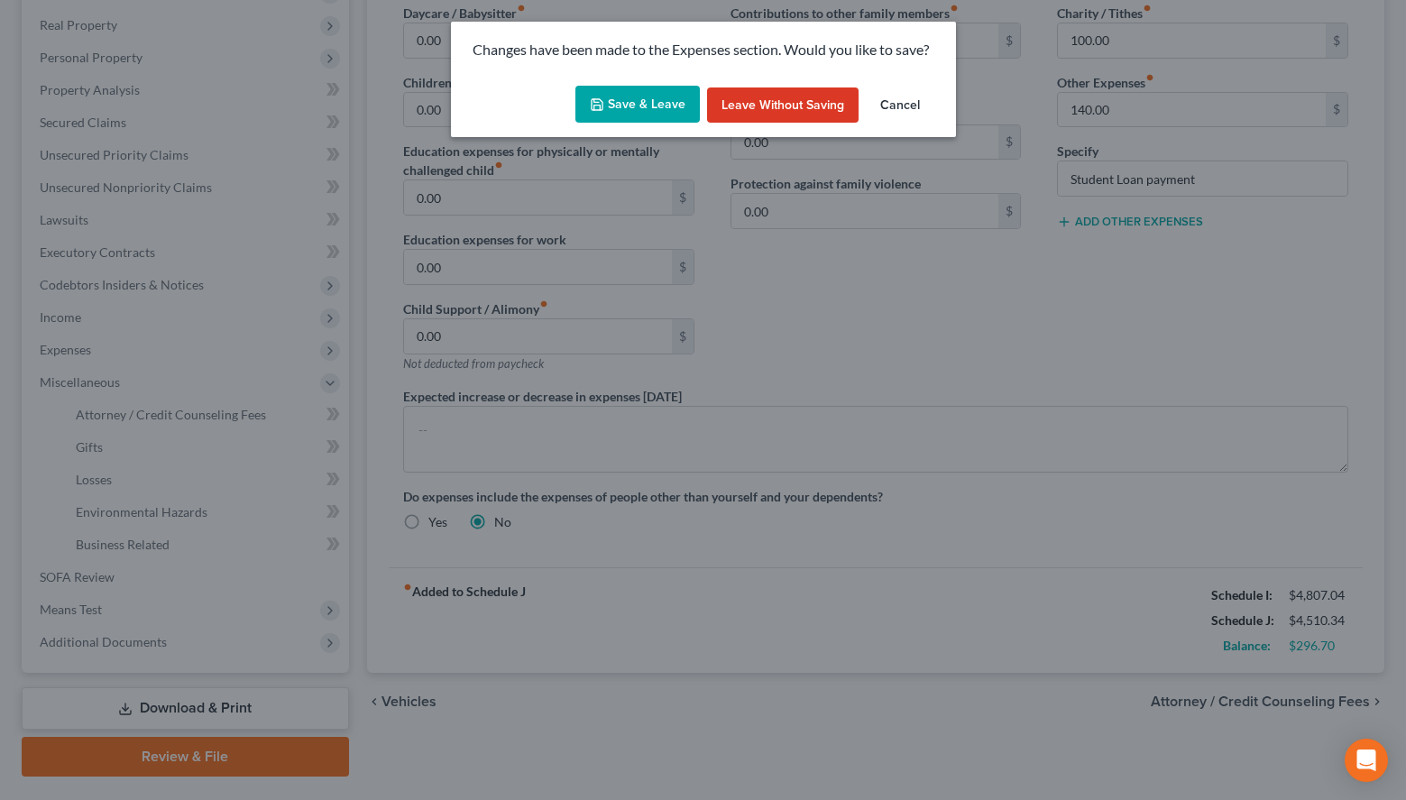
click at [637, 112] on button "Save & Leave" at bounding box center [637, 105] width 124 height 38
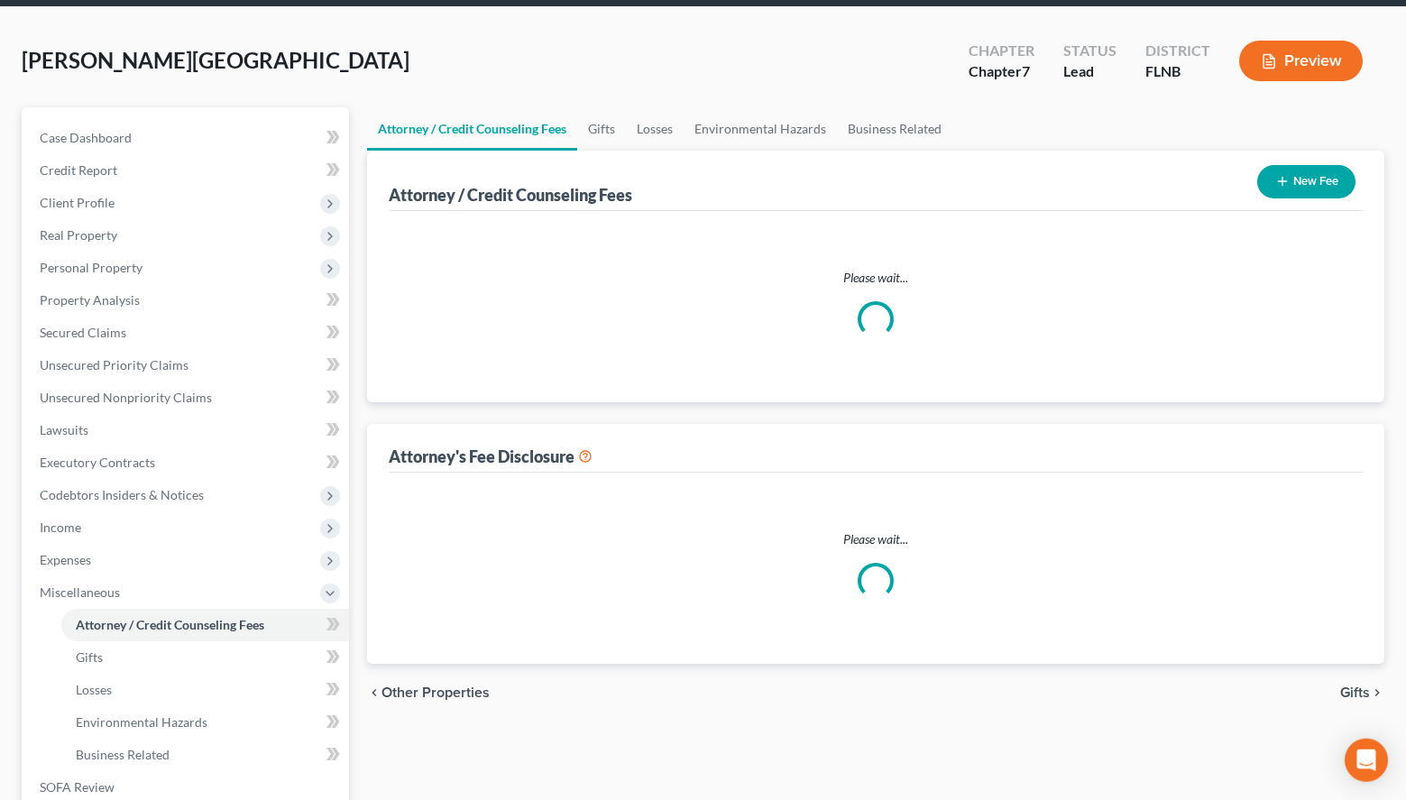
select select "5"
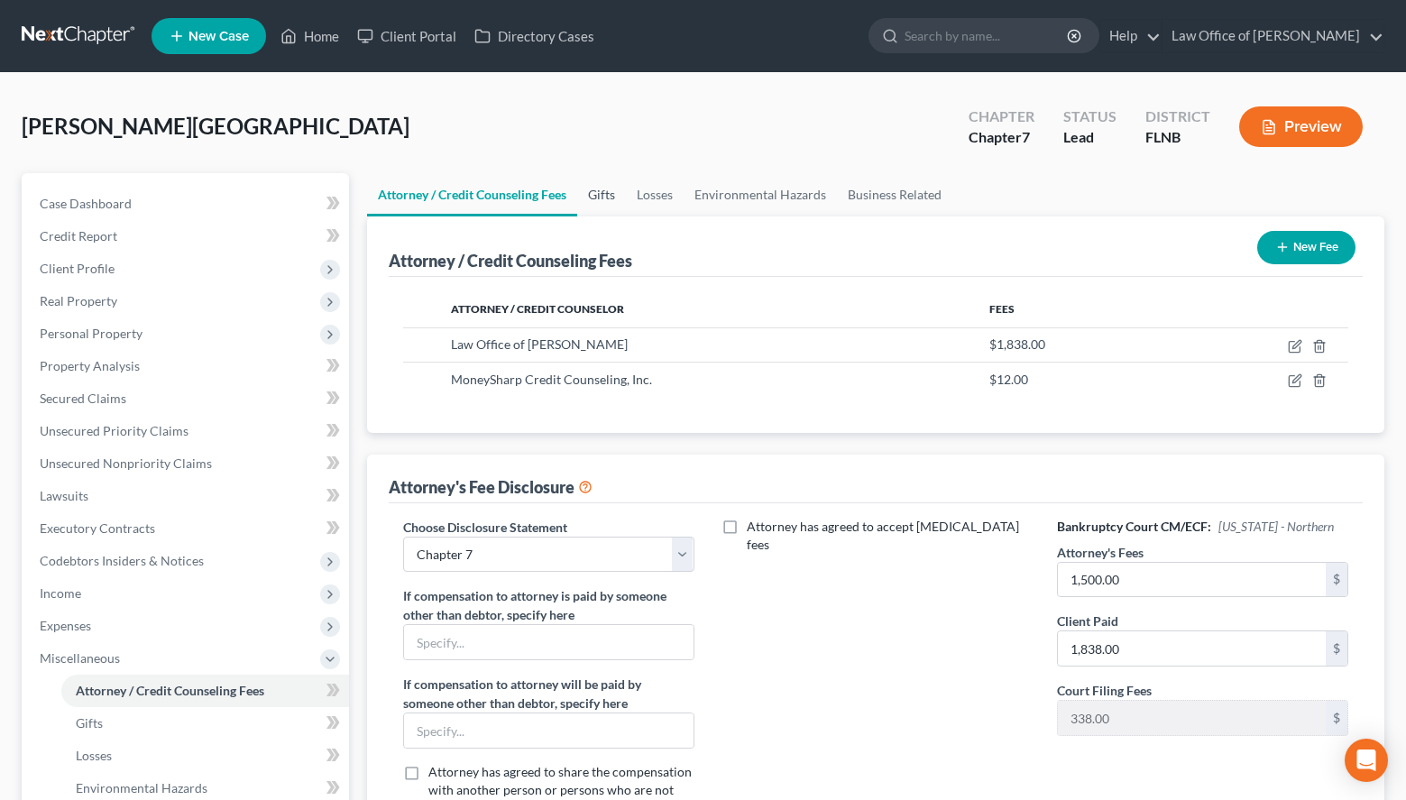
click at [611, 198] on link "Gifts" at bounding box center [601, 194] width 49 height 43
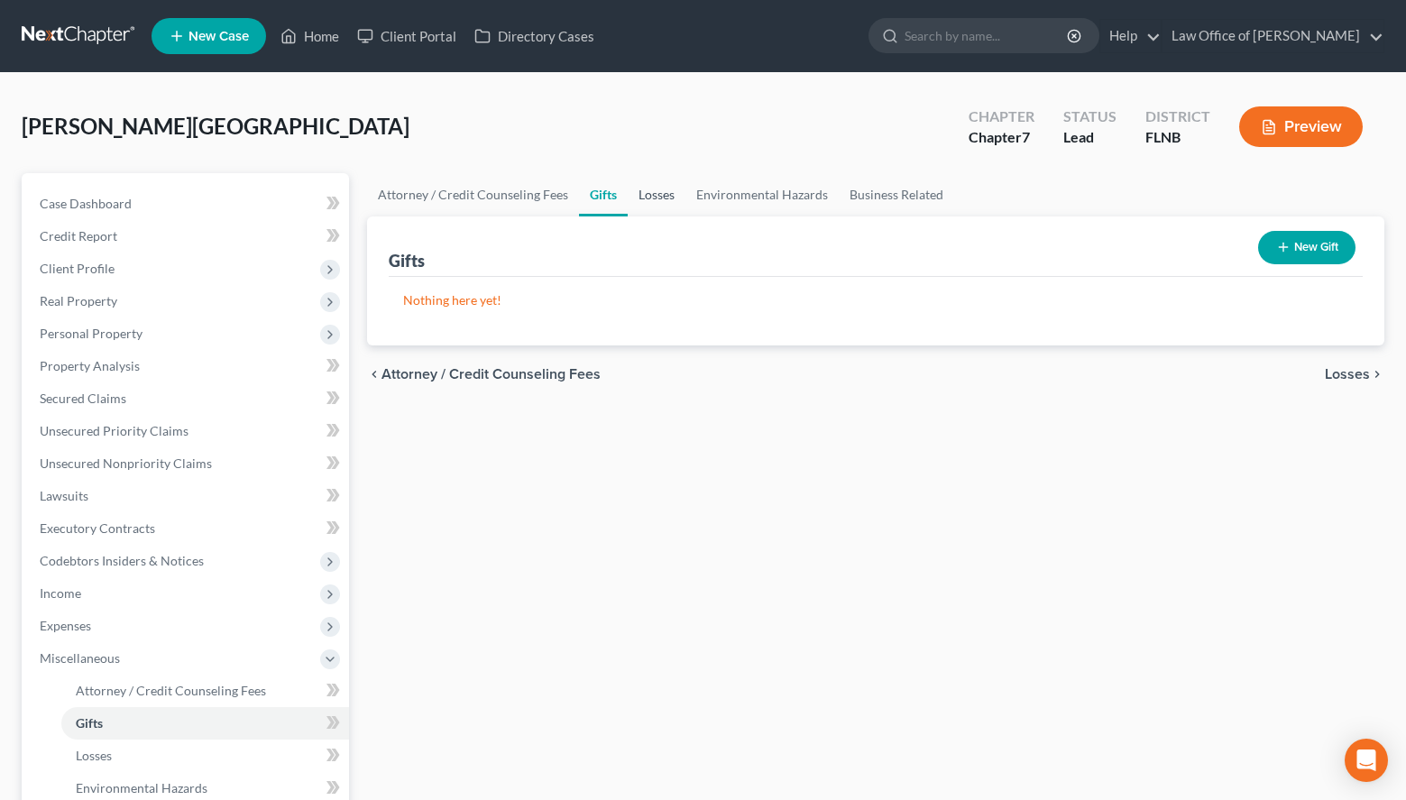
click at [640, 199] on link "Losses" at bounding box center [657, 194] width 58 height 43
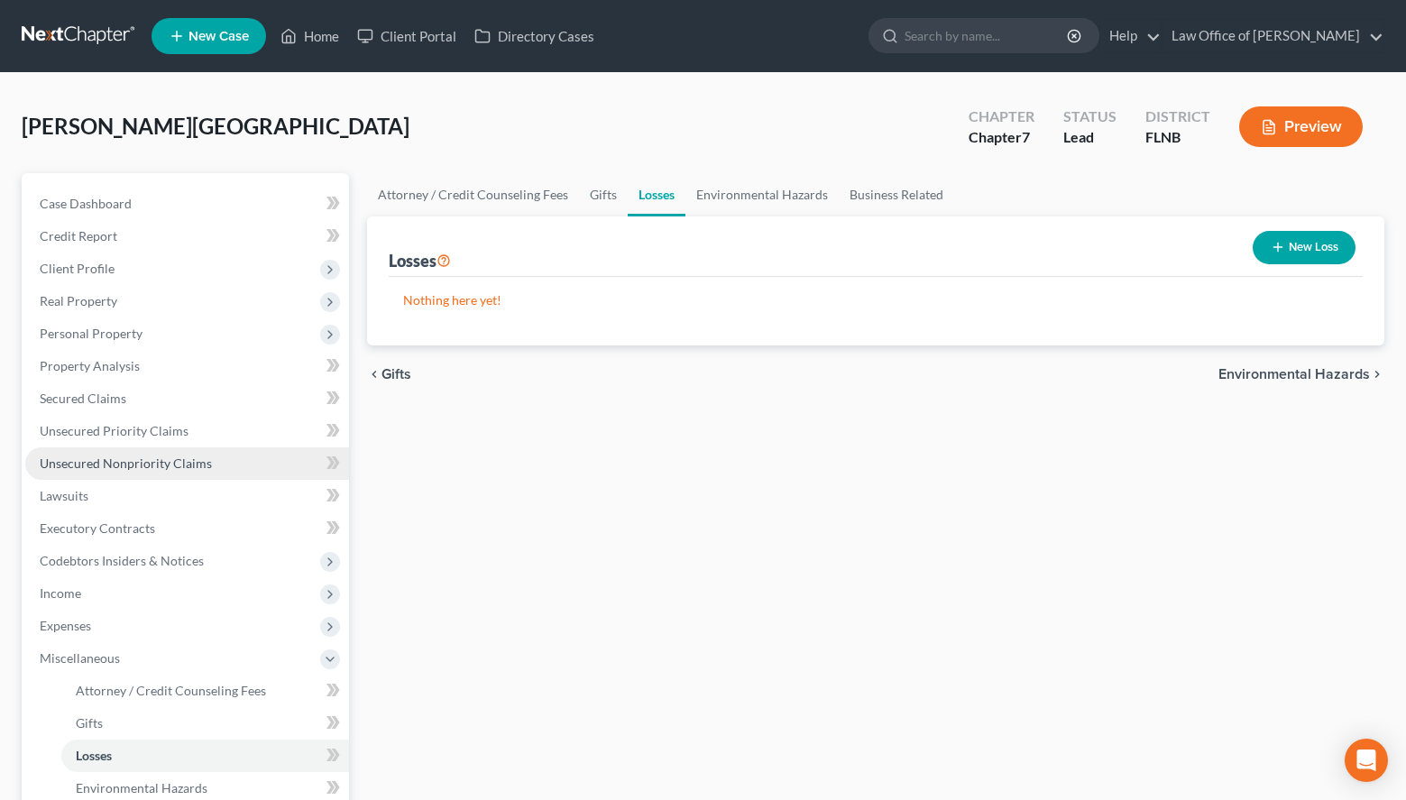
click at [291, 459] on link "Unsecured Nonpriority Claims" at bounding box center [187, 463] width 324 height 32
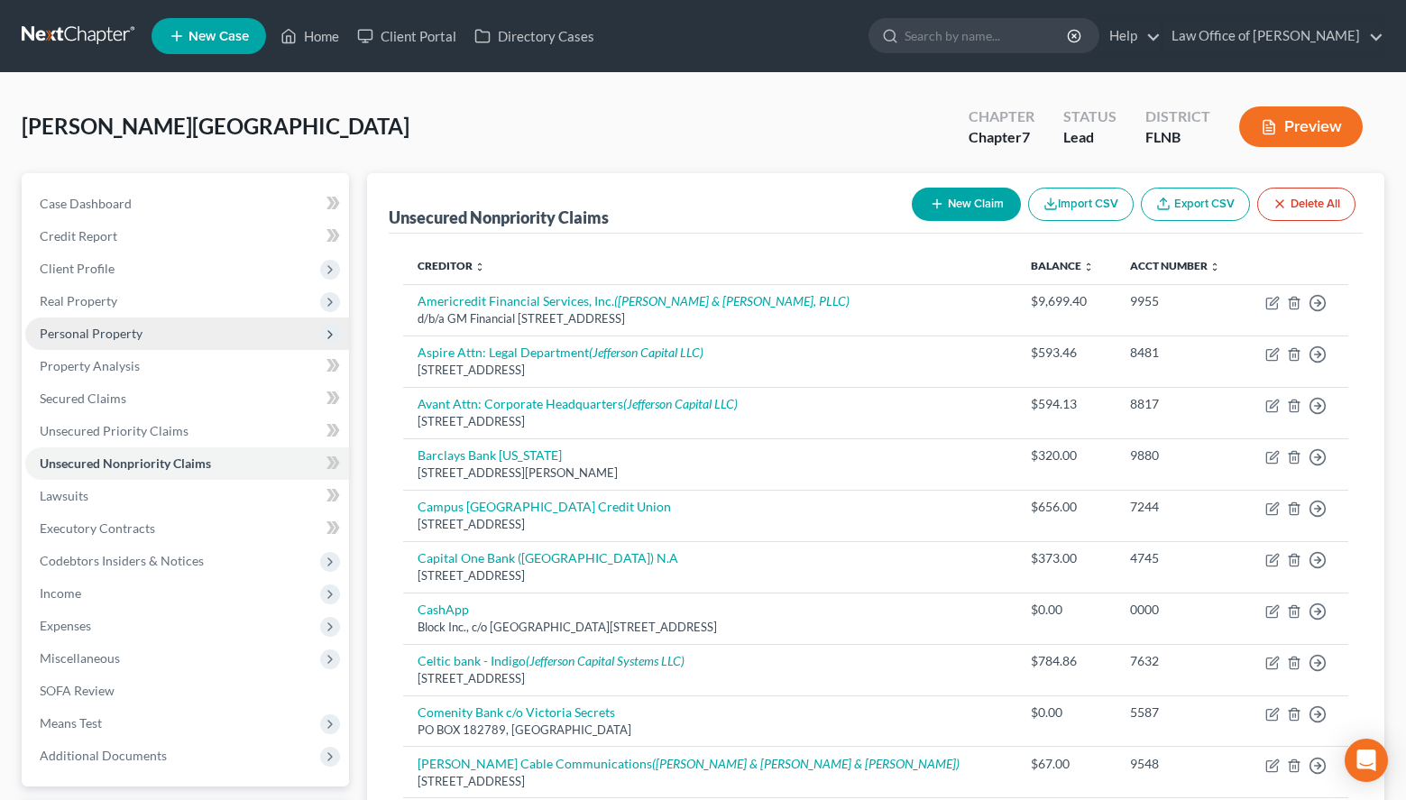
click at [137, 330] on span "Personal Property" at bounding box center [91, 333] width 103 height 15
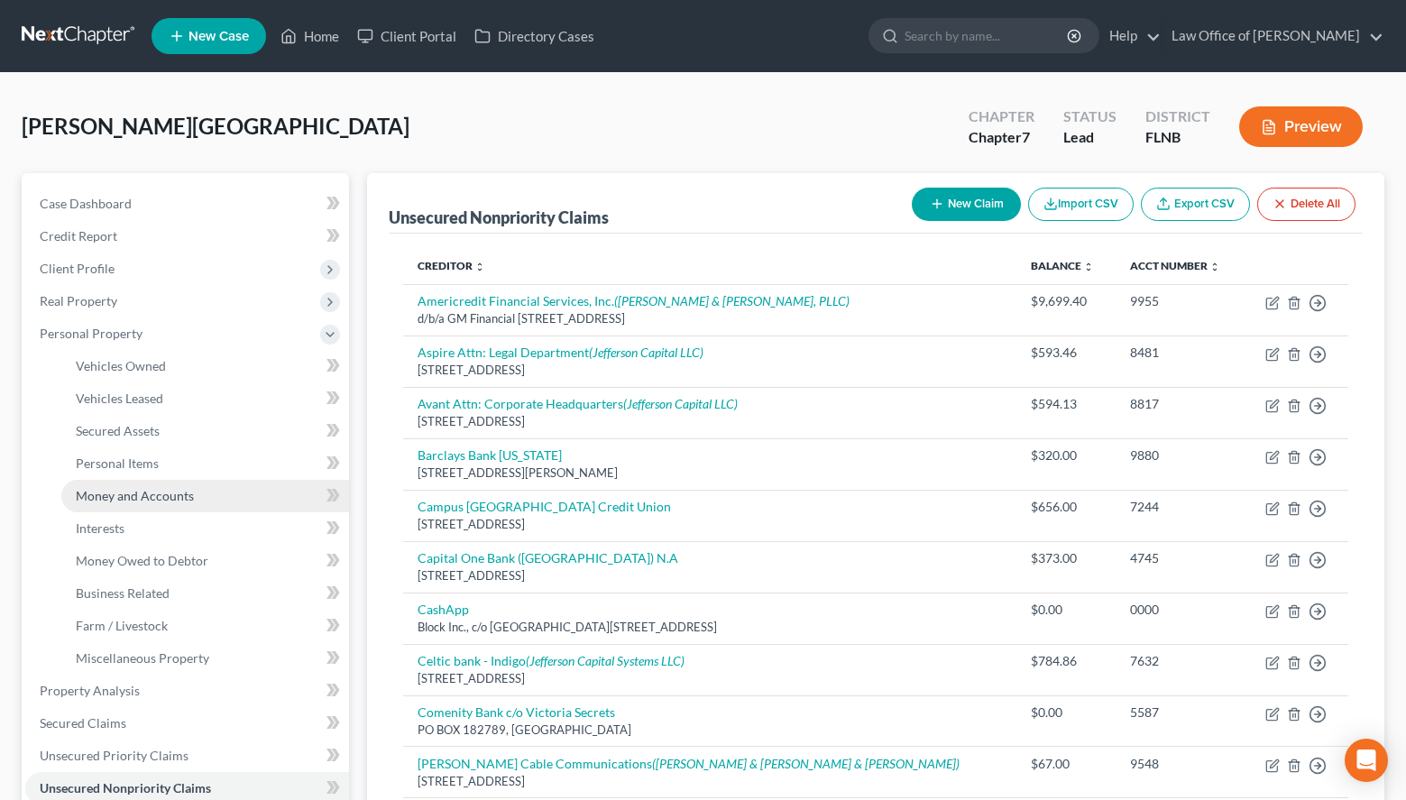
click at [210, 485] on link "Money and Accounts" at bounding box center [205, 496] width 288 height 32
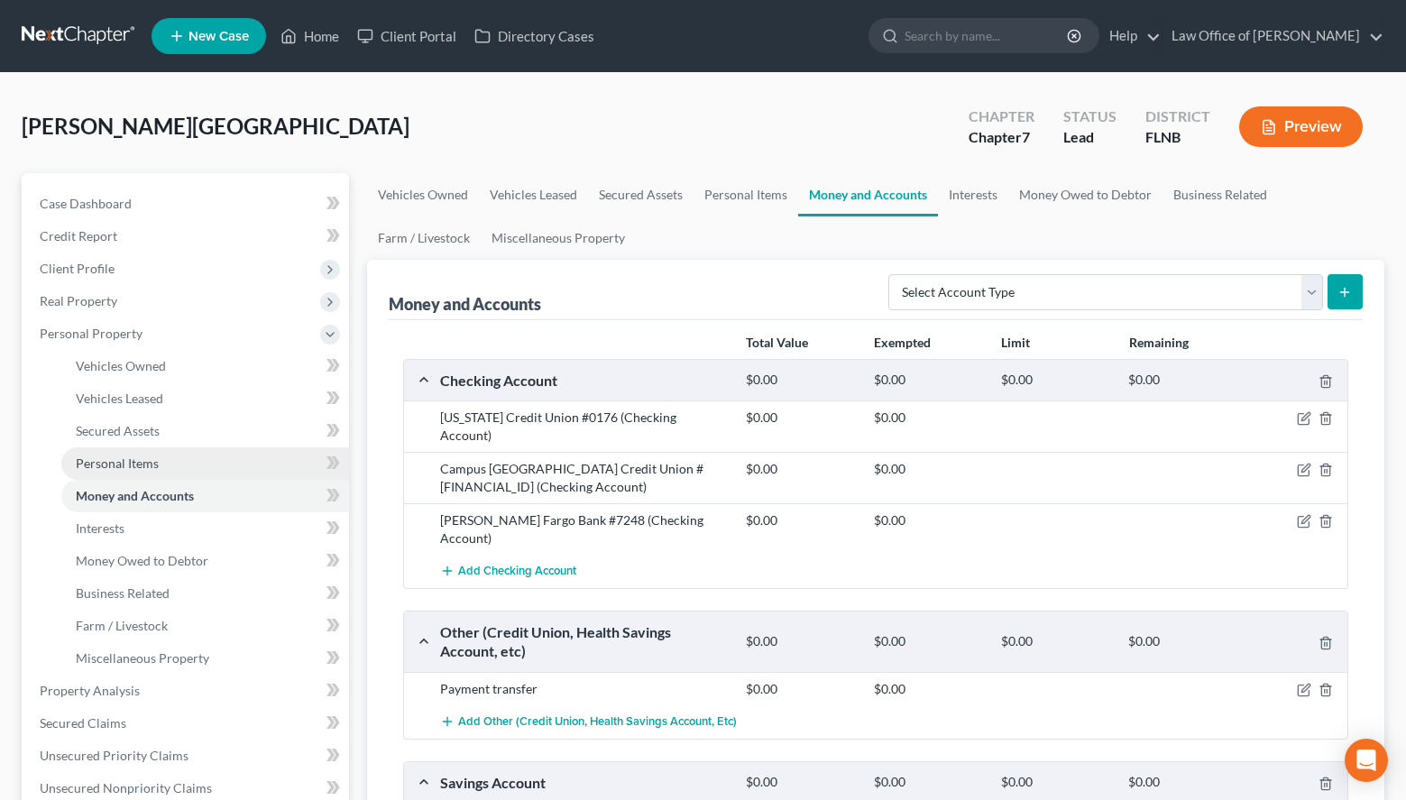
click at [312, 457] on link "Personal Items" at bounding box center [205, 463] width 288 height 32
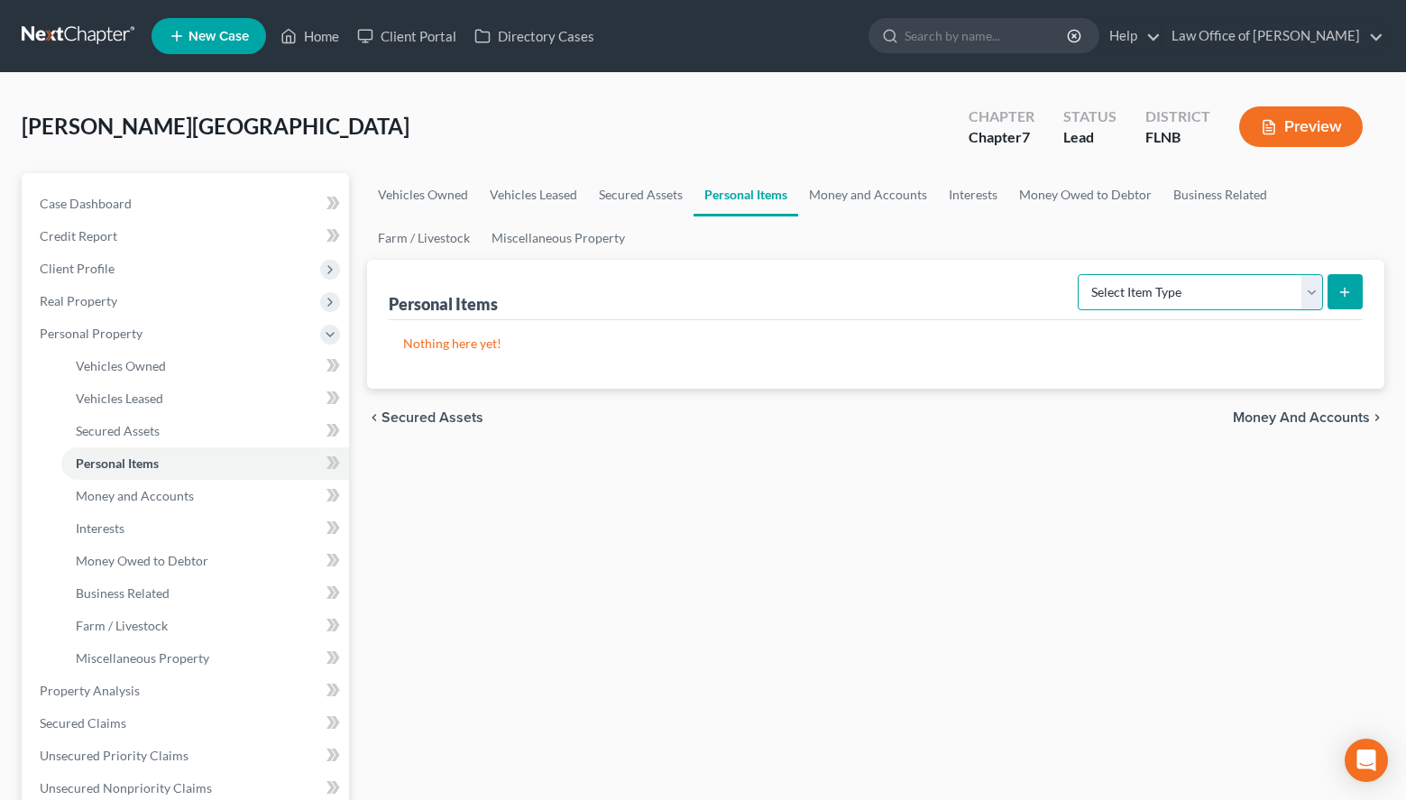
click at [1078, 274] on select "Select Item Type Clothing (A/B: 11) Collectibles Of Value (A/B: 8) Electronics …" at bounding box center [1200, 292] width 245 height 36
select select "household_goods"
click option "Household Goods (A/B: 6)" at bounding box center [0, 0] width 0 height 0
click at [1355, 300] on button "submit" at bounding box center [1345, 291] width 35 height 35
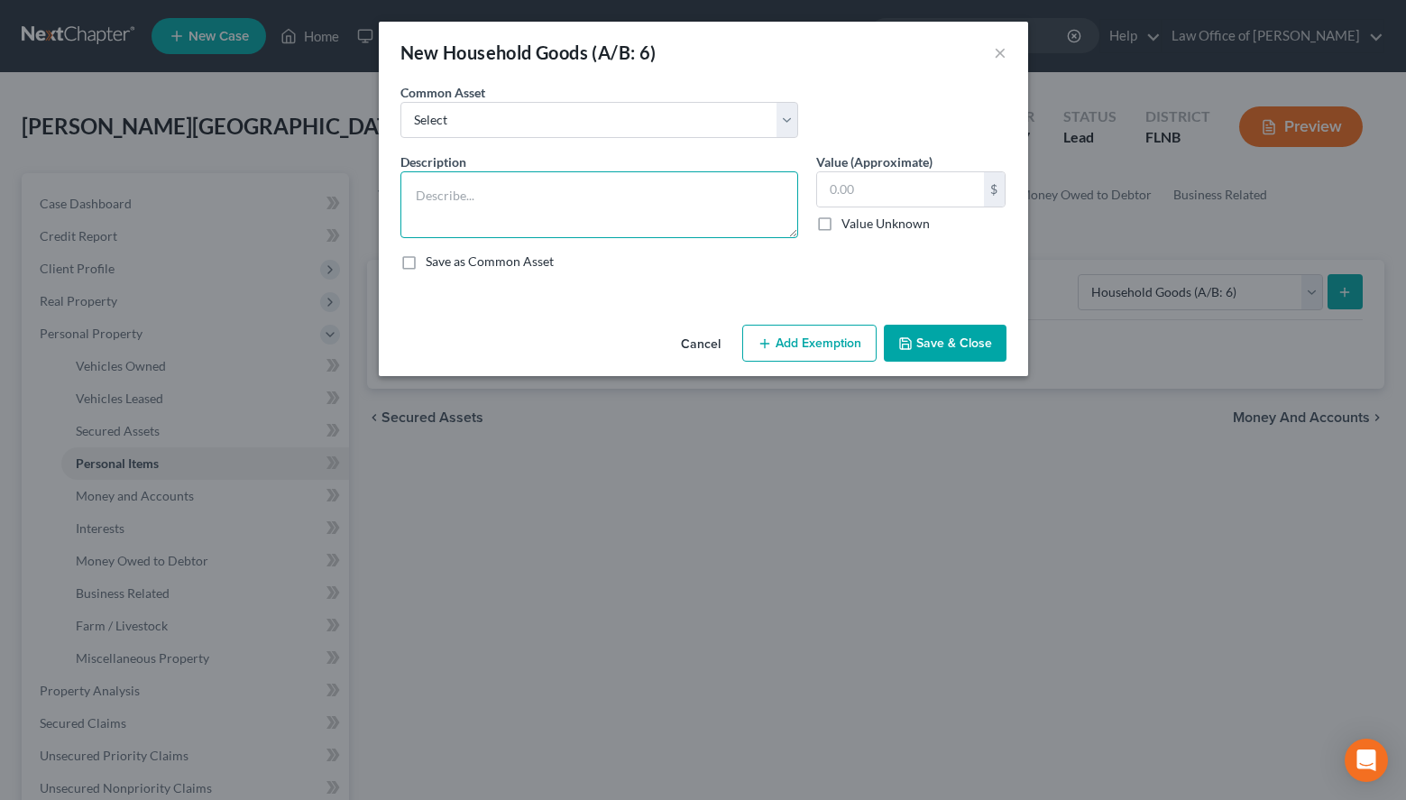
click at [675, 174] on textarea at bounding box center [599, 204] width 398 height 67
paste textarea "Kitchenware: Dishes? Pots & Pans? Silverware/Utensils? Appliances: Refrigerator…"
type textarea "Kitchenware: Dishes? Pots & Pans? Silverware/Utensils? Appliances: Refrigerator…"
click at [907, 192] on input "text" at bounding box center [900, 189] width 167 height 34
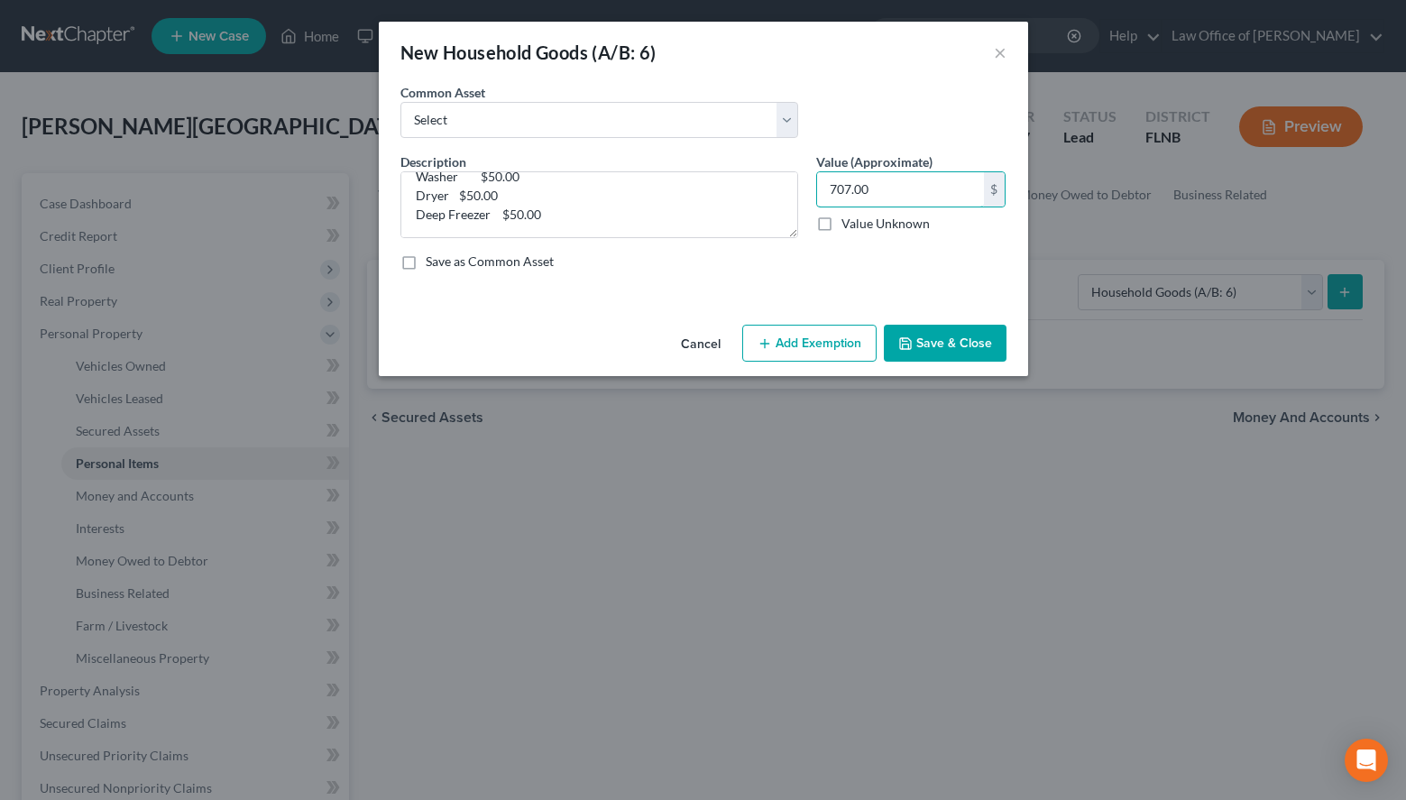
type input "707.00"
click at [518, 262] on label "Save as Common Asset" at bounding box center [490, 262] width 128 height 18
click at [445, 262] on input "Save as Common Asset" at bounding box center [439, 259] width 12 height 12
checkbox input "true"
click at [926, 342] on button "Save & Close" at bounding box center [945, 344] width 123 height 38
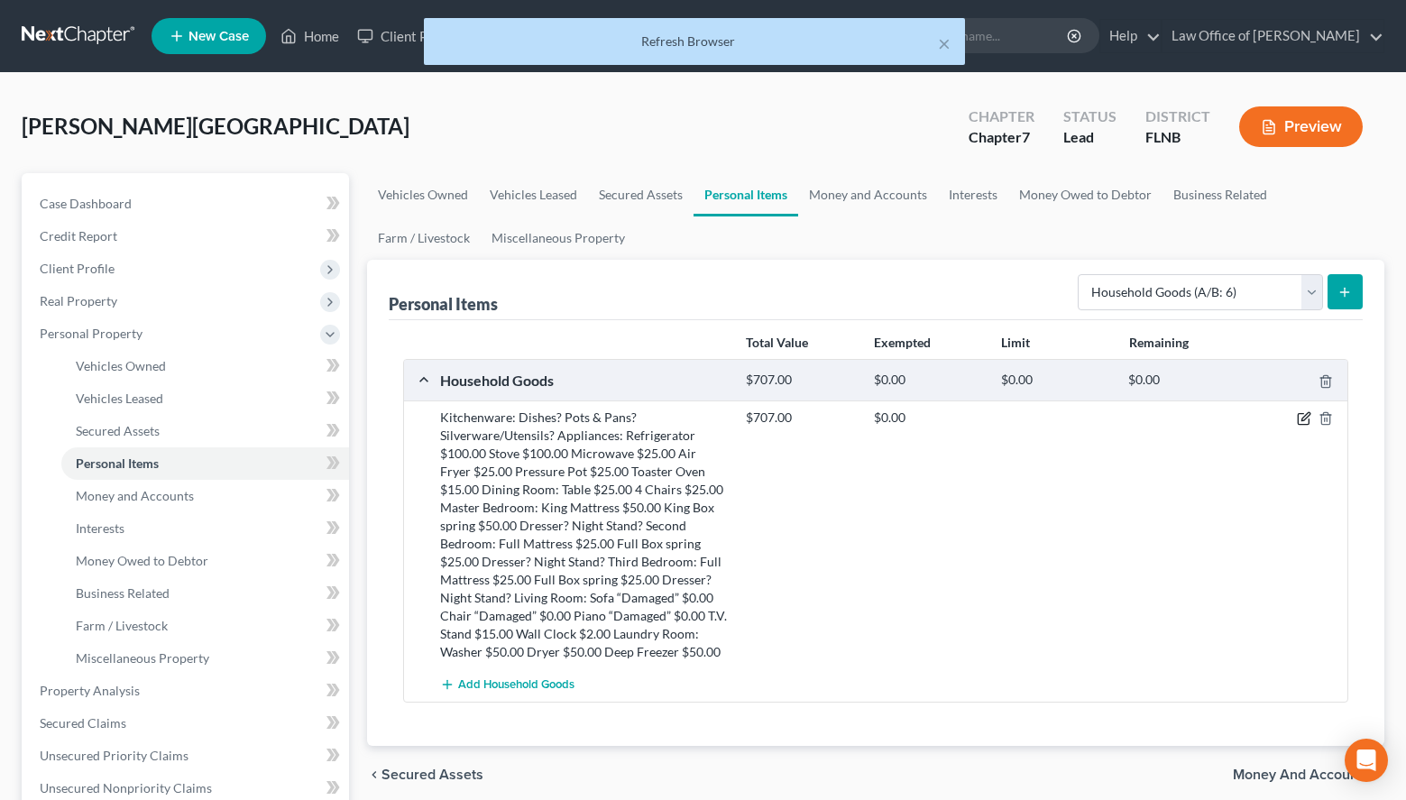
click at [1301, 418] on icon "button" at bounding box center [1304, 418] width 14 height 14
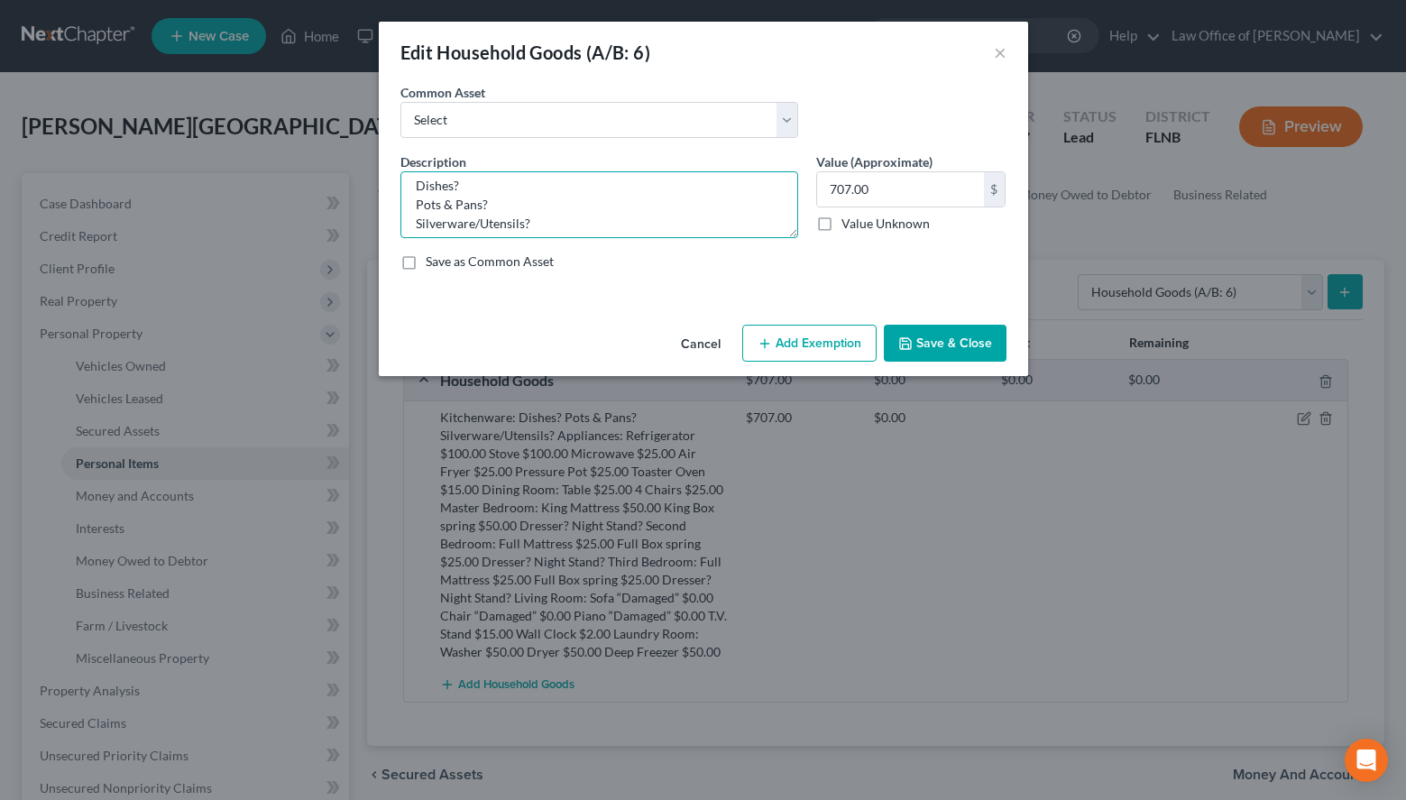
scroll to position [0, 0]
drag, startPoint x: 533, startPoint y: 198, endPoint x: 361, endPoint y: 164, distance: 175.6
click at [400, 171] on textarea "Kitchenware: Dishes? Pots & Pans? Silverware/Utensils? Appliances: Refrigerator…" at bounding box center [599, 204] width 398 height 67
drag, startPoint x: 494, startPoint y: 188, endPoint x: 397, endPoint y: 178, distance: 97.9
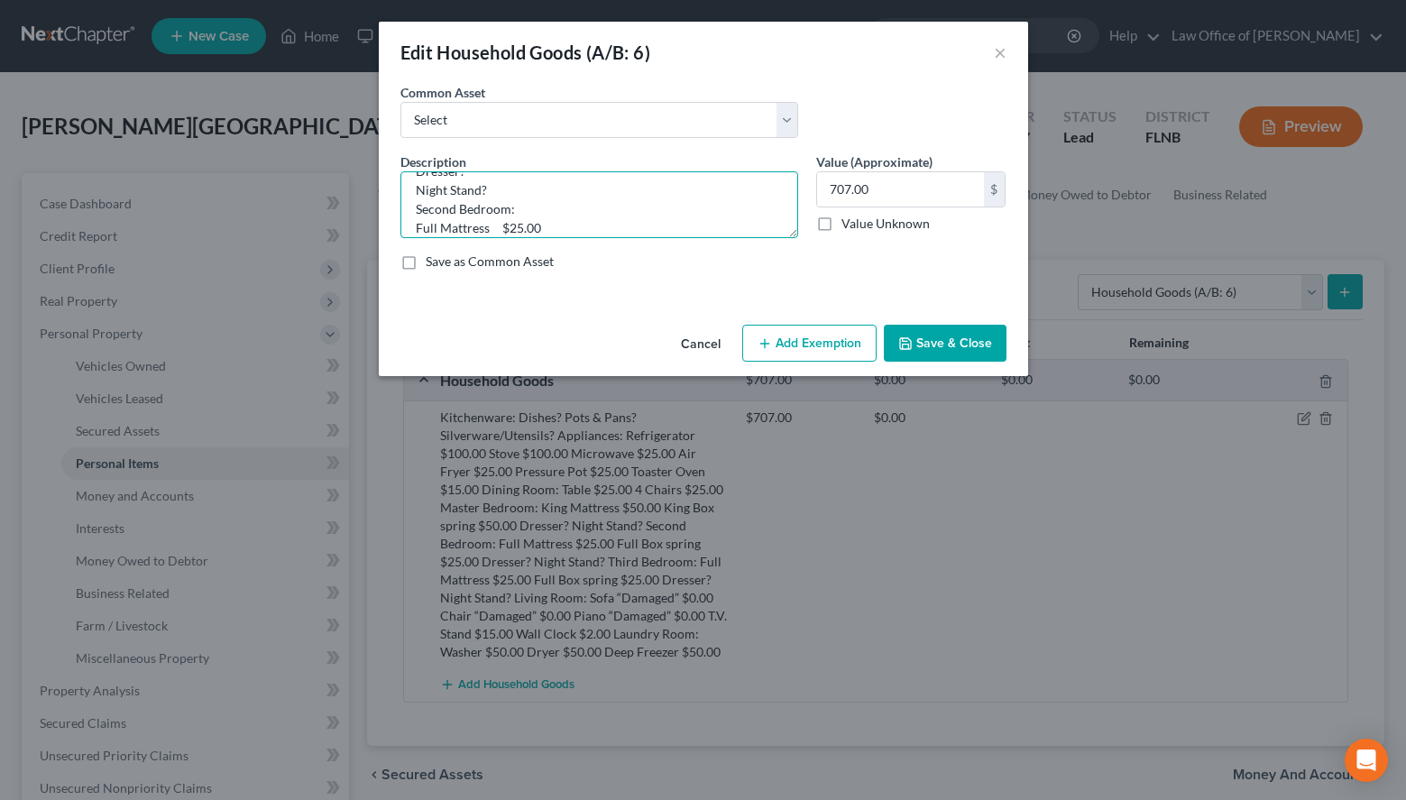
click at [400, 178] on textarea "Appliances: Refrigerator $100.00 Stove $100.00 Microwave $25.00 Air Fryer $25.0…" at bounding box center [599, 204] width 398 height 67
drag, startPoint x: 492, startPoint y: 213, endPoint x: 385, endPoint y: 191, distance: 108.6
click at [400, 191] on textarea "Appliances: Refrigerator $100.00 Stove $100.00 Microwave $25.00 Air Fryer $25.0…" at bounding box center [599, 204] width 398 height 67
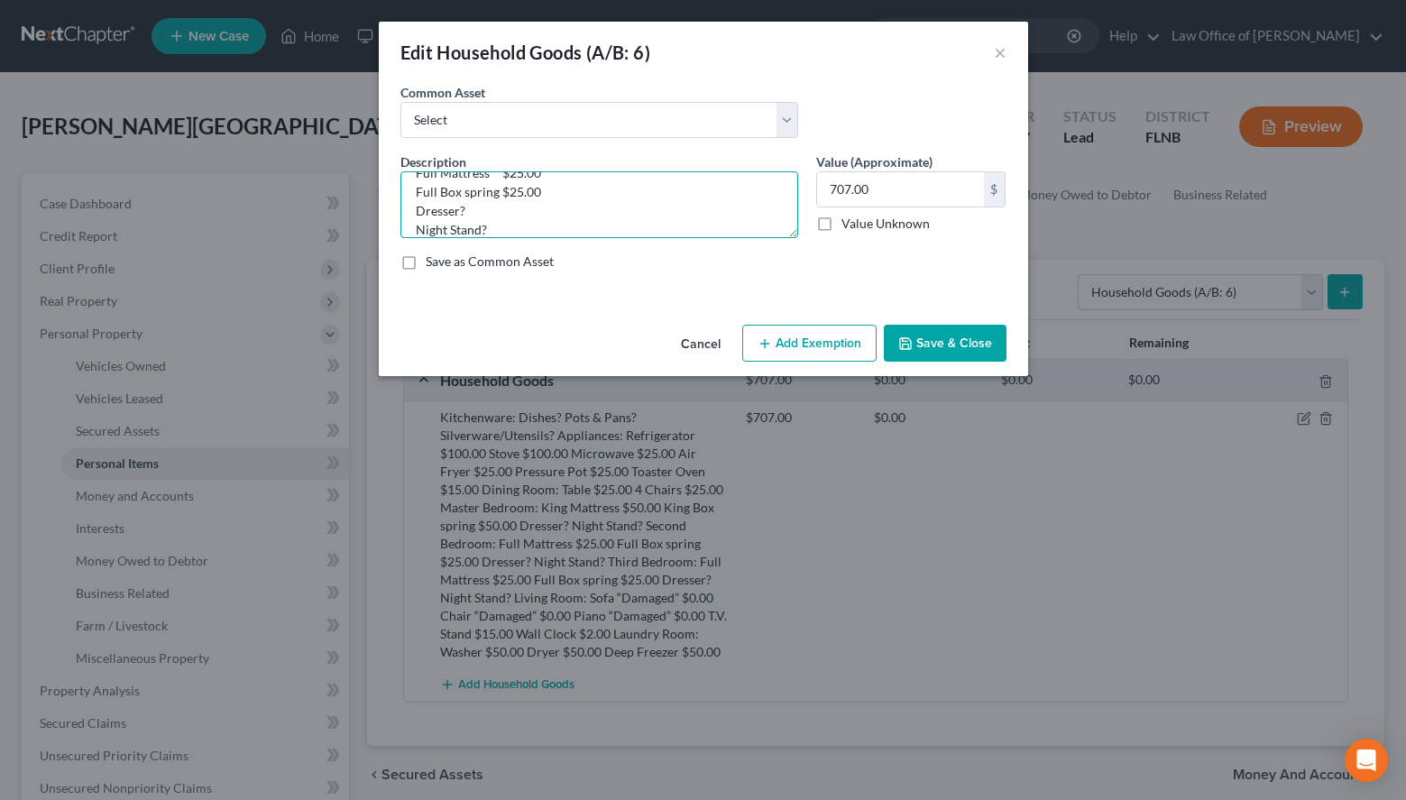
drag, startPoint x: 496, startPoint y: 234, endPoint x: 407, endPoint y: 205, distance: 93.8
click at [411, 207] on textarea "Appliances: Refrigerator $100.00 Stove $100.00 Microwave $25.00 Air Fryer $25.0…" at bounding box center [599, 204] width 398 height 67
type textarea "Appliances: Refrigerator $100.00 Stove $100.00 Microwave $25.00 Air Fryer $25.0…"
click at [463, 264] on label "Save as Common Asset" at bounding box center [490, 262] width 128 height 18
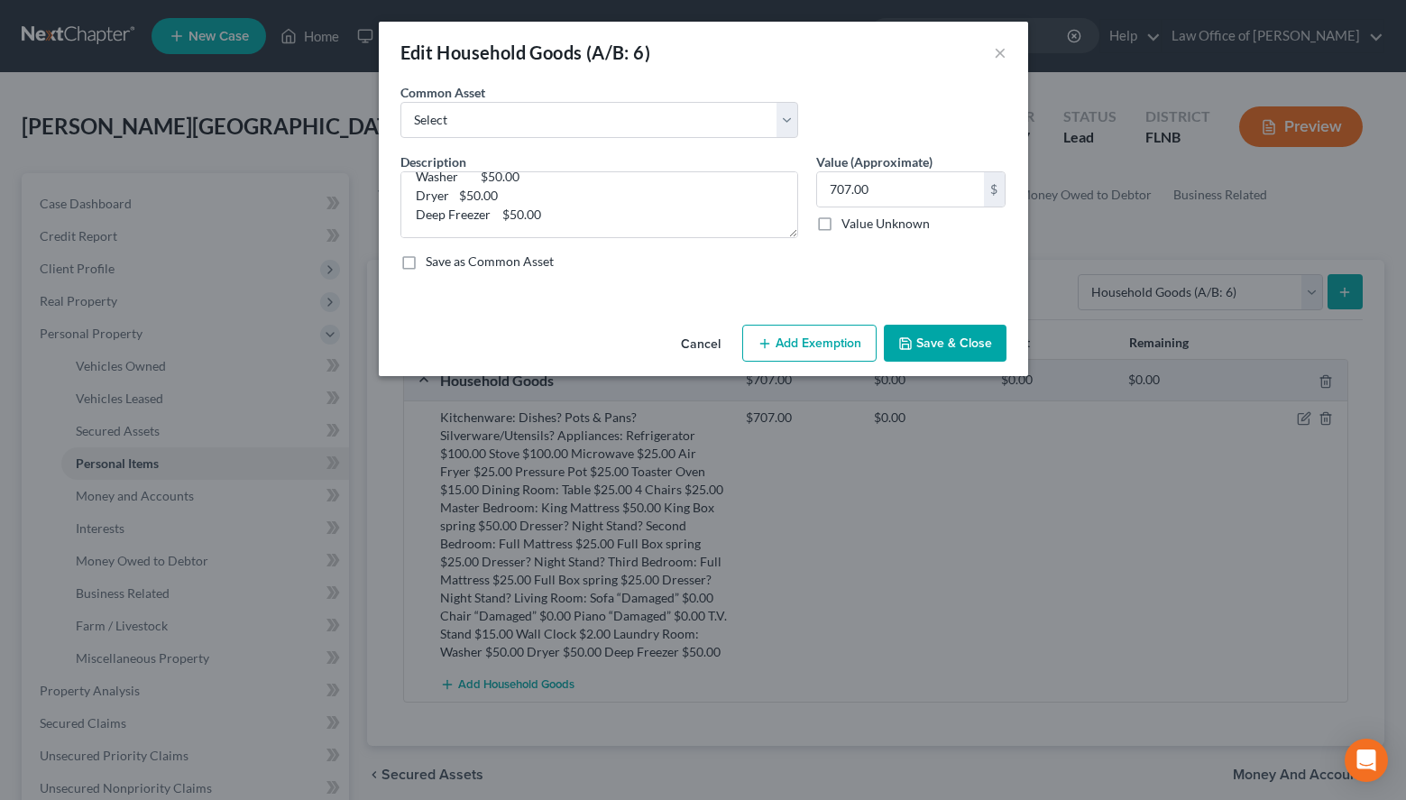
click at [445, 264] on input "Save as Common Asset" at bounding box center [439, 259] width 12 height 12
checkbox input "true"
click at [960, 345] on button "Save & Close" at bounding box center [945, 344] width 123 height 38
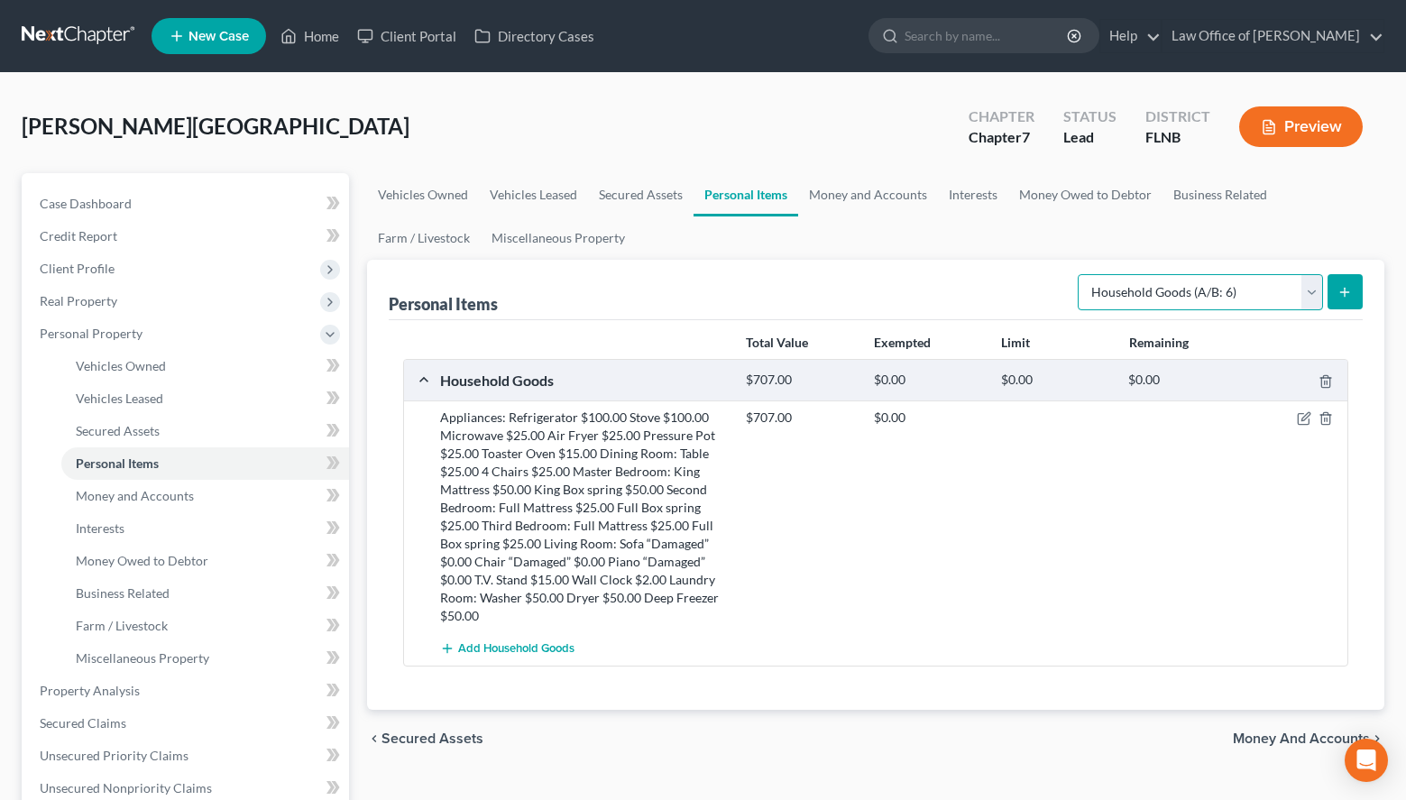
click at [1078, 274] on select "Select Item Type Clothing (A/B: 11) Collectibles Of Value (A/B: 8) Electronics …" at bounding box center [1200, 292] width 245 height 36
select select "electronics"
click option "Electronics (A/B: 7)" at bounding box center [0, 0] width 0 height 0
click at [1359, 285] on button "submit" at bounding box center [1345, 291] width 35 height 35
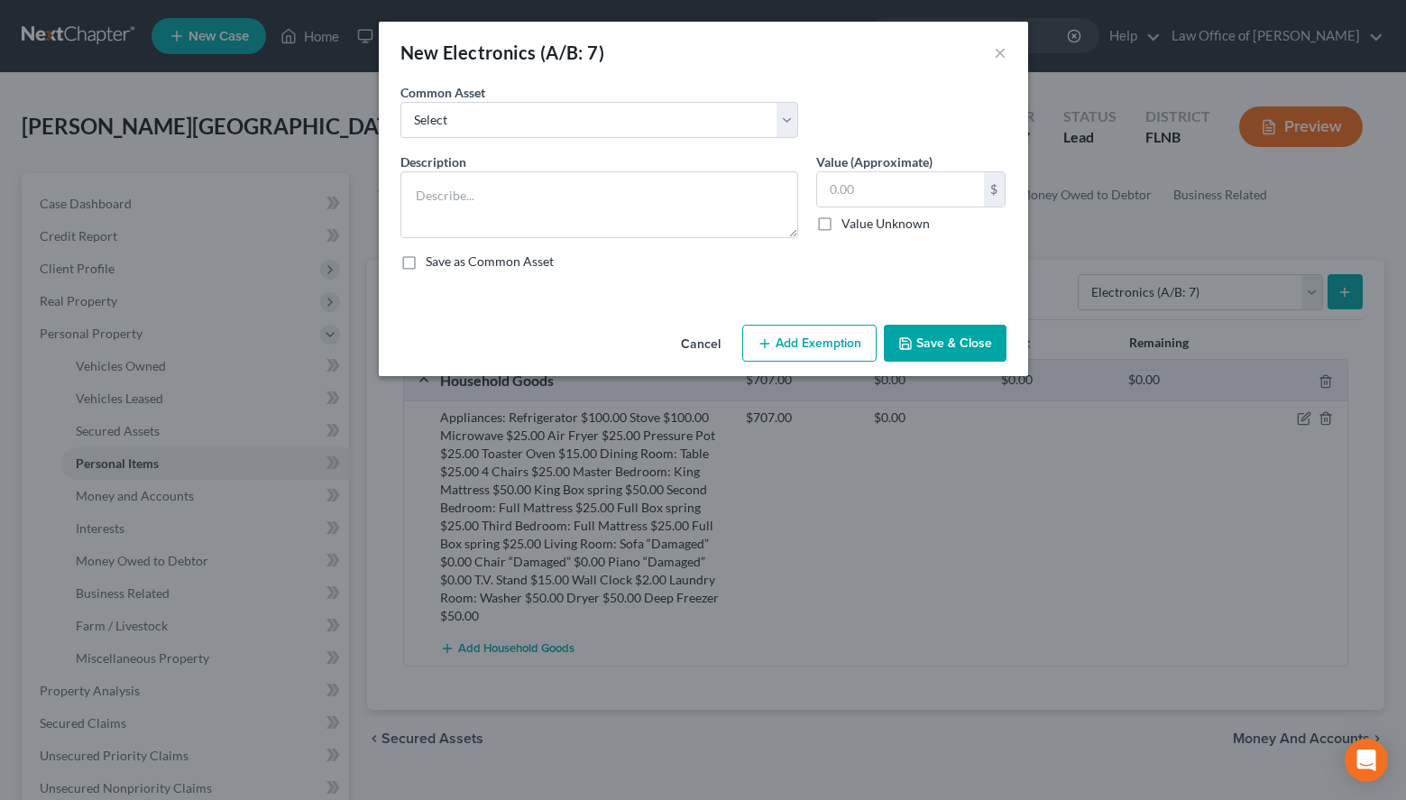
click at [721, 243] on div "Description * Value (Approximate) $ Value Unknown Balance Undetermined $ Value …" at bounding box center [703, 218] width 624 height 133
click at [717, 236] on textarea at bounding box center [599, 204] width 398 height 67
paste textarea "55" T.V. - Living Room $50.00 Cell Phone?"
drag, startPoint x: 551, startPoint y: 199, endPoint x: 717, endPoint y: 194, distance: 166.0
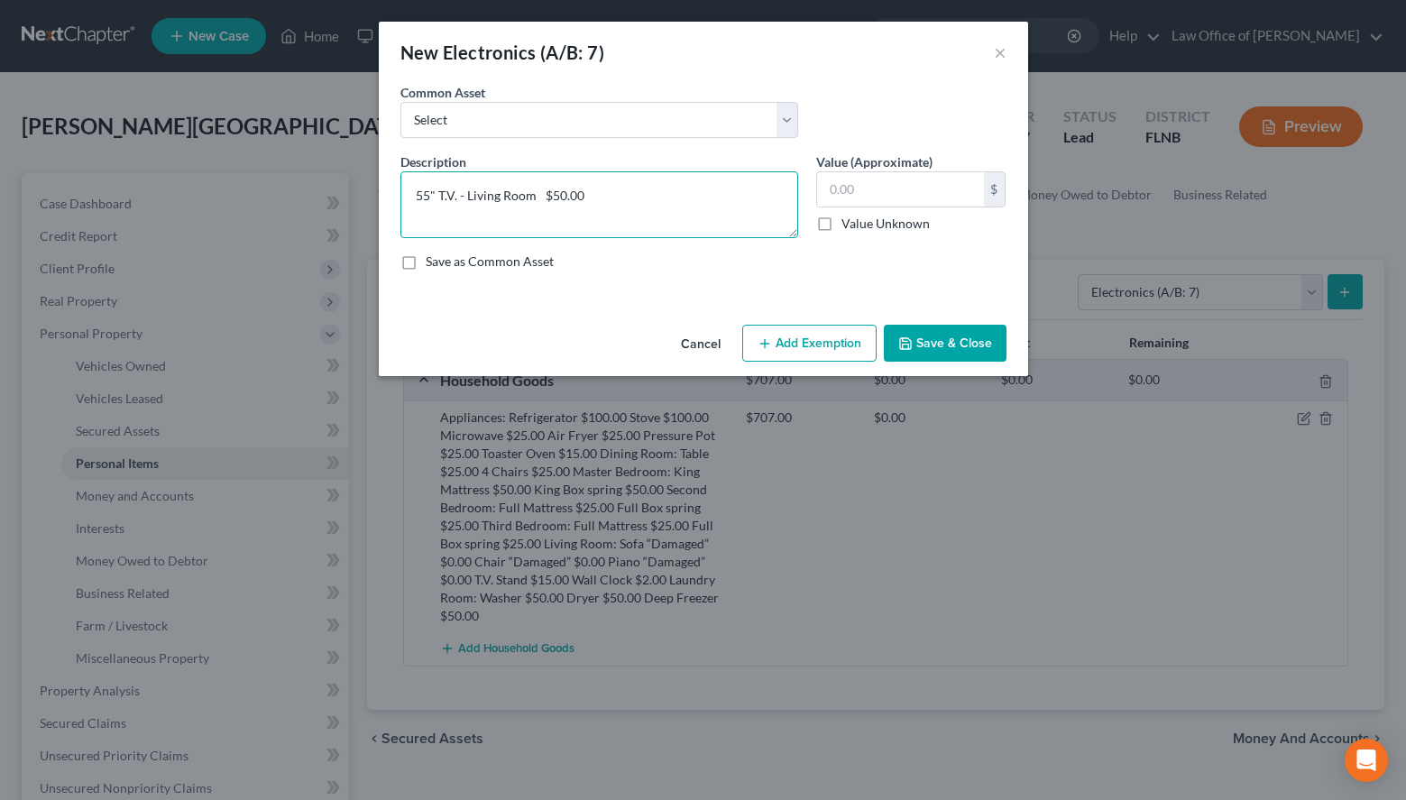
click at [717, 194] on textarea "55" T.V. - Living Room $50.00" at bounding box center [599, 204] width 398 height 67
type textarea "55" T.V. - Living Room"
click at [919, 170] on label "Value (Approximate)" at bounding box center [874, 161] width 116 height 19
click at [920, 185] on input "text" at bounding box center [900, 189] width 167 height 34
paste input "$50.00"
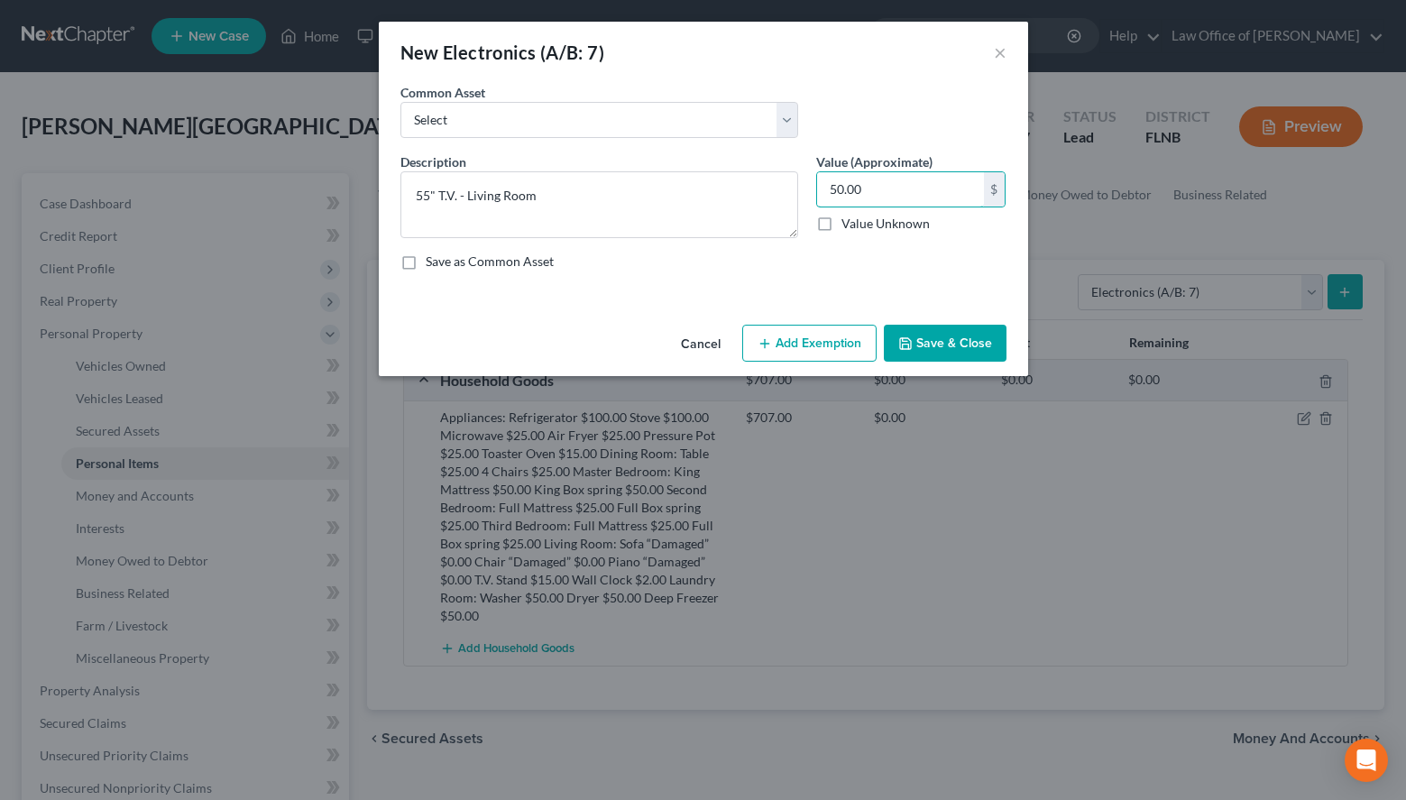
type input "50.00"
click at [994, 338] on button "Save & Close" at bounding box center [945, 344] width 123 height 38
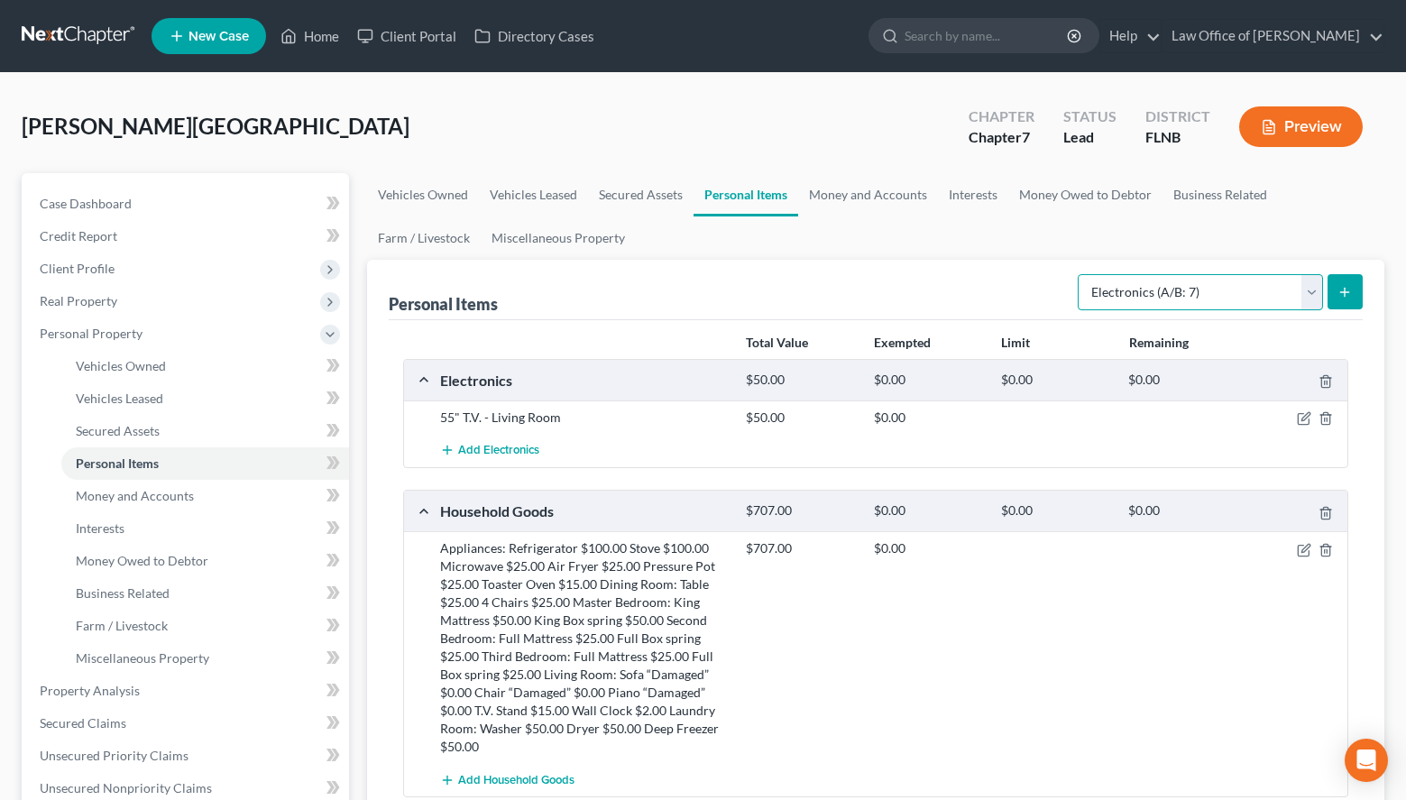
click at [1078, 274] on select "Select Item Type Clothing (A/B: 11) Collectibles Of Value (A/B: 8) Electronics …" at bounding box center [1200, 292] width 245 height 36
select select "sports_and_hobby_equipment"
click option "Sports & Hobby Equipment (A/B: 9)" at bounding box center [0, 0] width 0 height 0
click at [1333, 295] on button "submit" at bounding box center [1345, 291] width 35 height 35
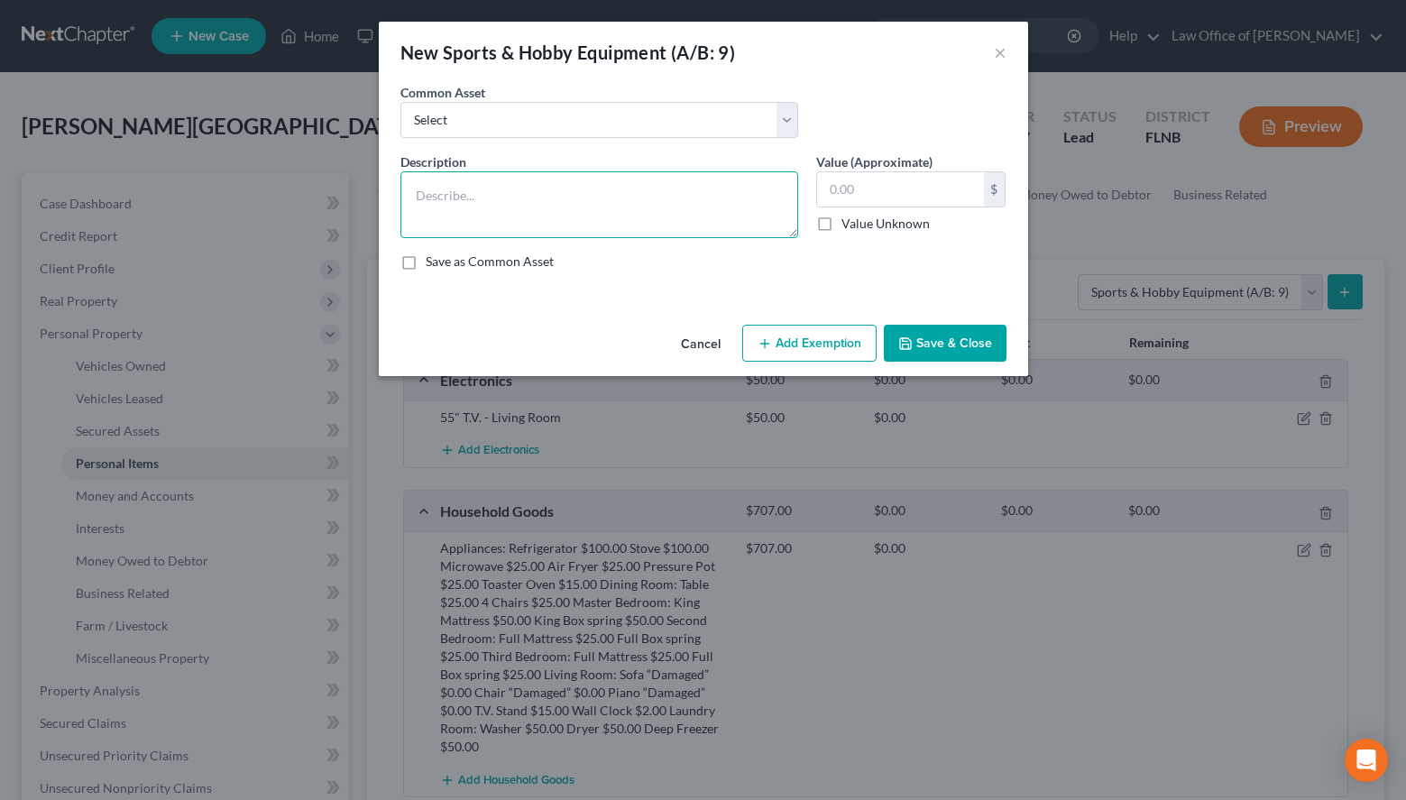
click at [647, 213] on textarea at bounding box center [599, 204] width 398 height 67
paste textarea "Rower"
type textarea "Rower"
click at [913, 186] on input "text" at bounding box center [900, 189] width 167 height 34
type input "50.00"
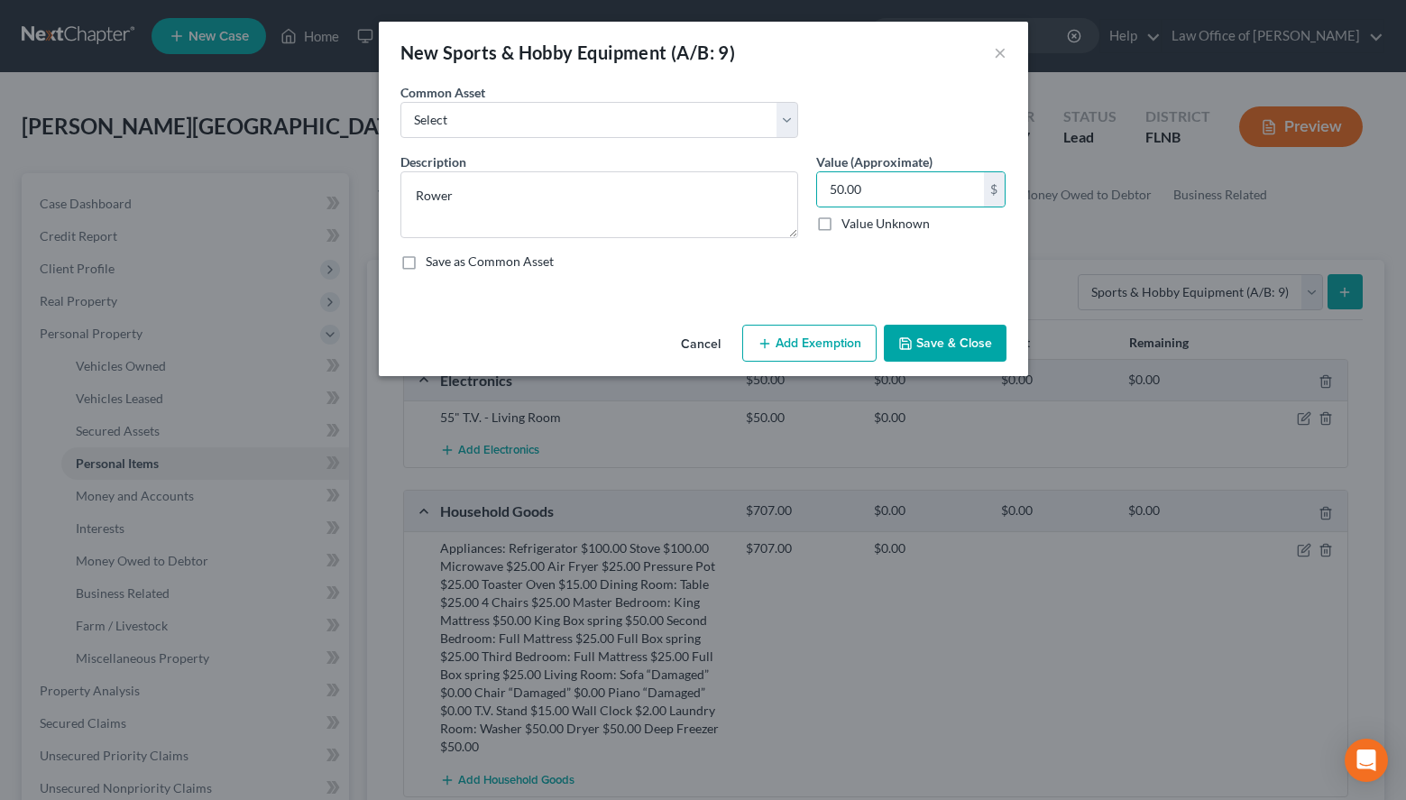
click at [519, 266] on label "Save as Common Asset" at bounding box center [490, 262] width 128 height 18
click at [445, 264] on input "Save as Common Asset" at bounding box center [439, 259] width 12 height 12
checkbox input "true"
click at [927, 335] on button "Save & Close" at bounding box center [945, 344] width 123 height 38
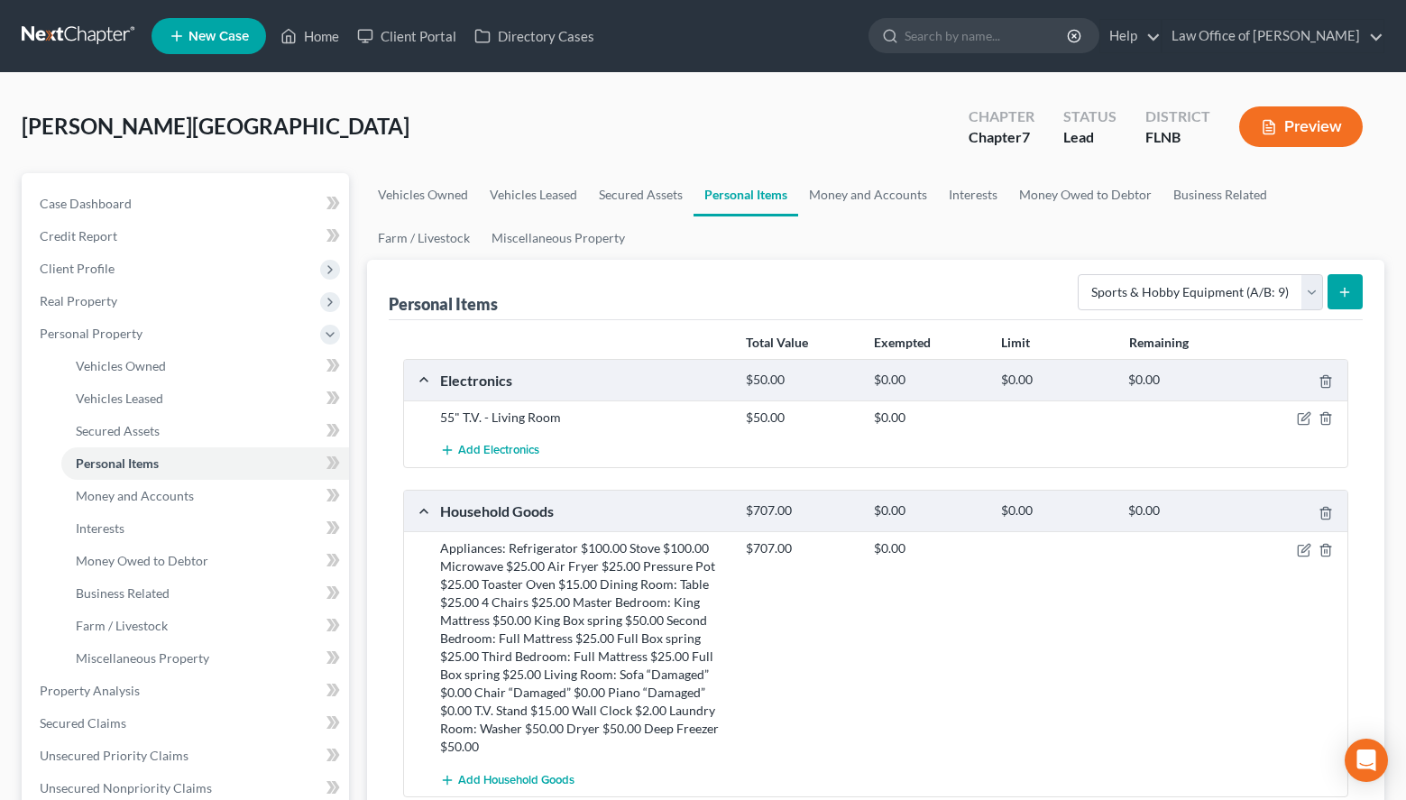
click at [1201, 626] on div "$707.00 $0.00" at bounding box center [1043, 647] width 612 height 216
click at [96, 501] on span "Money and Accounts" at bounding box center [135, 495] width 118 height 15
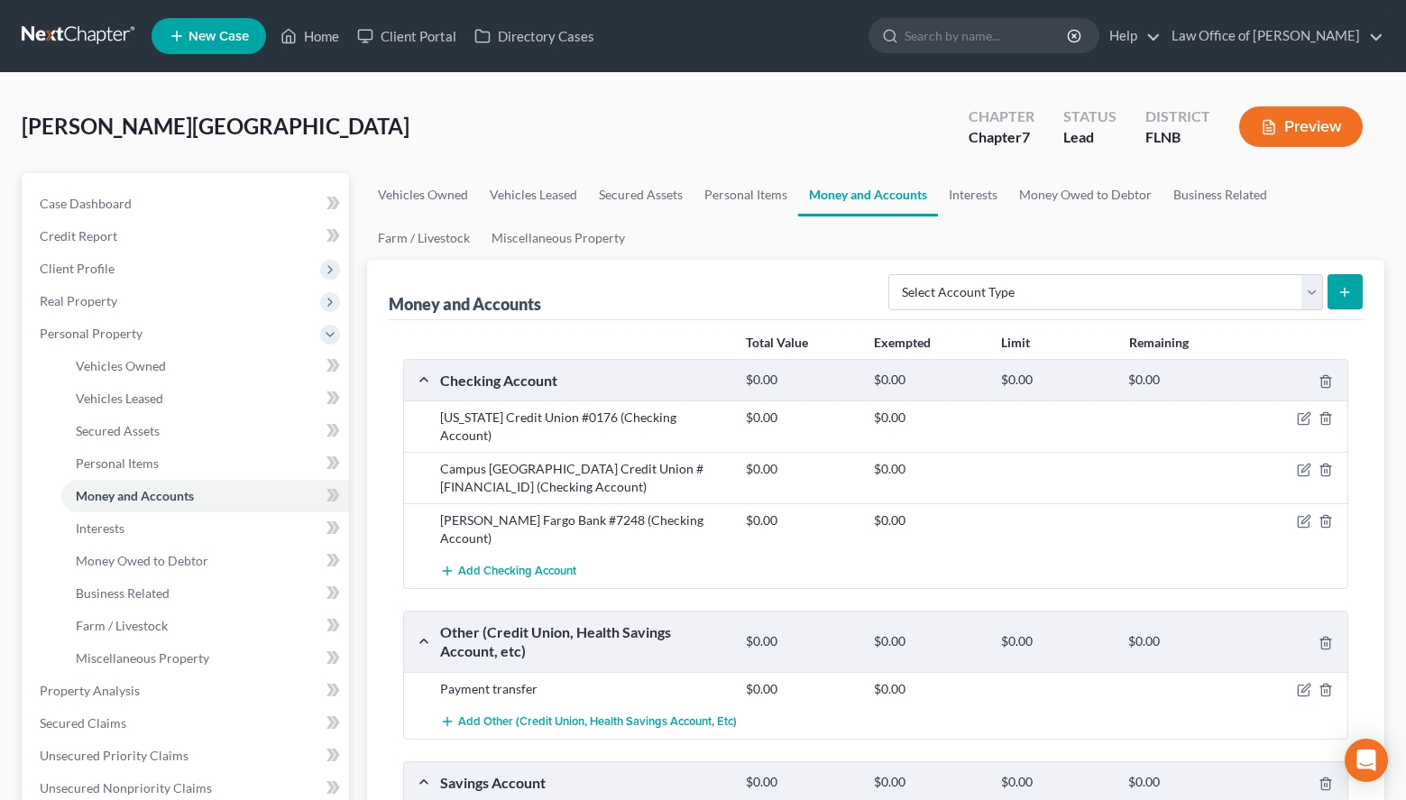
click at [1387, 308] on div "Vehicles Owned Vehicles Leased Secured Assets Personal Items Money and Accounts…" at bounding box center [875, 694] width 1035 height 1042
click at [888, 274] on select "Select Account Type Brokerage (A/B: 18, SOFA: 20) Cash on Hand (A/B: 16) Certif…" at bounding box center [1105, 292] width 435 height 36
select select "cash_on_hand"
click option "Cash on Hand (A/B: 16)" at bounding box center [0, 0] width 0 height 0
click at [1354, 299] on button "submit" at bounding box center [1345, 291] width 35 height 35
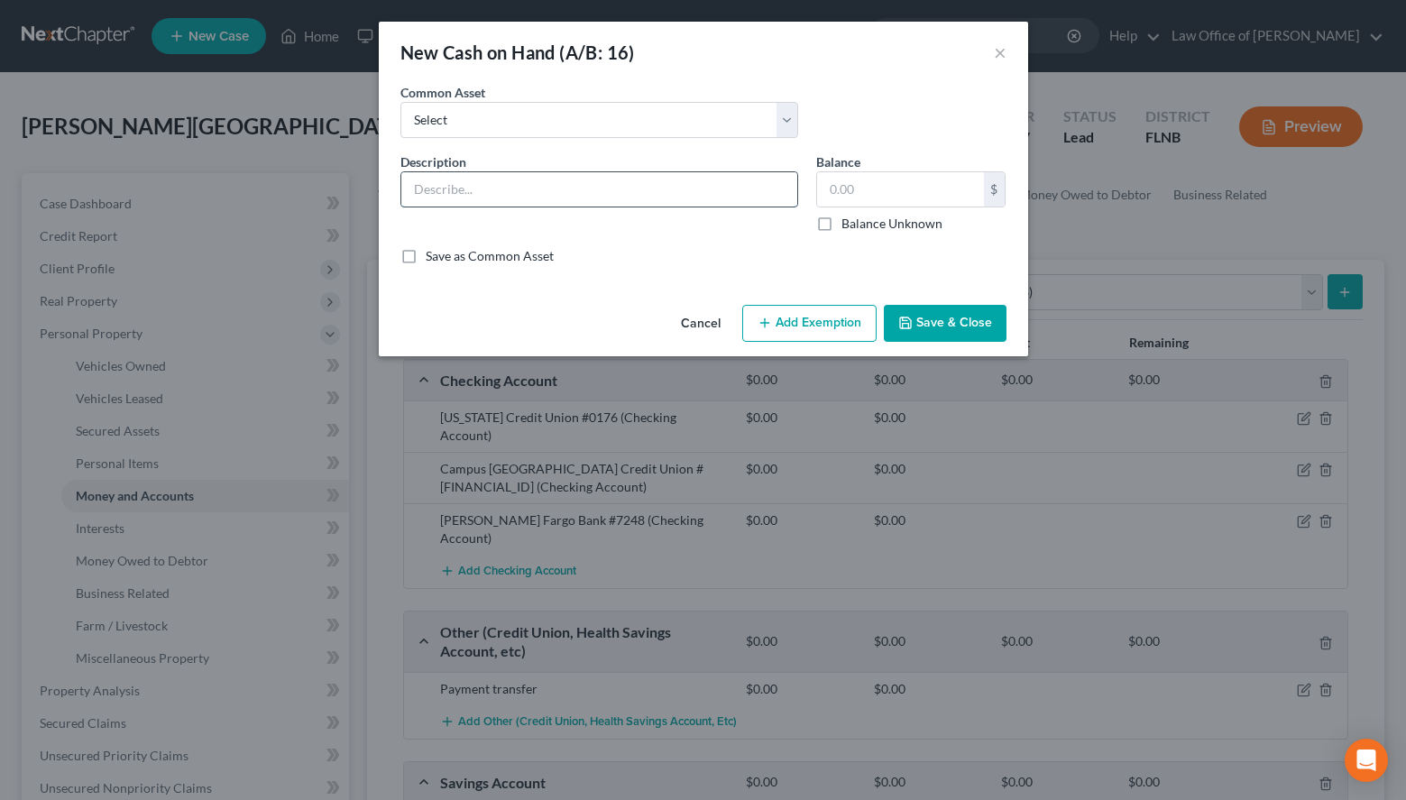
click at [598, 180] on input "text" at bounding box center [599, 189] width 396 height 34
type input "Cash on hand"
click at [444, 250] on label "Save as Common Asset" at bounding box center [490, 256] width 128 height 18
click at [444, 250] on input "Save as Common Asset" at bounding box center [439, 253] width 12 height 12
checkbox input "true"
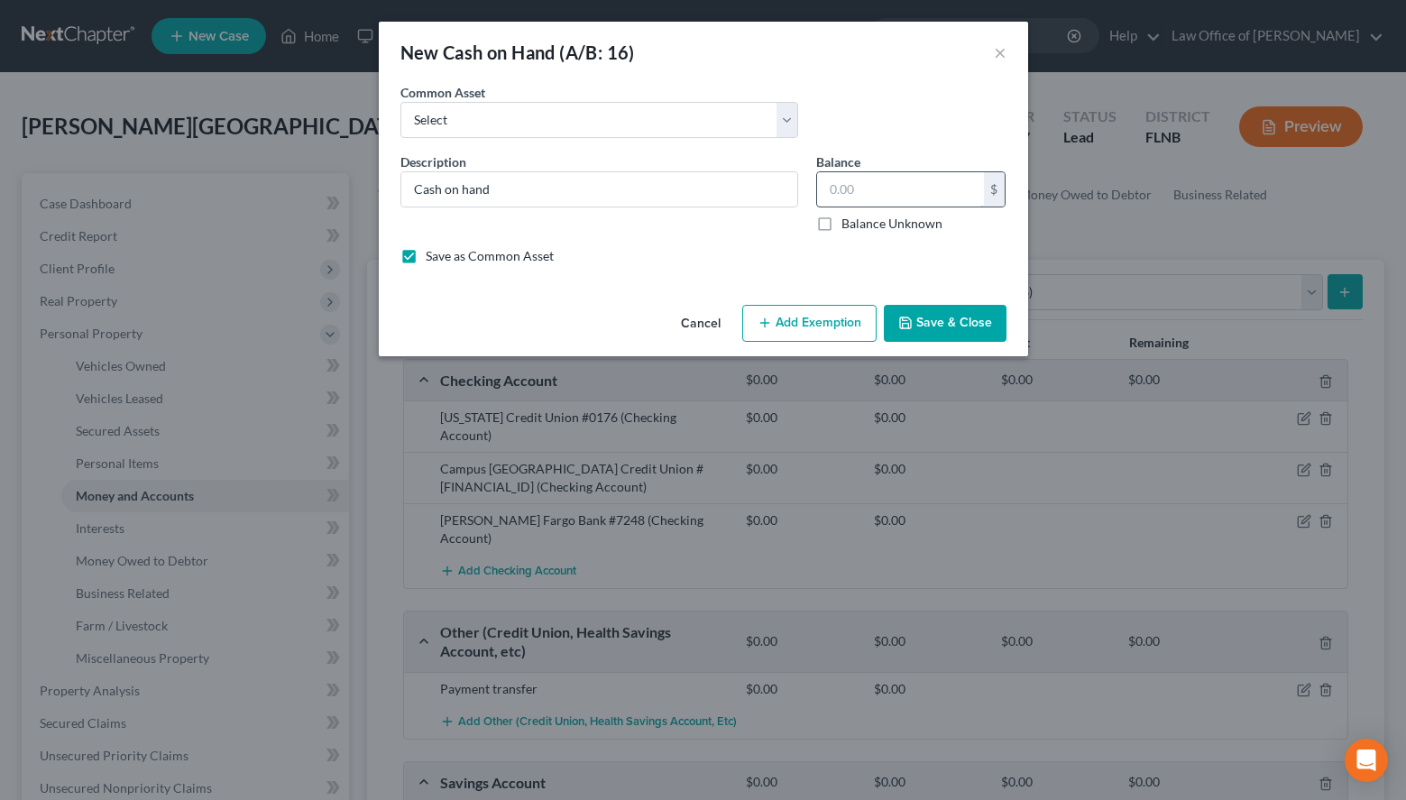
click at [920, 190] on input "text" at bounding box center [900, 189] width 167 height 34
type input "0.00"
click at [978, 333] on button "Save & Close" at bounding box center [945, 324] width 123 height 38
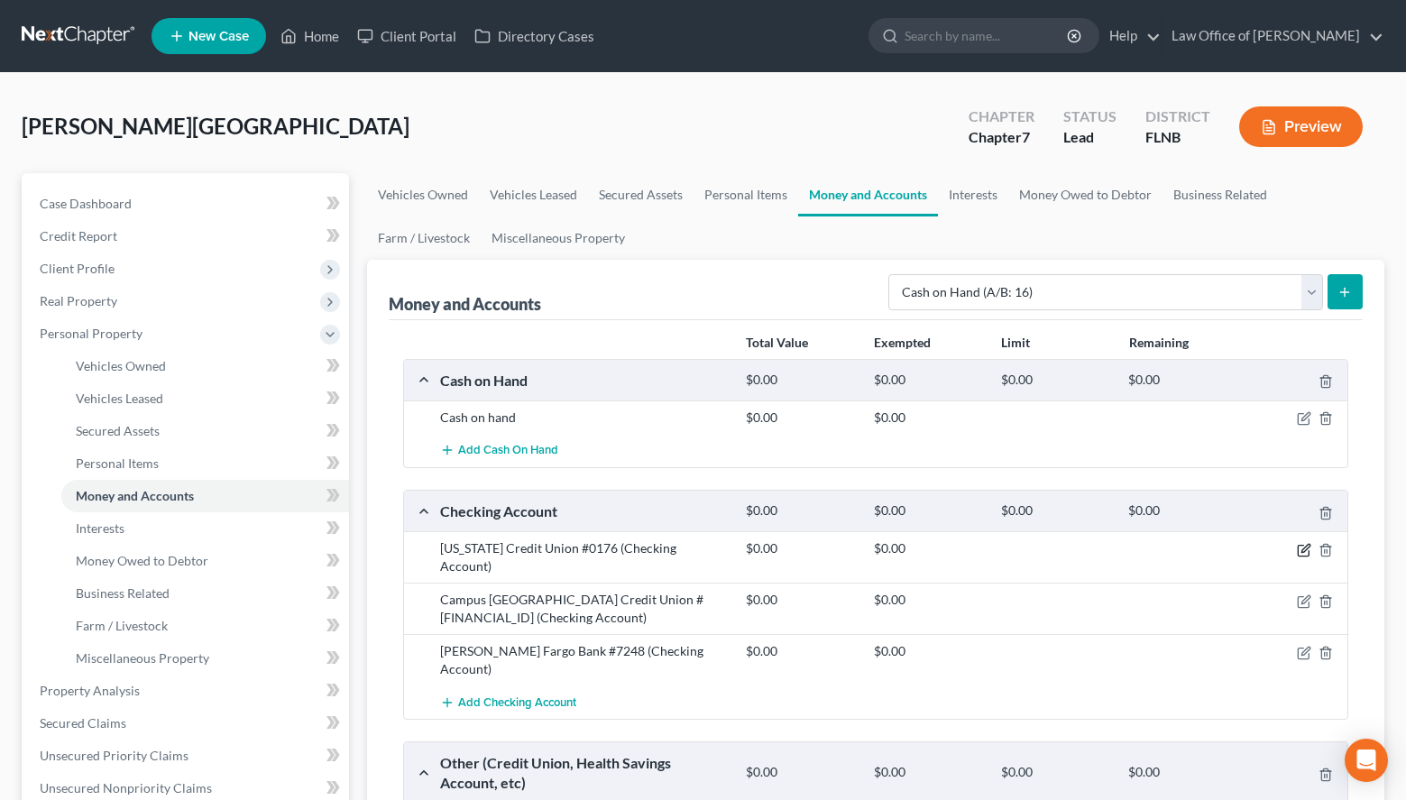
click at [1303, 549] on icon "button" at bounding box center [1304, 550] width 14 height 14
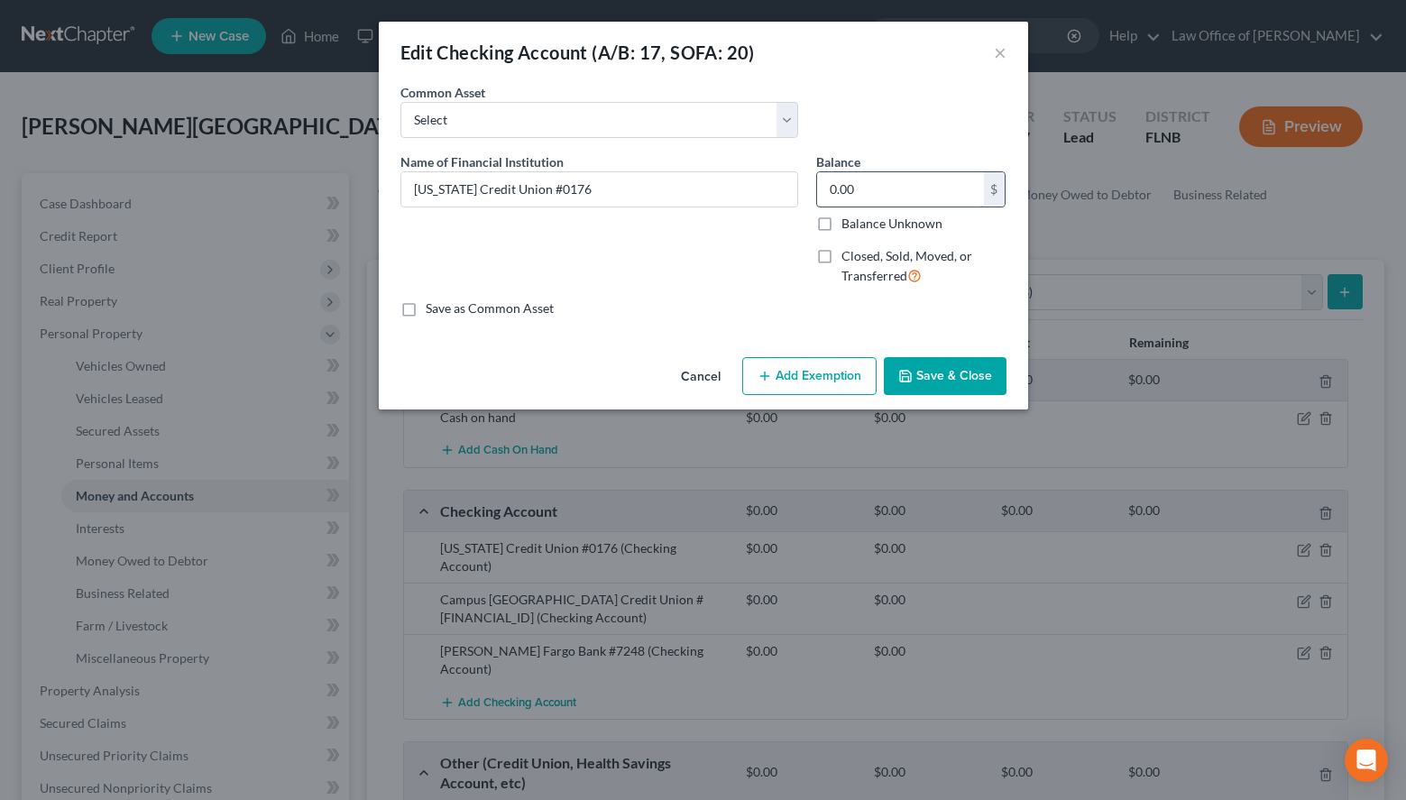
click at [942, 192] on input "0.00" at bounding box center [900, 189] width 167 height 34
click at [929, 109] on div "Common Asset Select Space Coast Credit Union Checking #0956 First Florida Credi…" at bounding box center [703, 117] width 624 height 69
click at [427, 310] on label "Save as Common Asset" at bounding box center [490, 308] width 128 height 18
click at [433, 310] on input "Save as Common Asset" at bounding box center [439, 305] width 12 height 12
checkbox input "true"
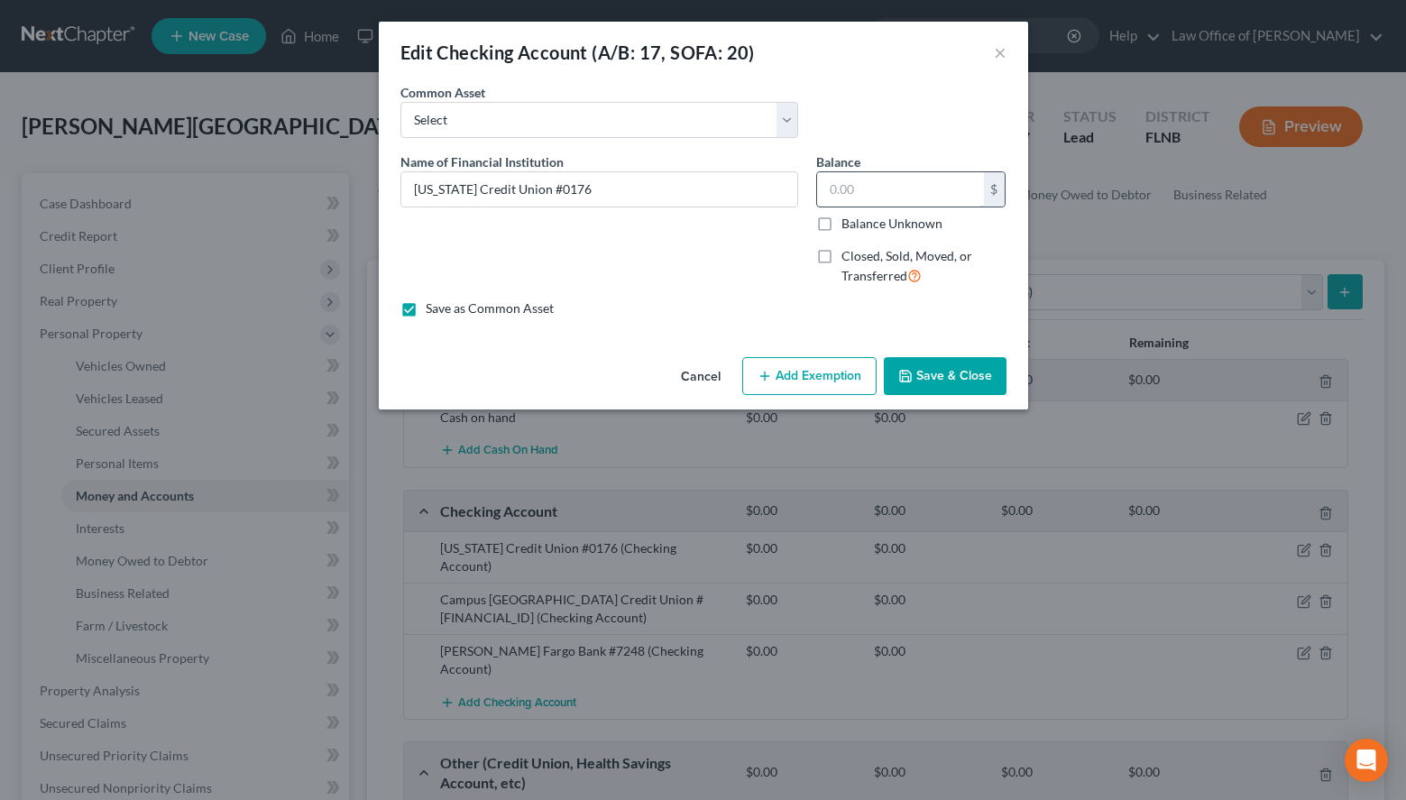
click at [946, 176] on input "text" at bounding box center [900, 189] width 167 height 34
type input "1,429.84"
click at [969, 372] on button "Save & Close" at bounding box center [945, 376] width 123 height 38
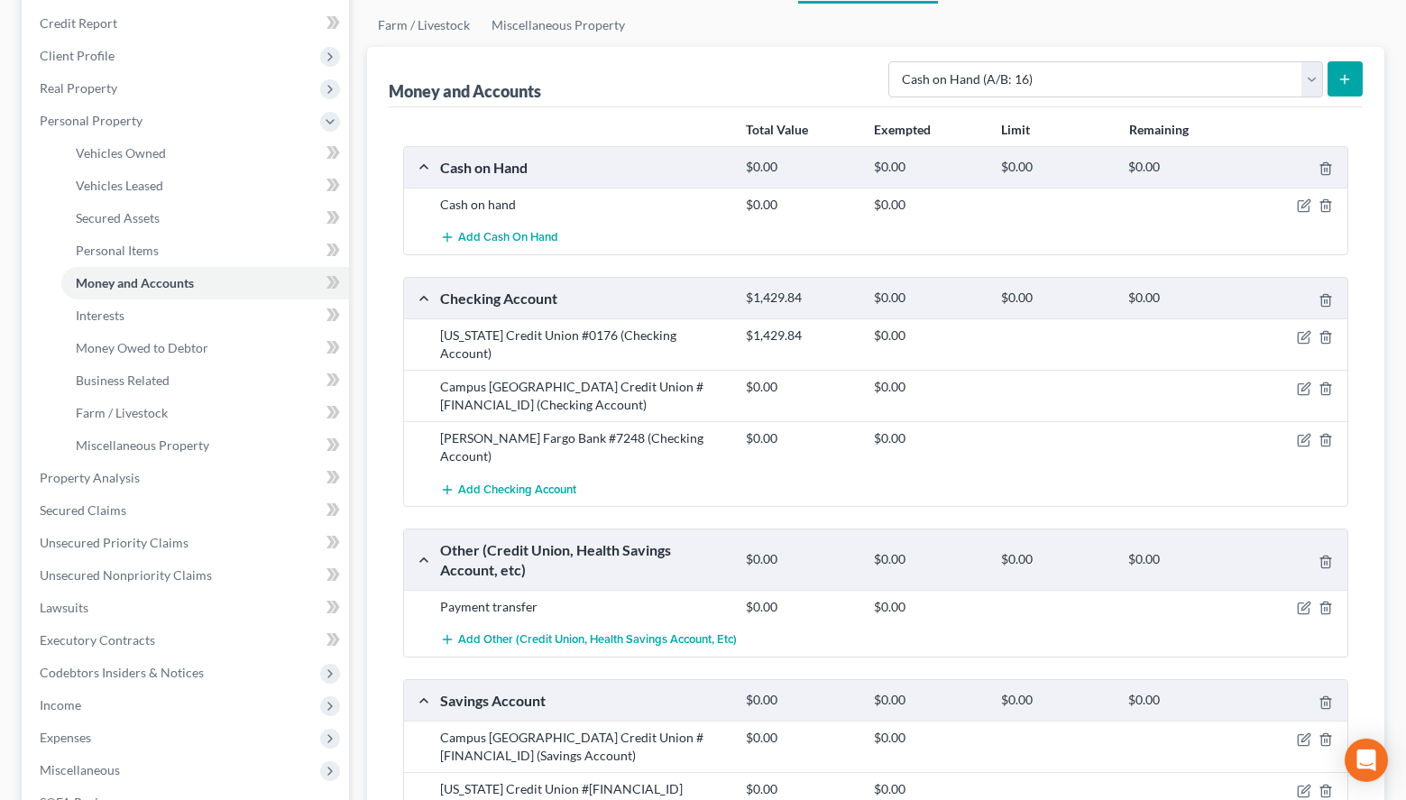
scroll to position [368, 0]
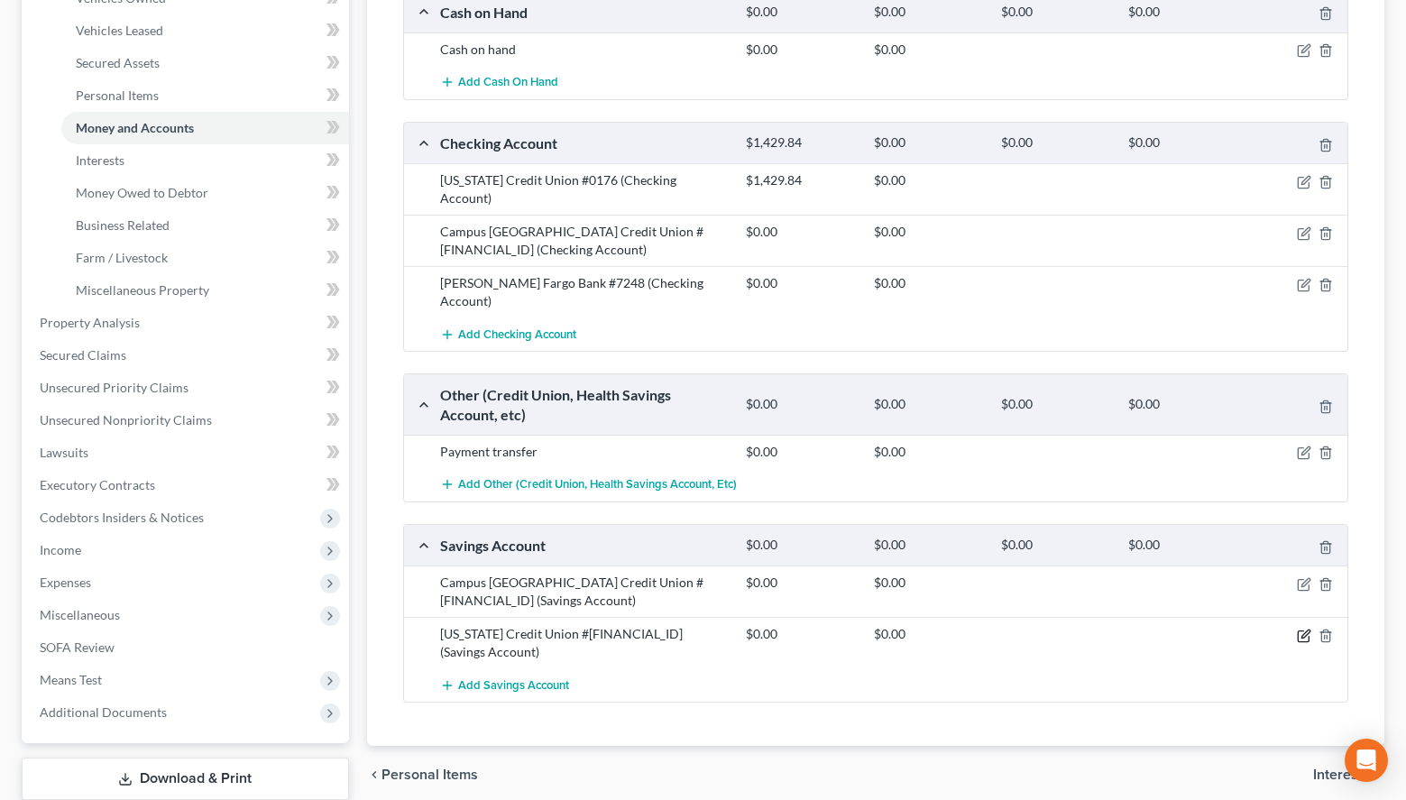
click at [1299, 630] on icon "button" at bounding box center [1303, 635] width 11 height 11
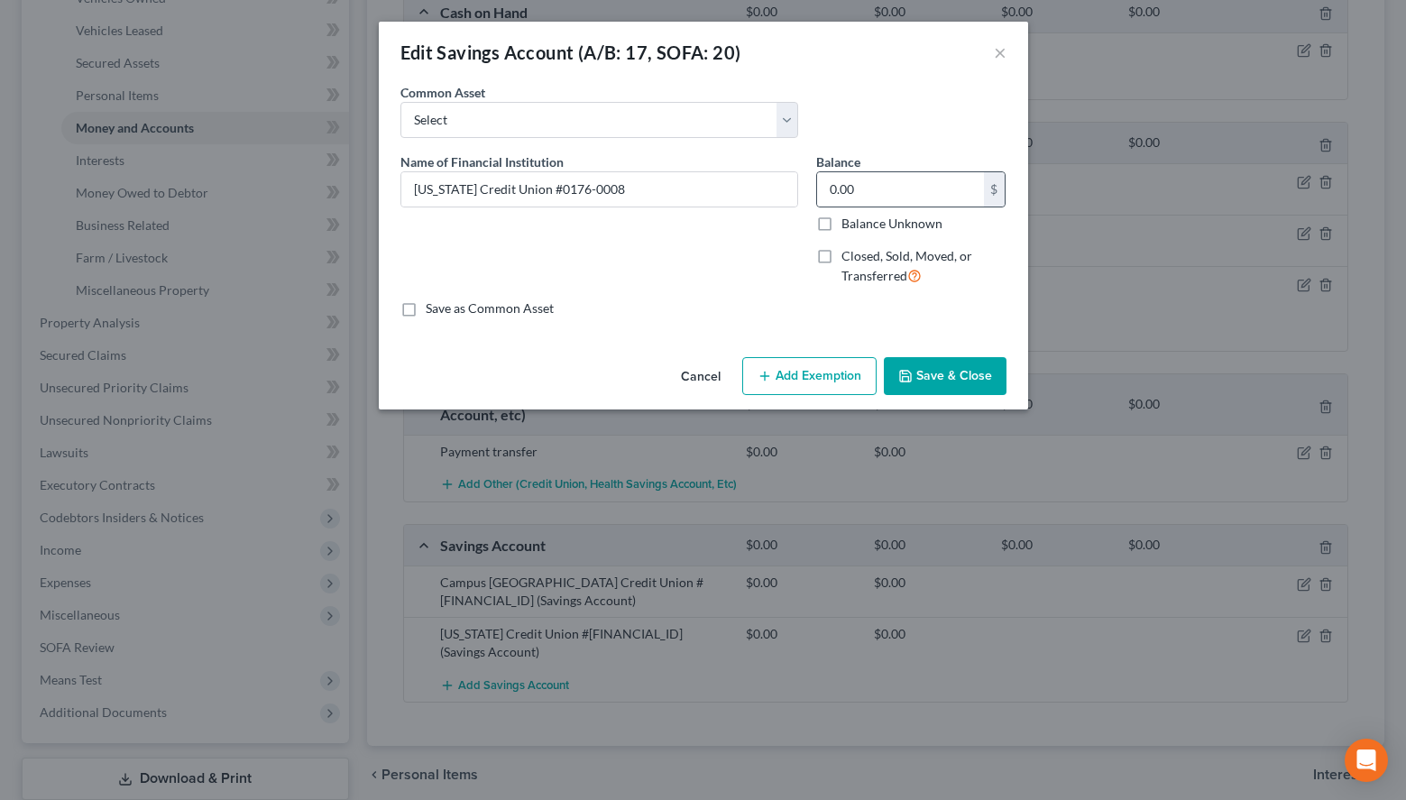
click at [994, 189] on div "$" at bounding box center [995, 189] width 22 height 34
drag, startPoint x: 935, startPoint y: 188, endPoint x: 885, endPoint y: 192, distance: 50.7
click at [885, 192] on input "0.00" at bounding box center [900, 189] width 167 height 34
type input "5.00"
click at [419, 299] on div "Name of Financial Institution * Florida Credit Union #0176-0008" at bounding box center [599, 226] width 416 height 148
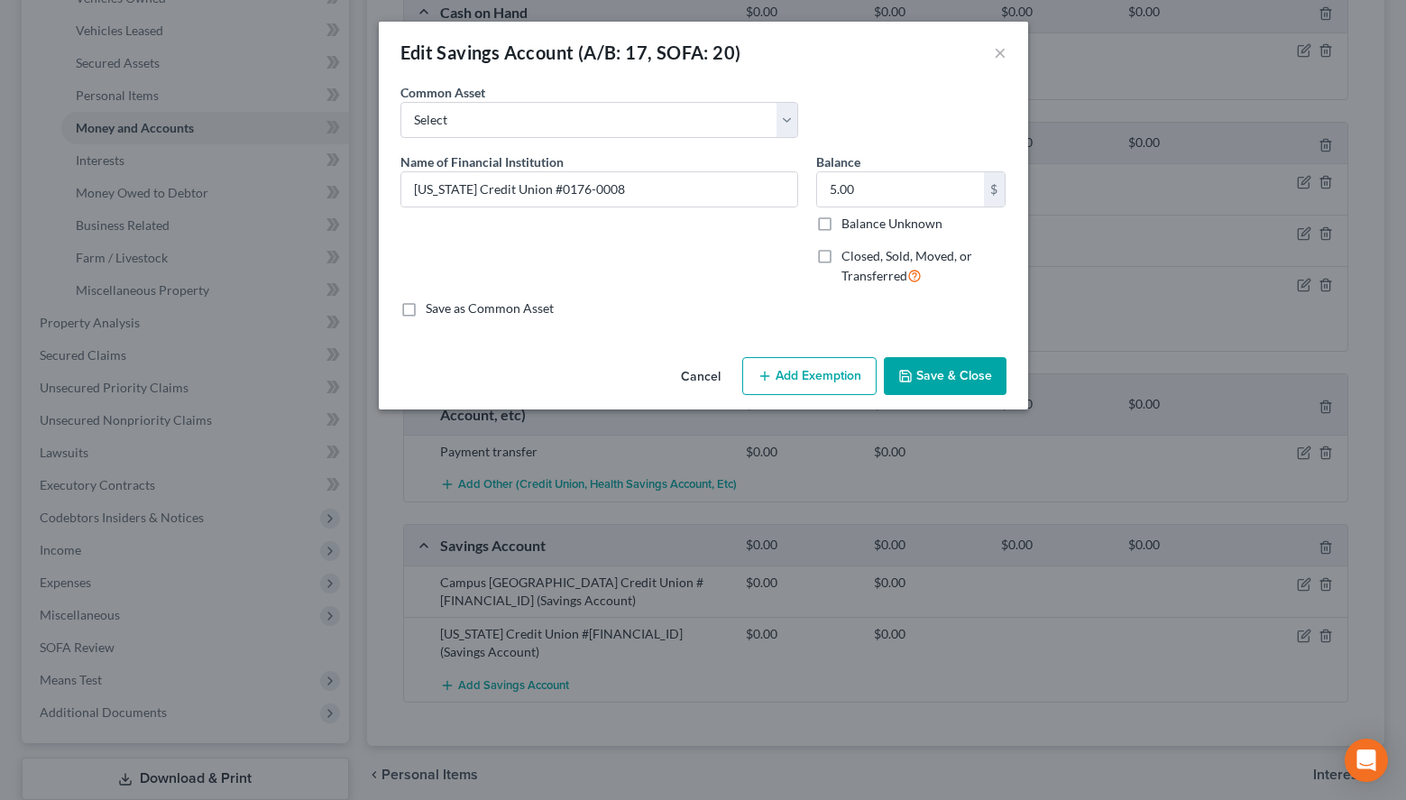
click at [426, 317] on label "Save as Common Asset" at bounding box center [490, 308] width 128 height 18
click at [433, 311] on input "Save as Common Asset" at bounding box center [439, 305] width 12 height 12
checkbox input "true"
click at [942, 369] on button "Save & Close" at bounding box center [945, 376] width 123 height 38
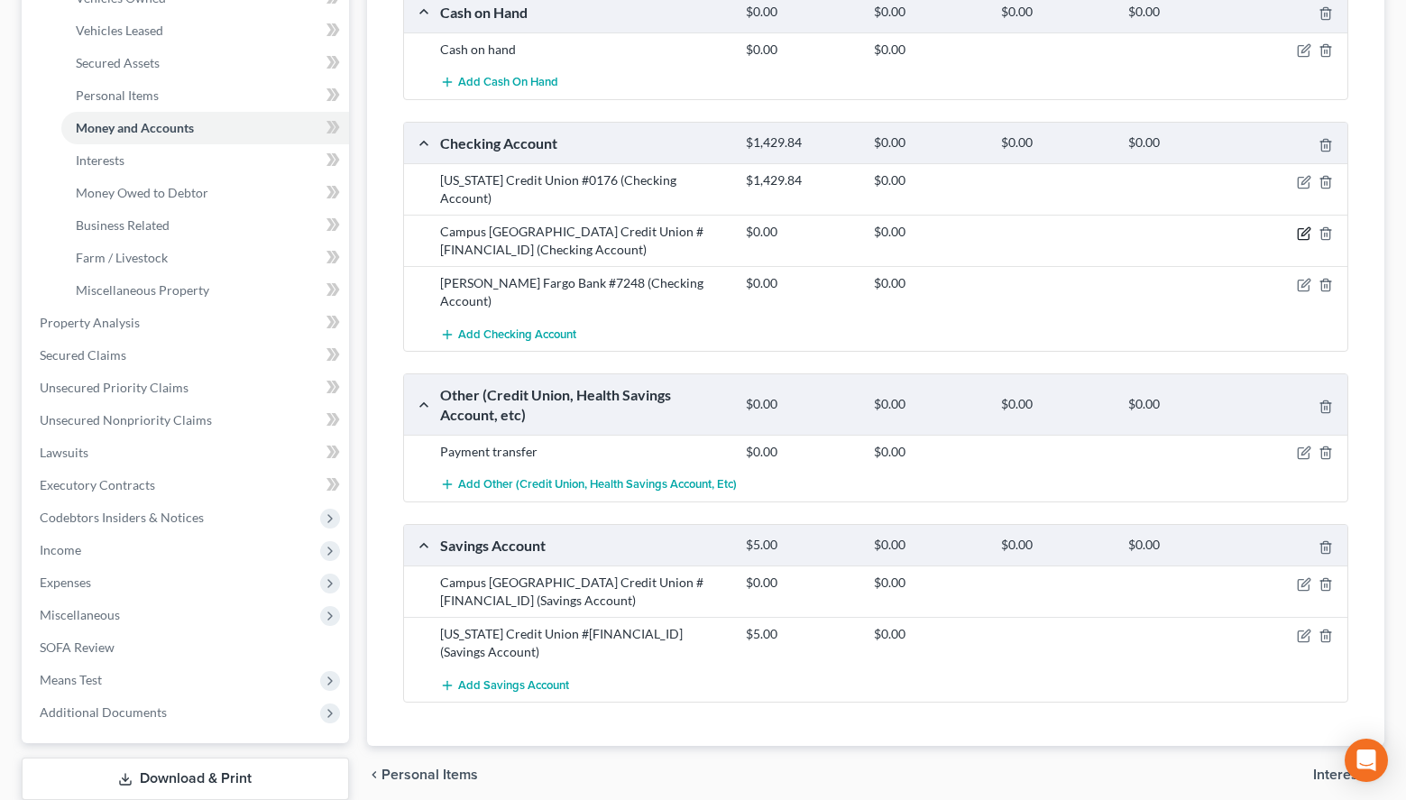
click at [1300, 226] on icon "button" at bounding box center [1304, 233] width 14 height 14
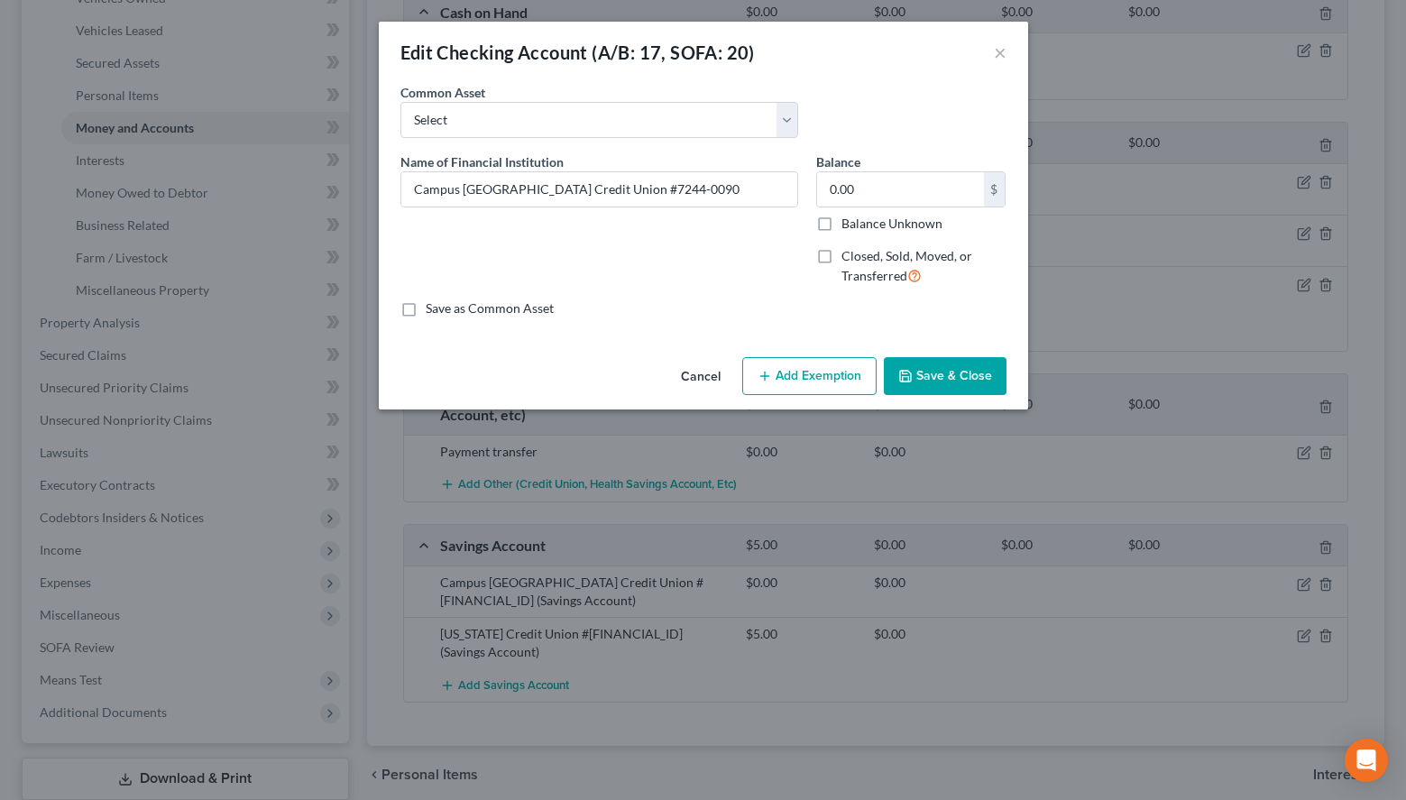
click at [473, 305] on label "Save as Common Asset" at bounding box center [490, 308] width 128 height 18
click at [445, 305] on input "Save as Common Asset" at bounding box center [439, 305] width 12 height 12
checkbox input "true"
click at [979, 366] on button "Save & Close" at bounding box center [945, 376] width 123 height 38
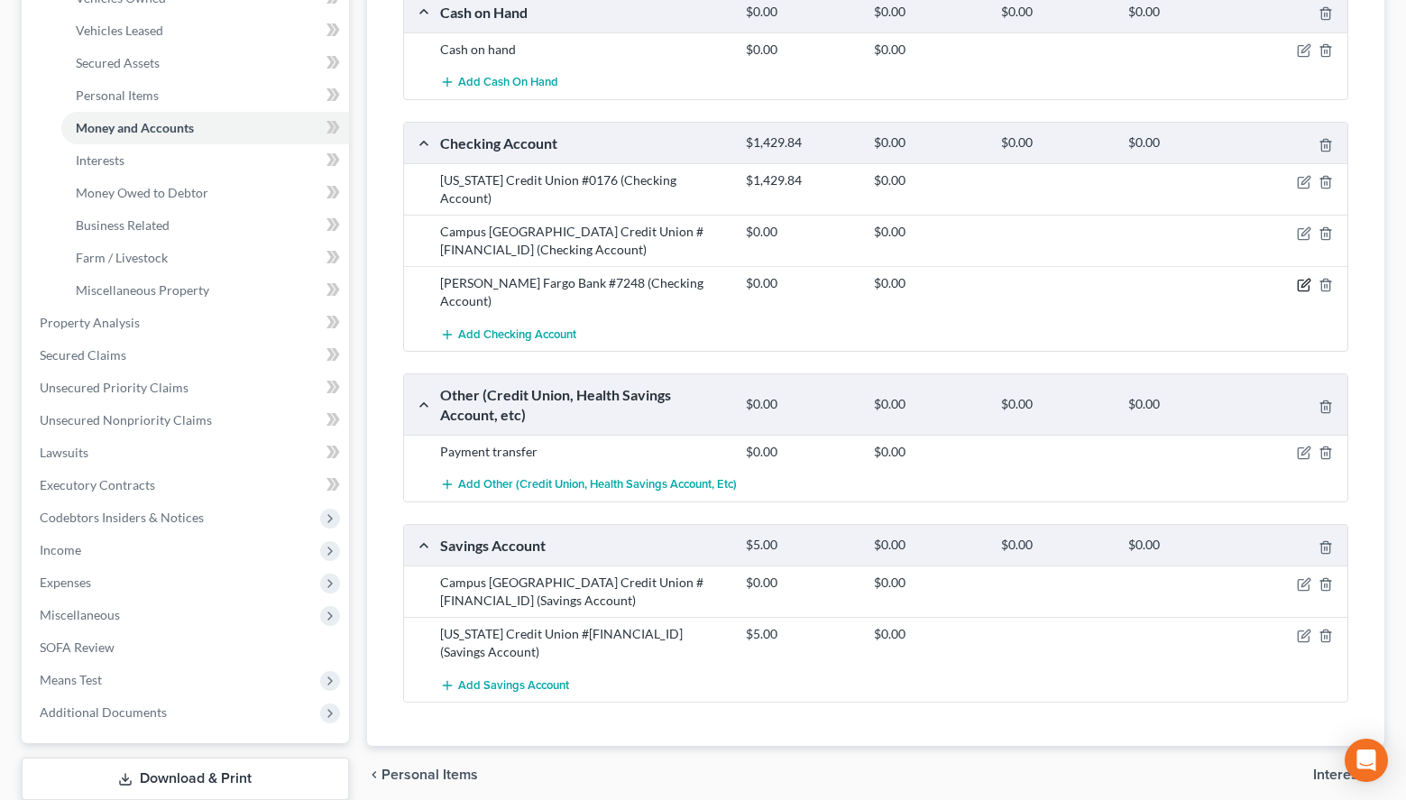
click at [1299, 280] on icon "button" at bounding box center [1303, 285] width 11 height 11
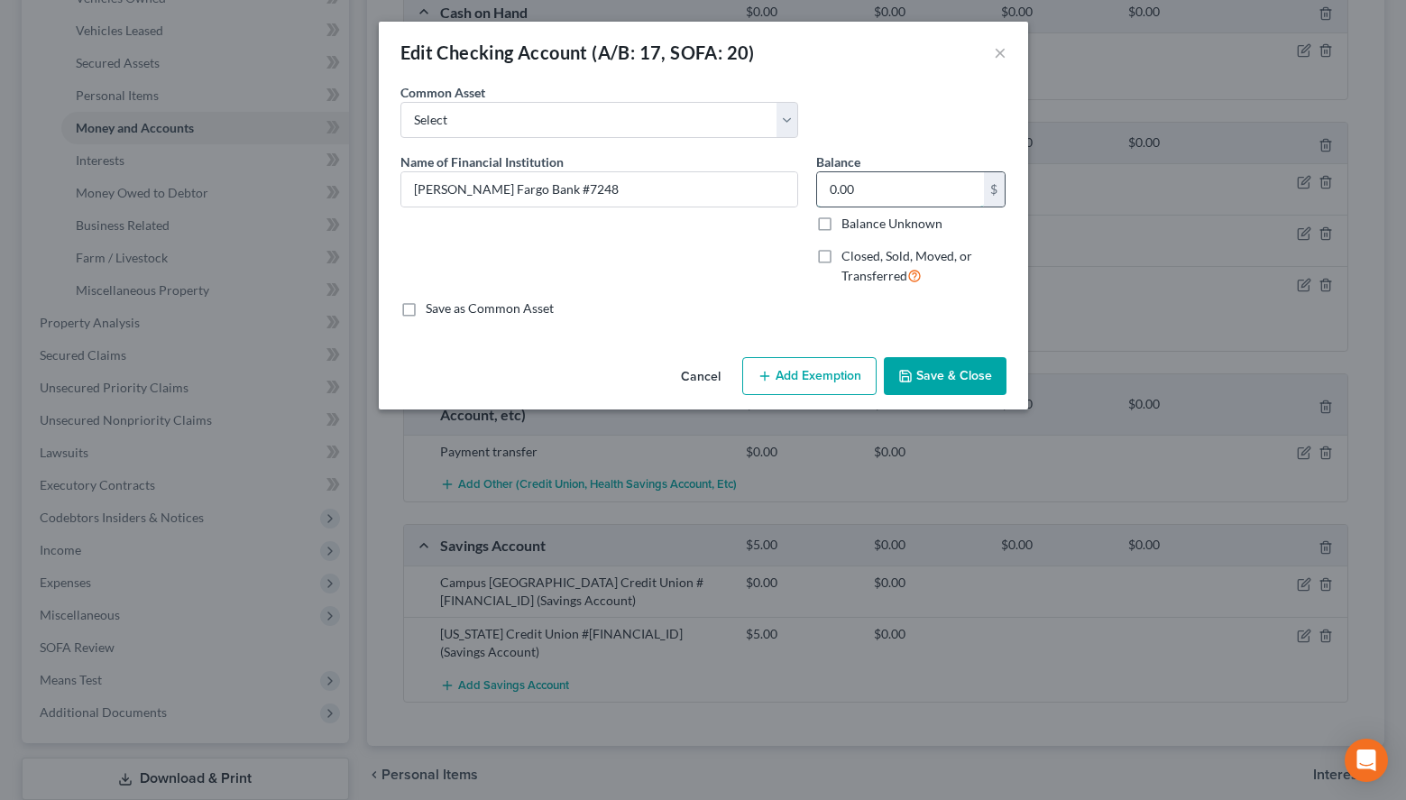
click at [915, 184] on input "0.00" at bounding box center [900, 189] width 167 height 34
type input "2.21"
click at [493, 309] on label "Save as Common Asset" at bounding box center [490, 308] width 128 height 18
click at [445, 309] on input "Save as Common Asset" at bounding box center [439, 305] width 12 height 12
checkbox input "true"
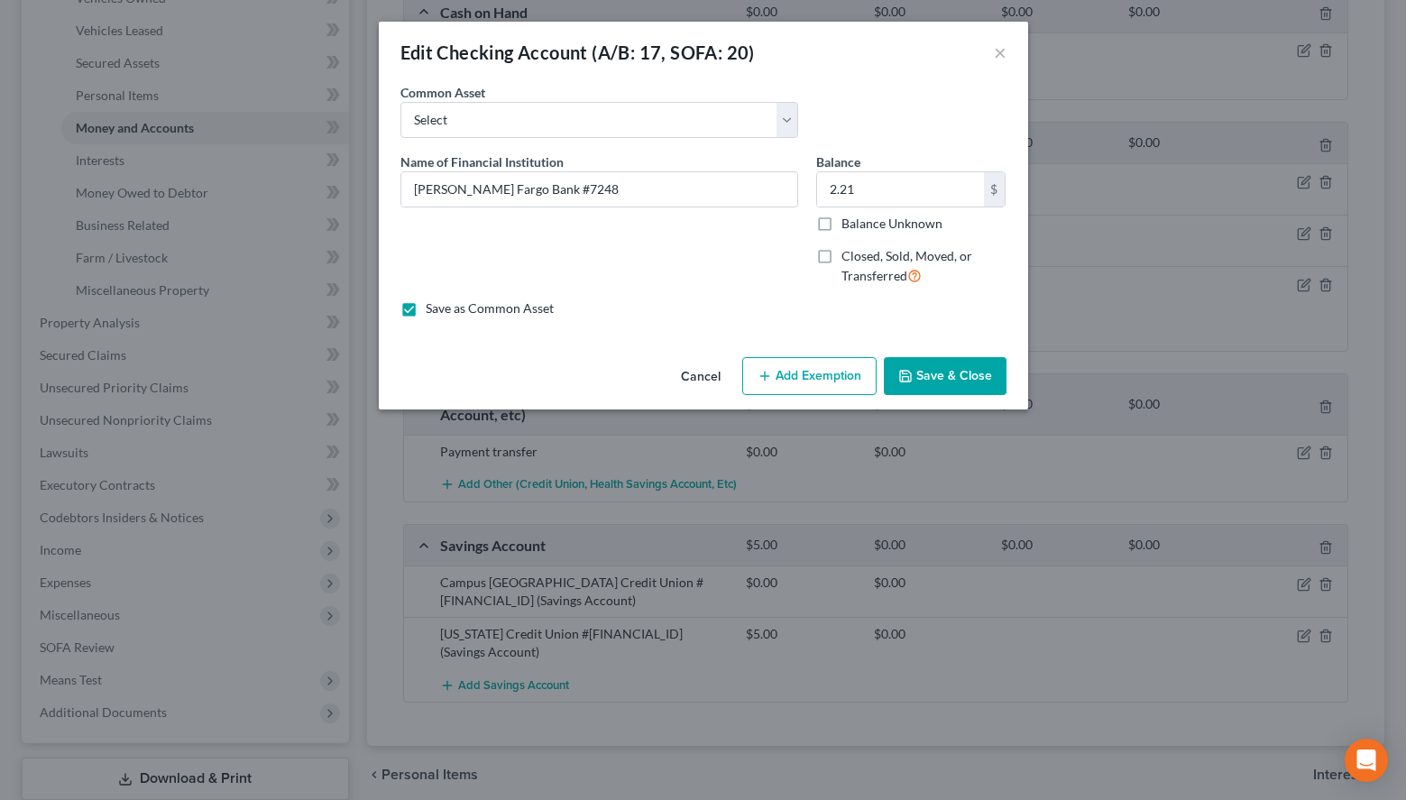
click at [911, 379] on icon "button" at bounding box center [905, 376] width 14 height 14
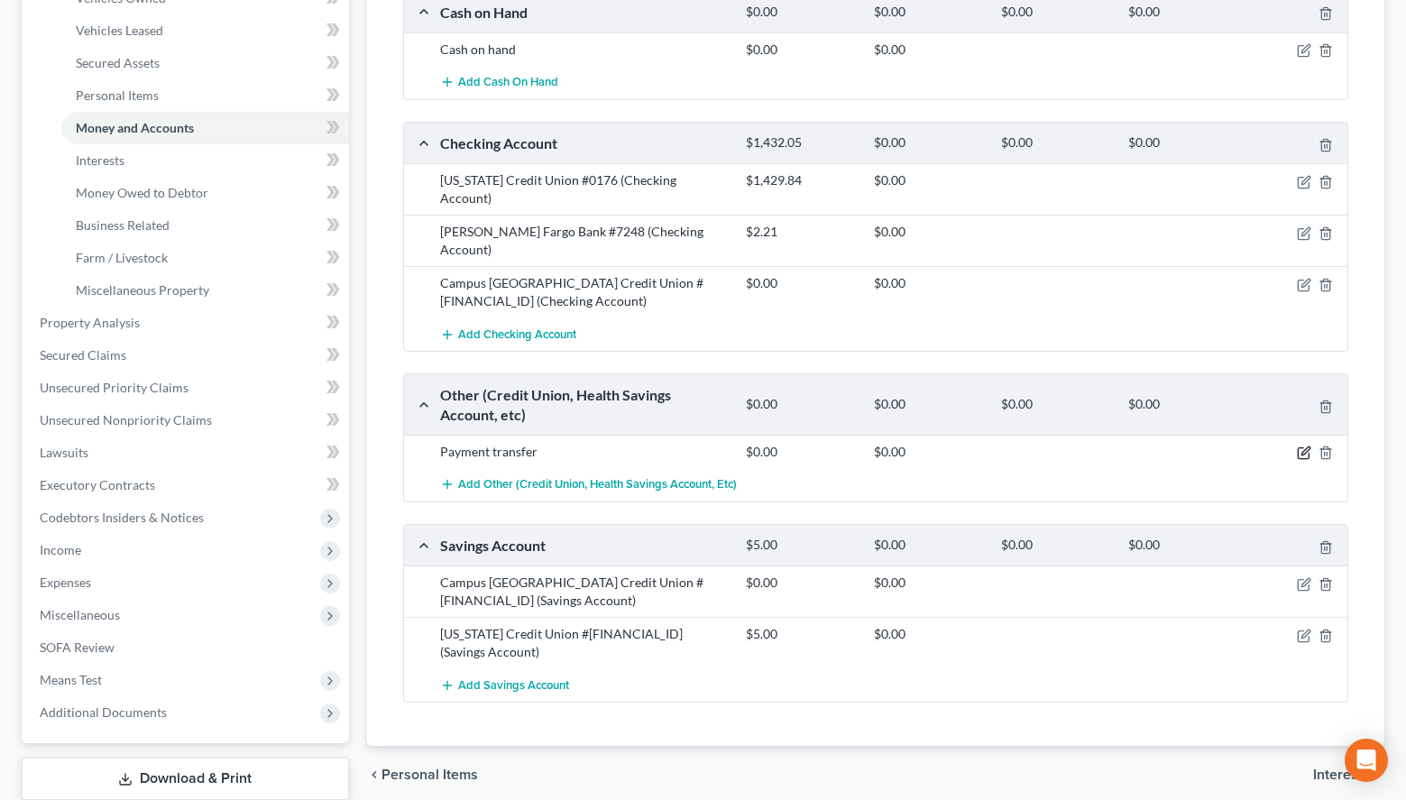
click at [1301, 448] on icon "button" at bounding box center [1303, 453] width 11 height 11
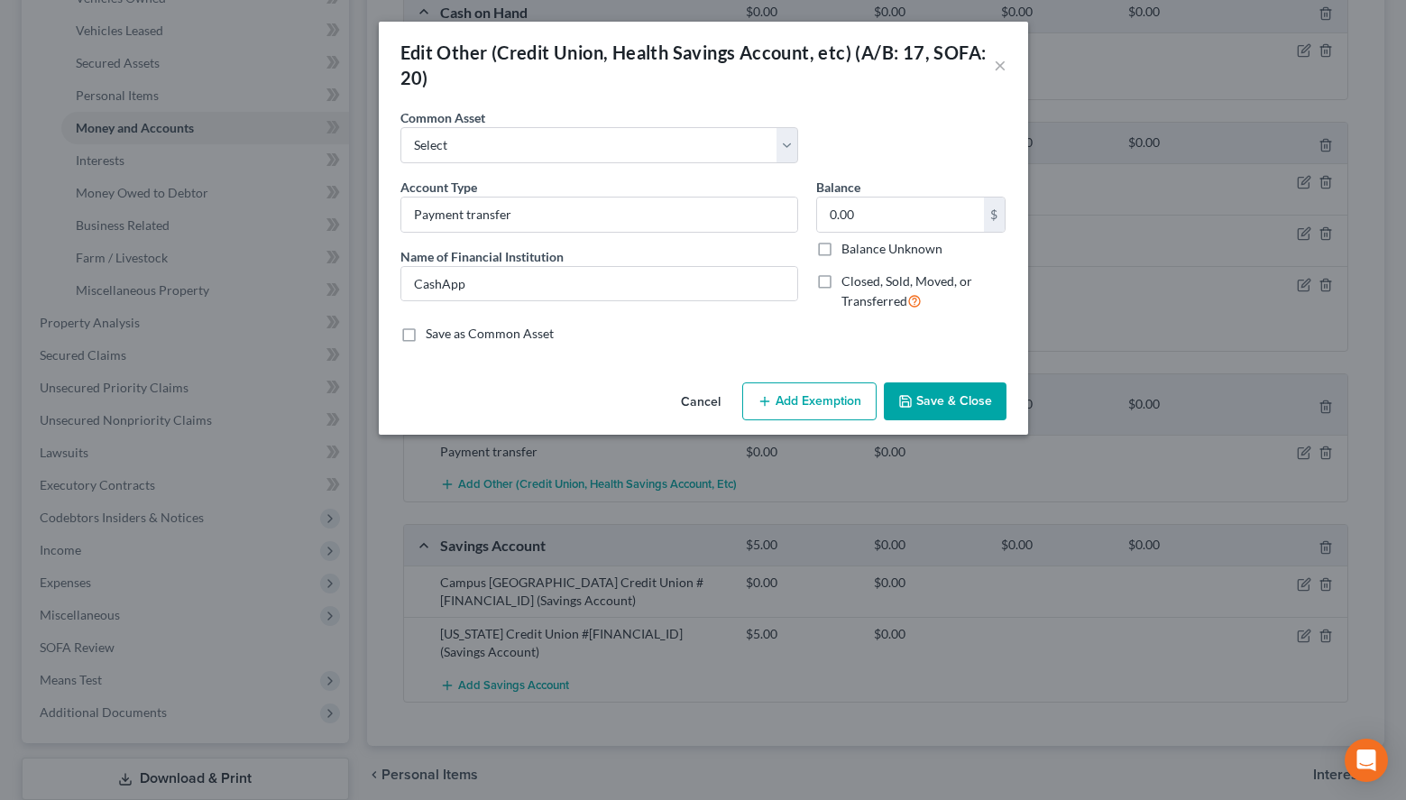
click at [519, 339] on label "Save as Common Asset" at bounding box center [490, 334] width 128 height 18
click at [445, 336] on input "Save as Common Asset" at bounding box center [439, 331] width 12 height 12
checkbox input "true"
click at [948, 390] on button "Save & Close" at bounding box center [945, 401] width 123 height 38
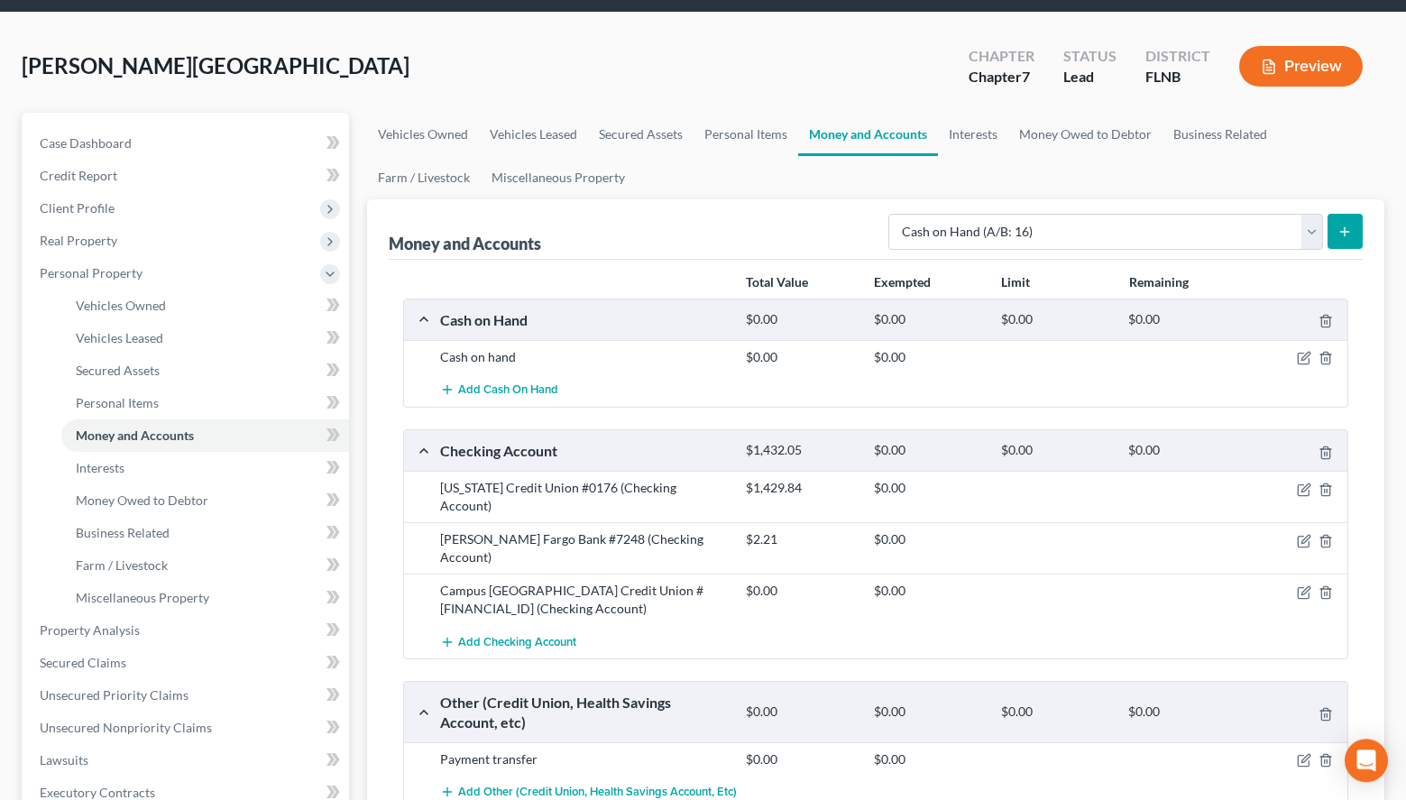
scroll to position [0, 0]
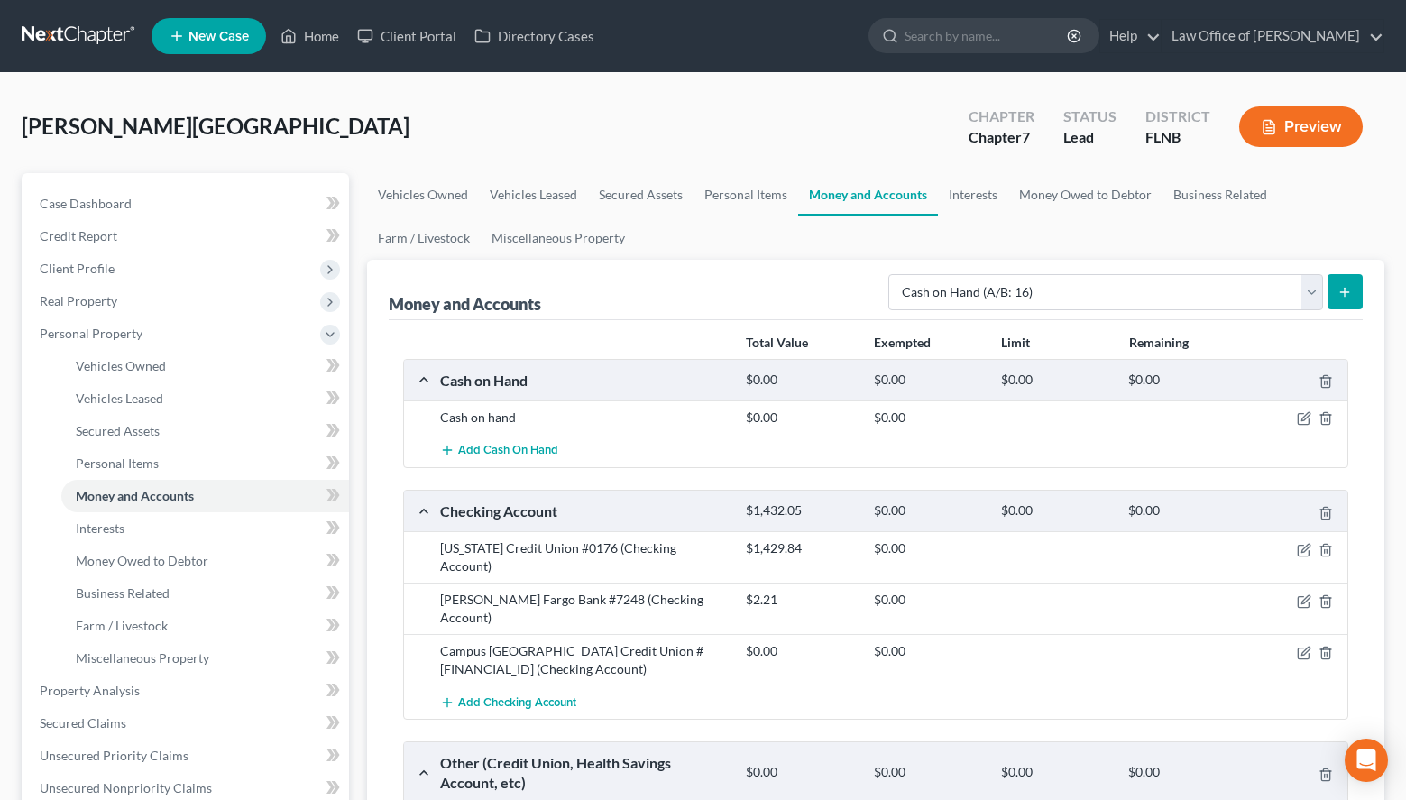
click at [52, 32] on link at bounding box center [79, 36] width 115 height 32
